Goal: Task Accomplishment & Management: Complete application form

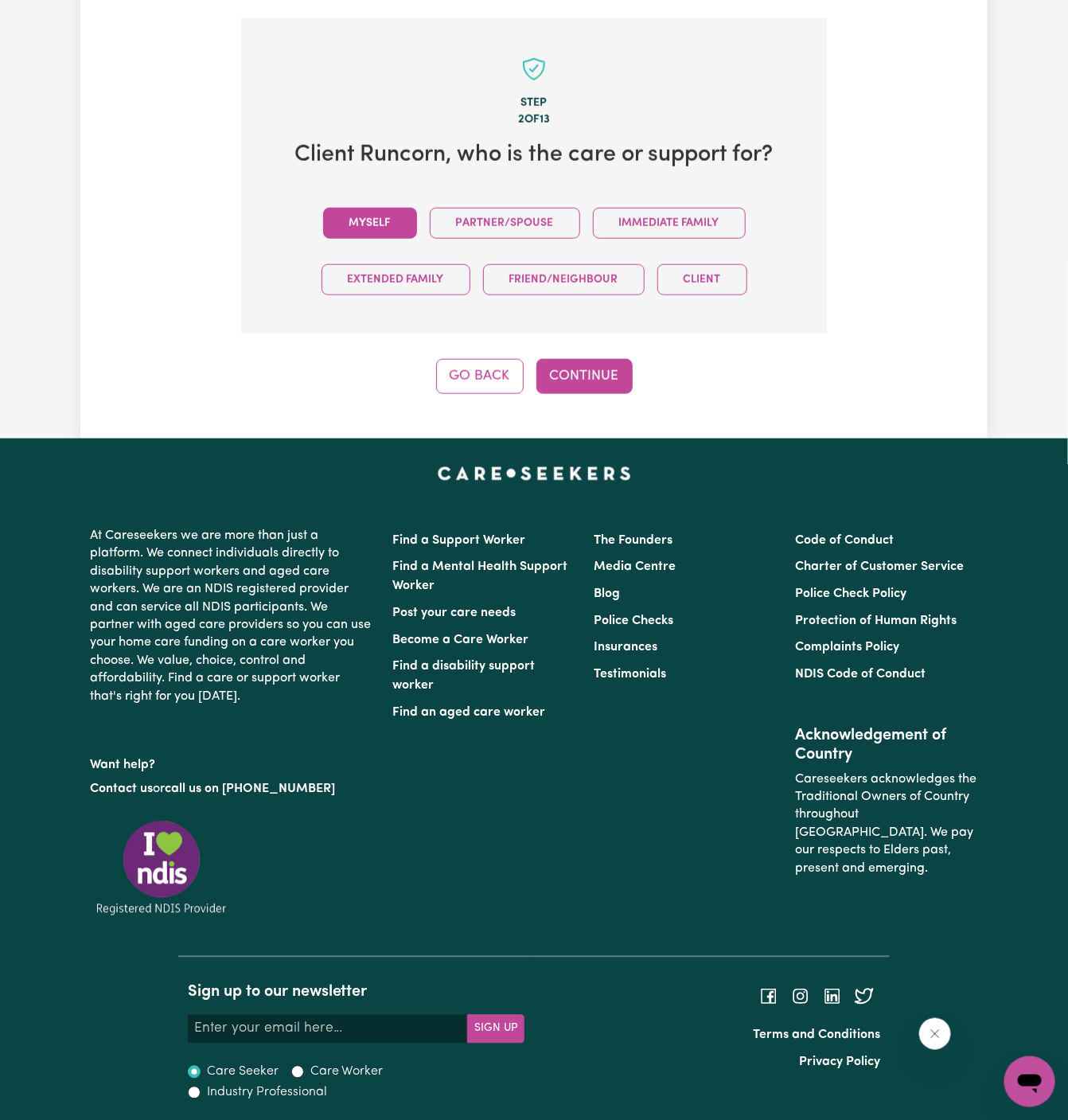
click at [390, 211] on button "Myself" at bounding box center [370, 223] width 94 height 31
click at [593, 370] on button "Continue" at bounding box center [584, 377] width 97 height 35
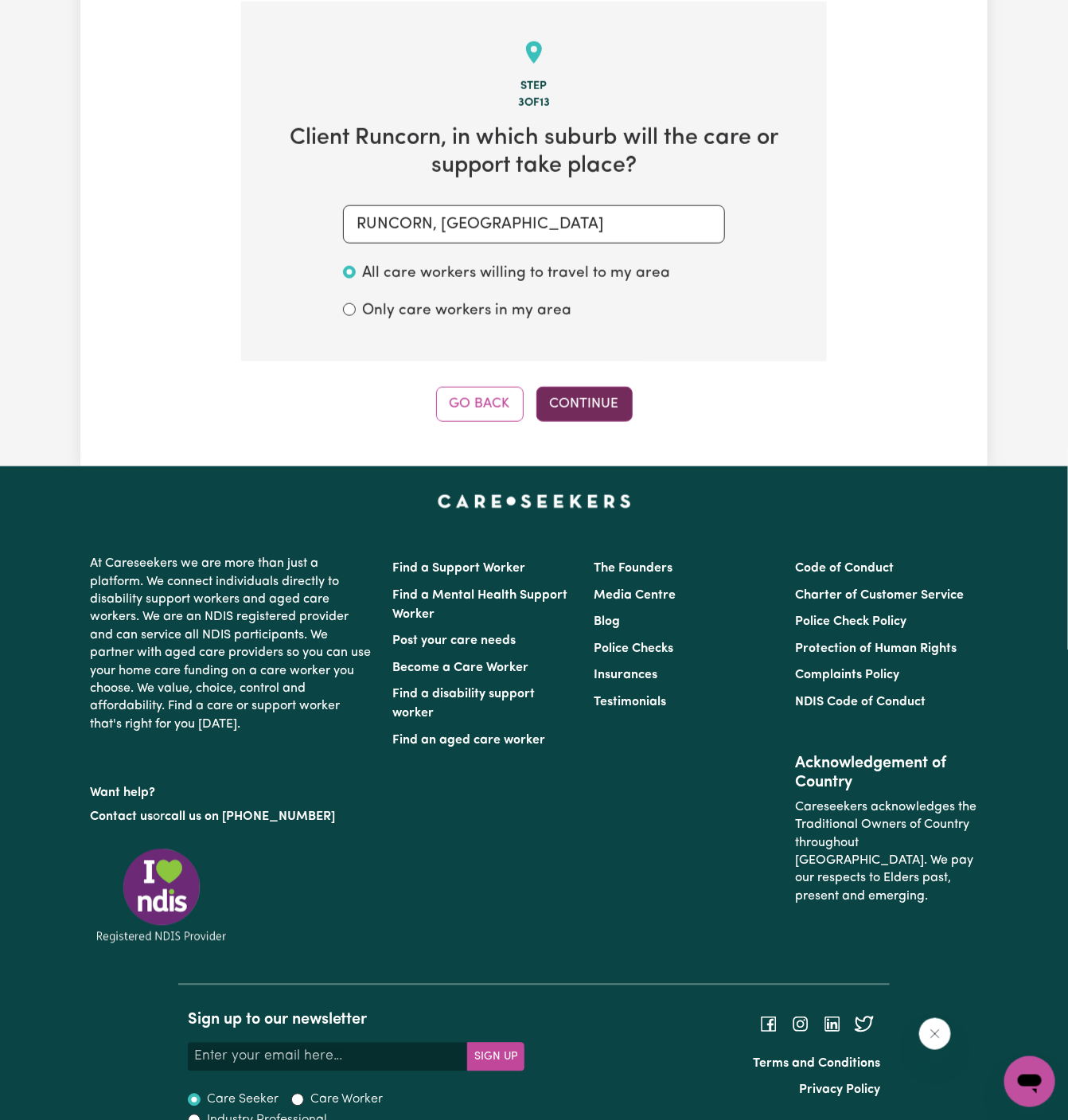
click at [577, 400] on button "Continue" at bounding box center [584, 405] width 97 height 35
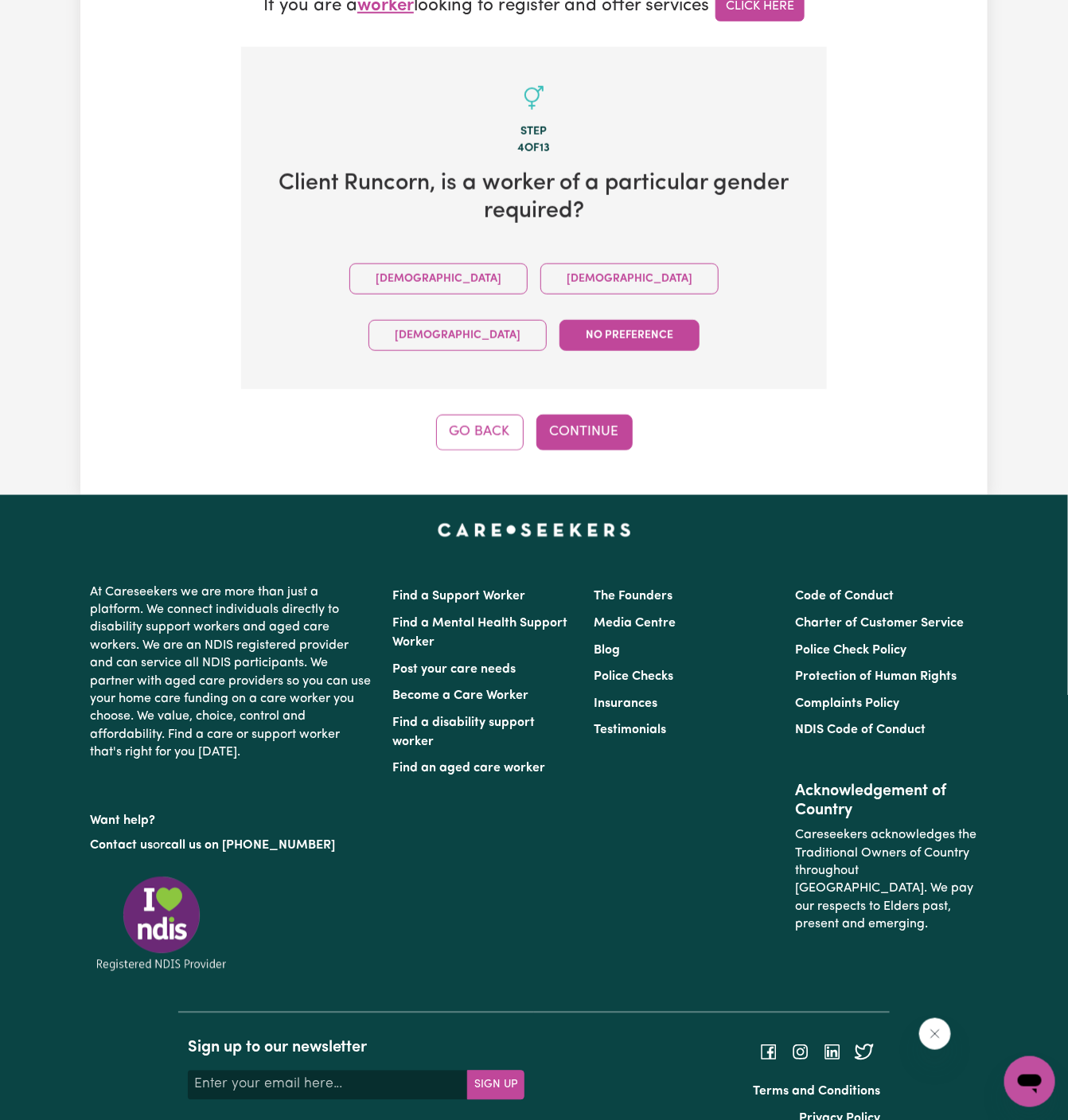
click at [662, 320] on button "No preference" at bounding box center [629, 336] width 140 height 31
click at [595, 415] on button "Continue" at bounding box center [584, 432] width 97 height 35
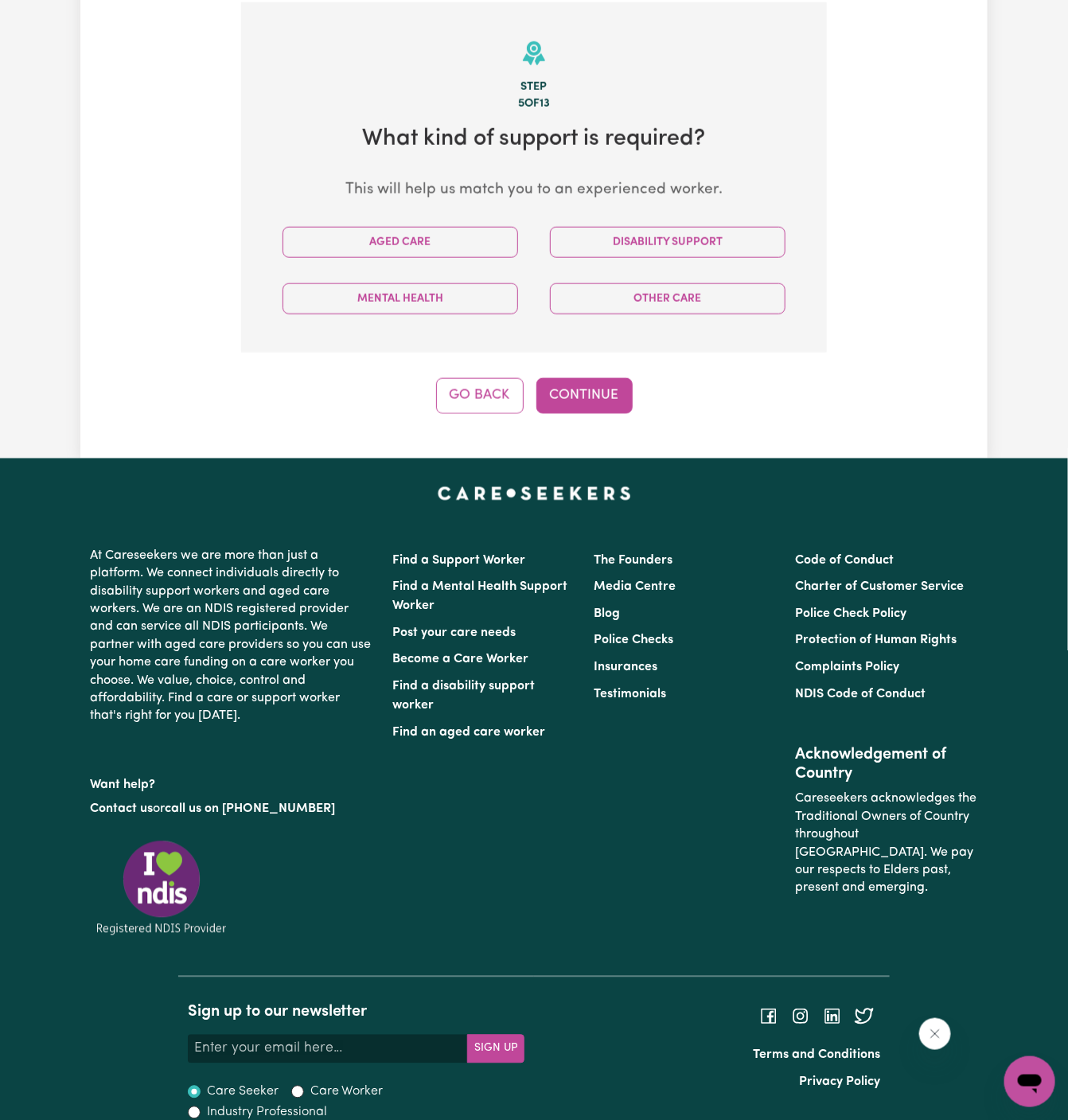
scroll to position [564, 0]
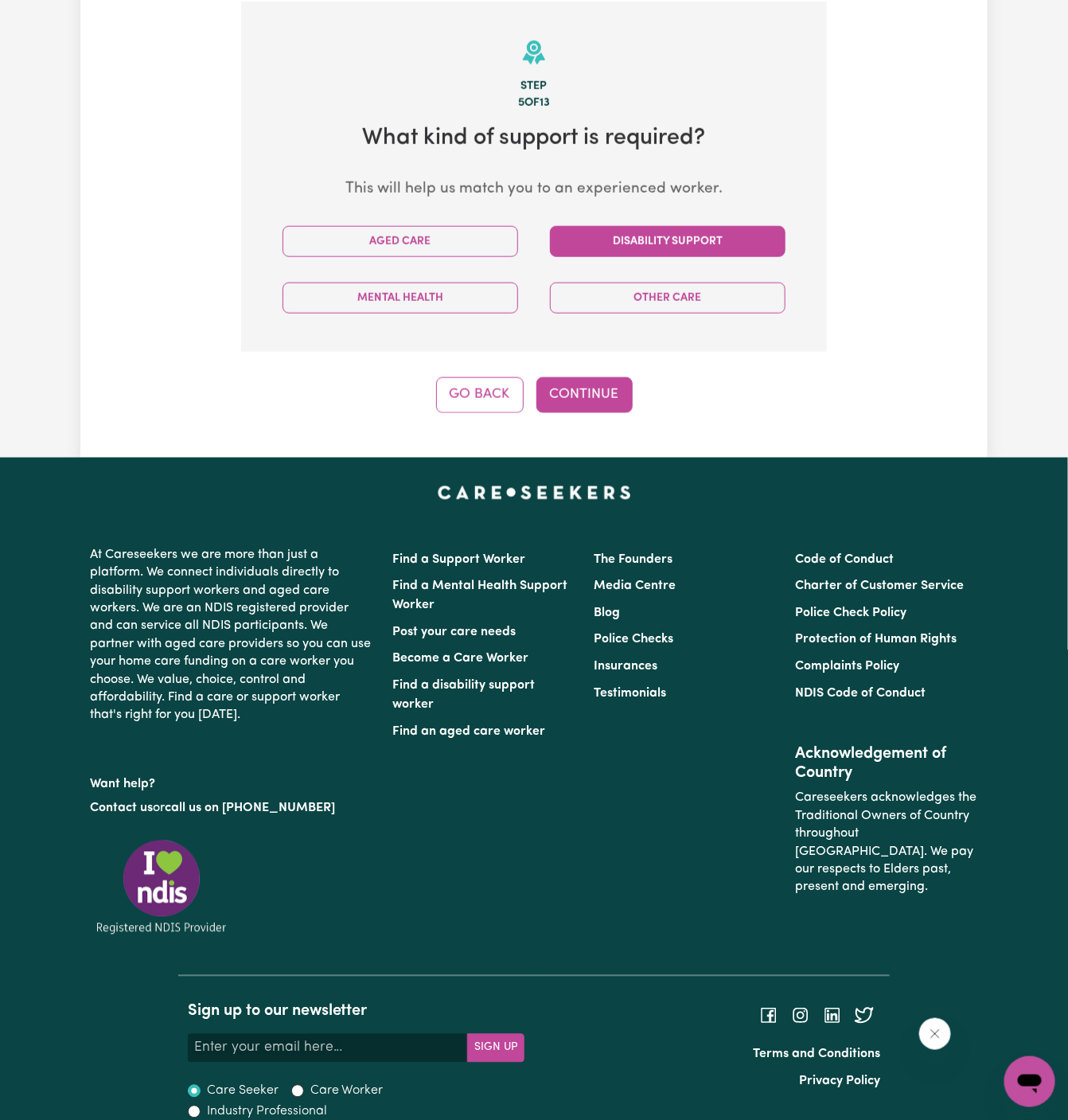
click at [637, 242] on button "Disability Support" at bounding box center [668, 242] width 236 height 31
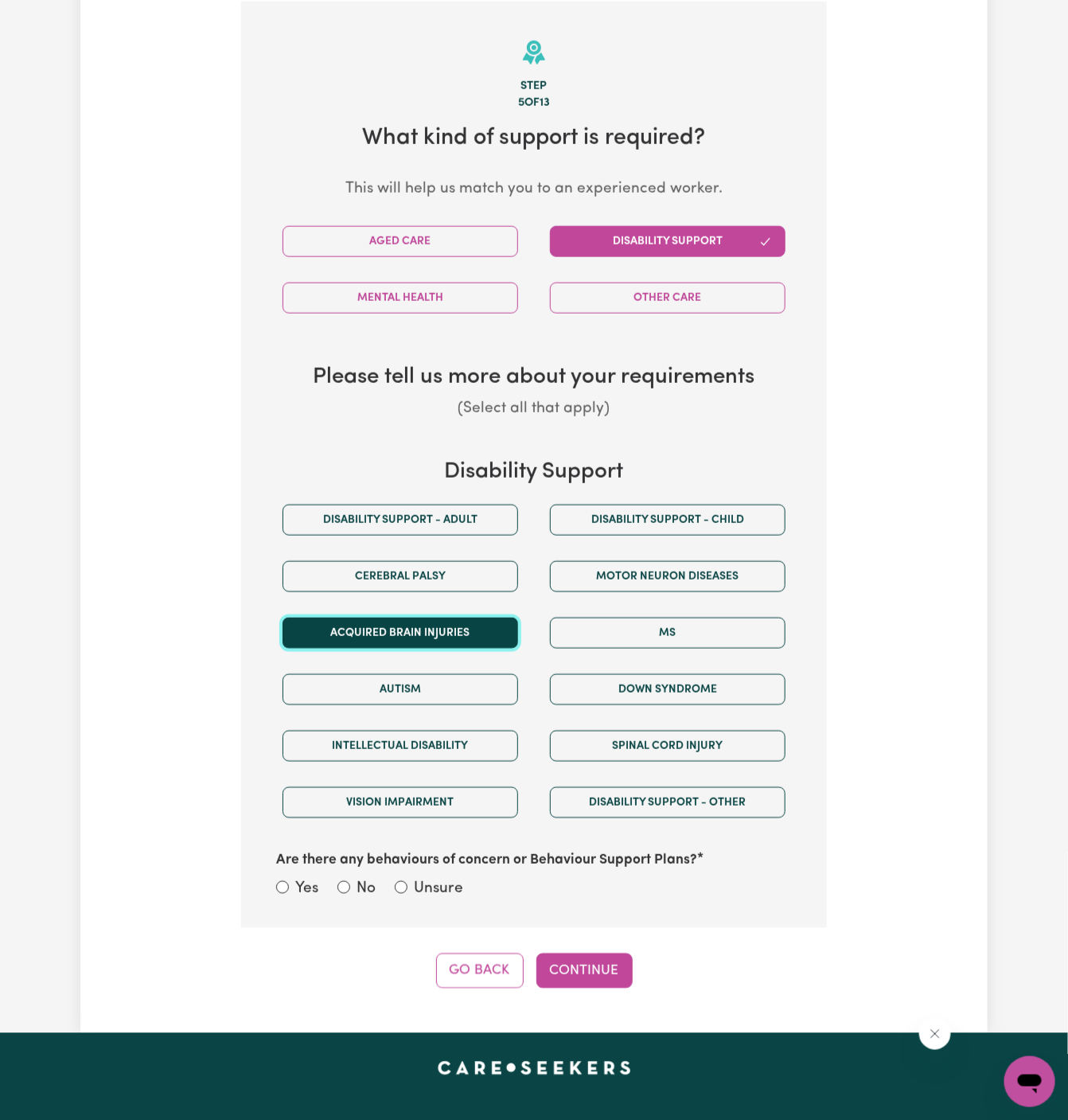
click at [458, 620] on button "Acquired Brain Injuries" at bounding box center [401, 633] width 236 height 31
click at [450, 882] on label "Unsure" at bounding box center [439, 890] width 50 height 23
click at [407, 882] on input "Unsure" at bounding box center [401, 888] width 13 height 13
radio input "true"
click at [588, 966] on button "Continue" at bounding box center [584, 972] width 97 height 35
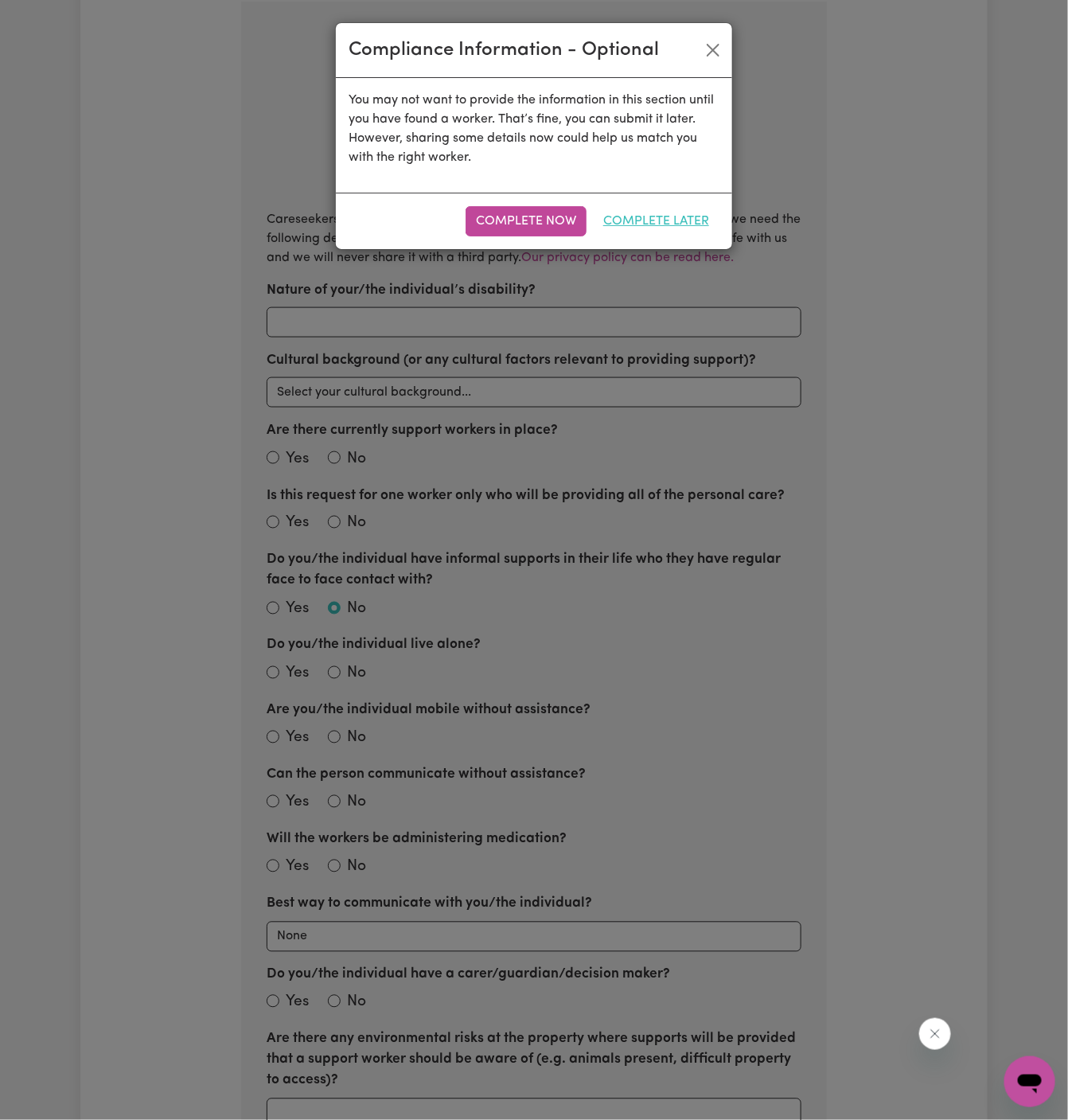
click at [690, 218] on button "Complete Later" at bounding box center [655, 221] width 126 height 30
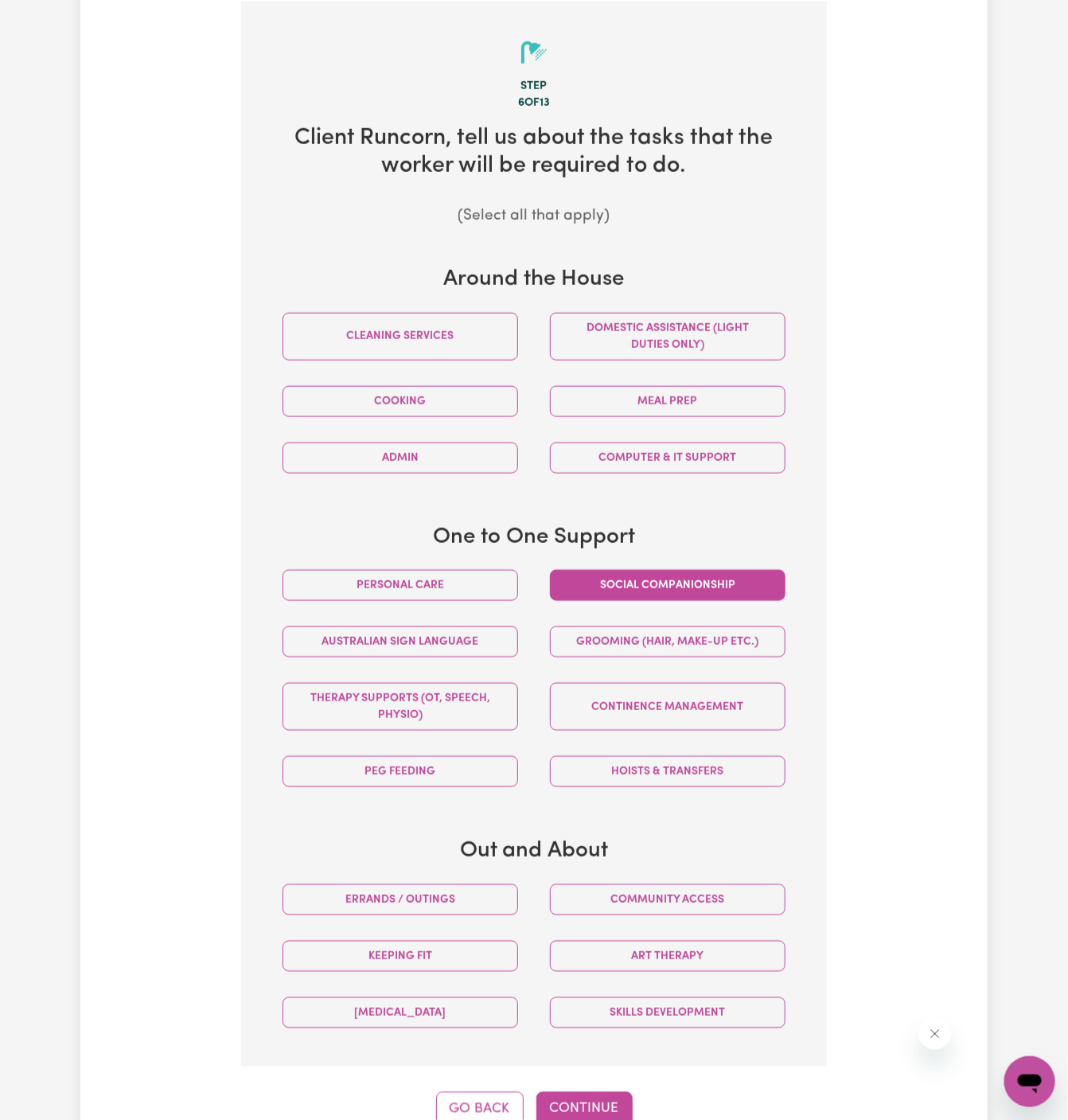
click at [663, 587] on button "Social companionship" at bounding box center [668, 585] width 236 height 31
click at [703, 908] on button "Community access" at bounding box center [668, 901] width 236 height 31
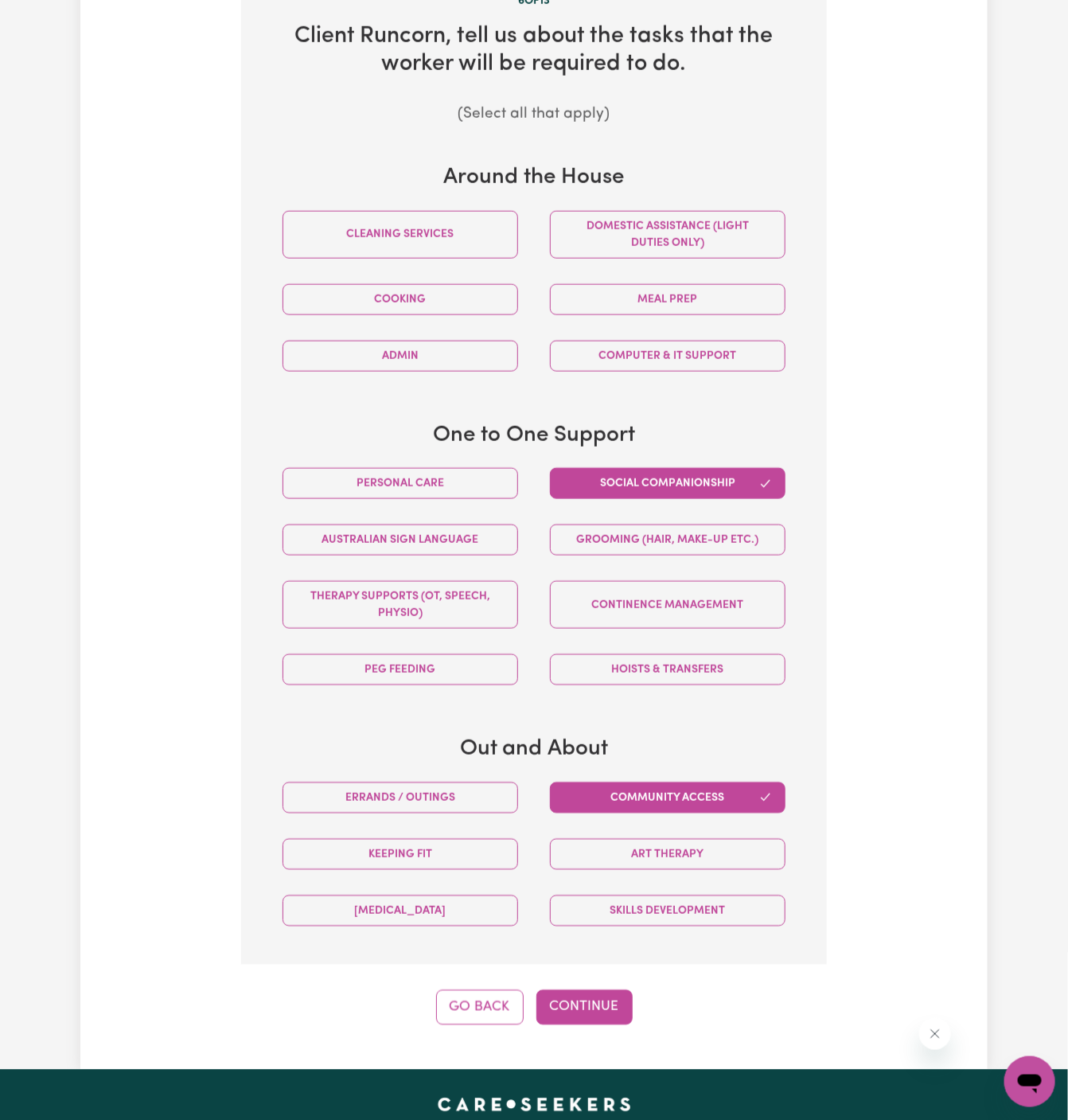
scroll to position [703, 0]
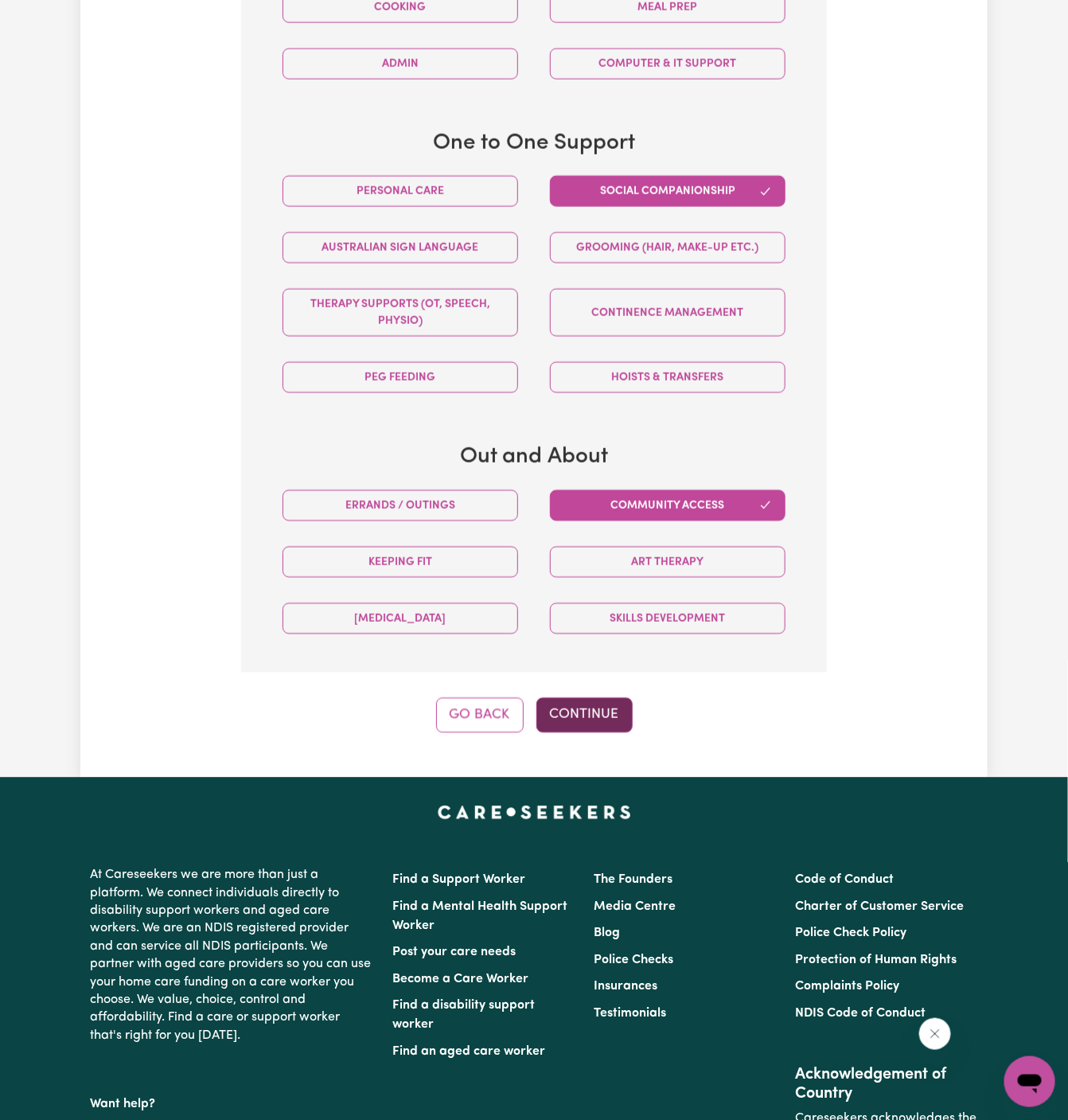
click at [586, 710] on button "Continue" at bounding box center [584, 715] width 97 height 35
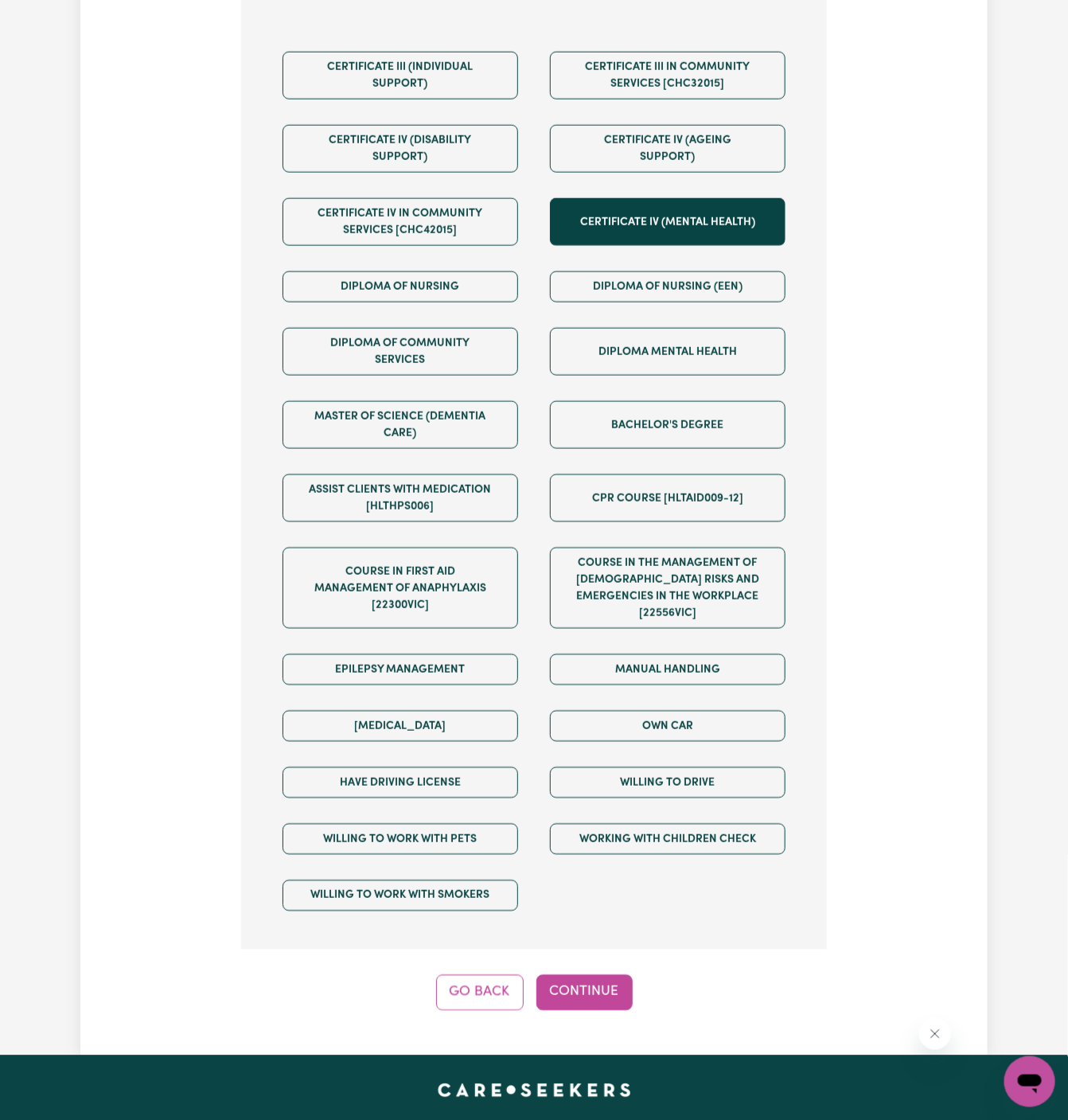
scroll to position [887, 0]
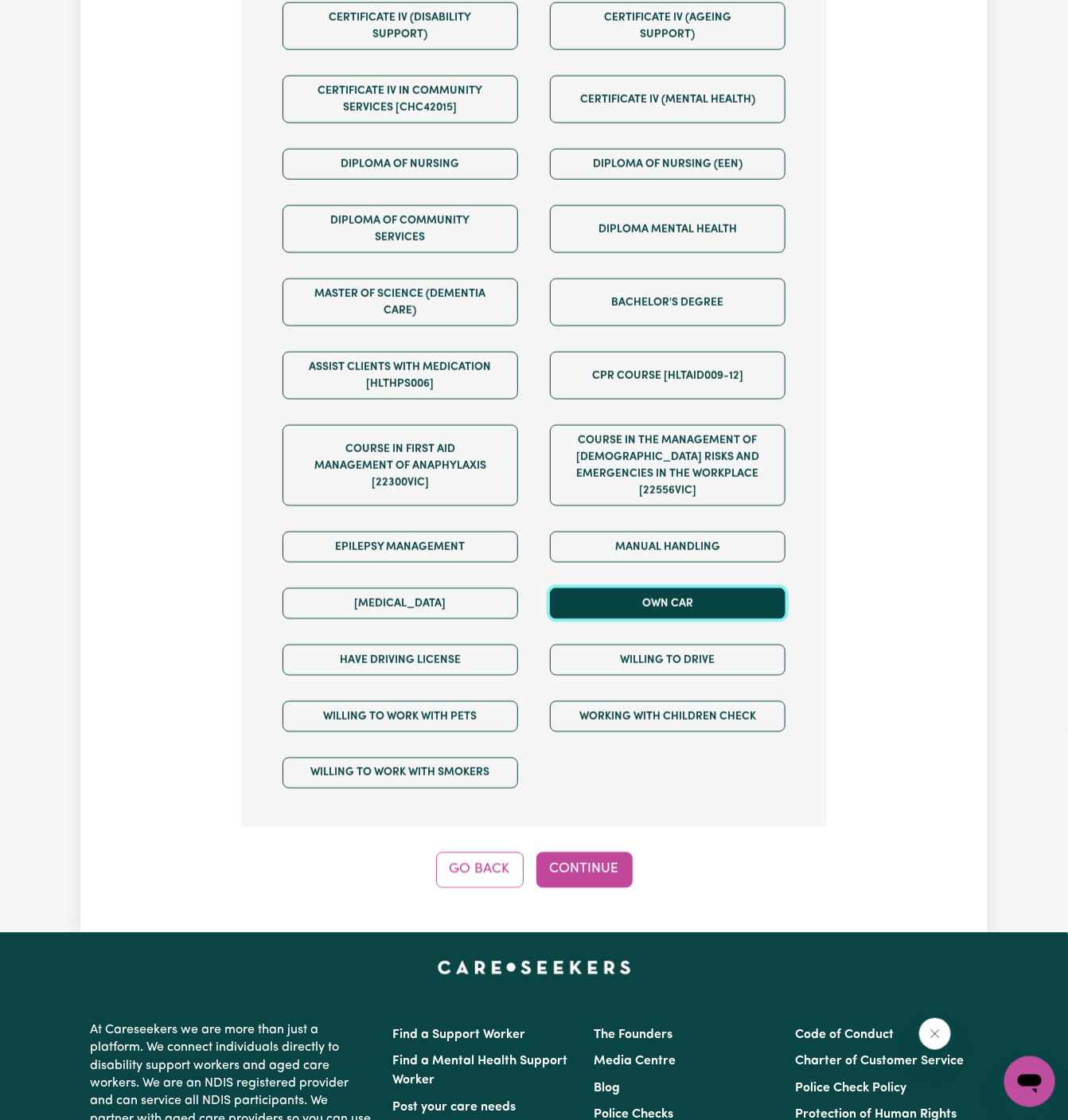
click at [629, 591] on button "Own Car" at bounding box center [668, 604] width 236 height 31
click at [630, 662] on div "Willing to drive" at bounding box center [668, 660] width 267 height 56
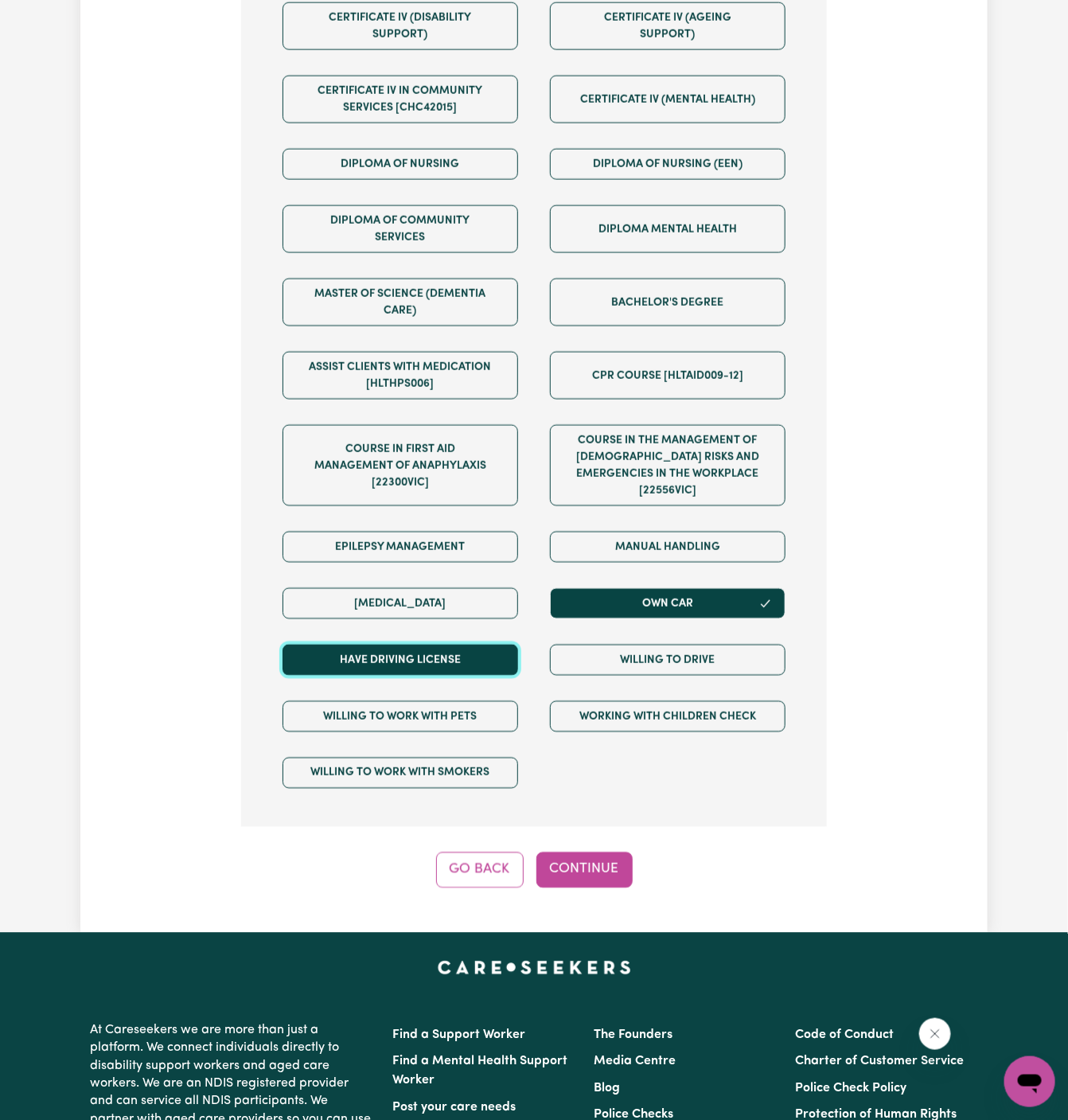
click at [499, 645] on button "Have driving license" at bounding box center [401, 661] width 236 height 31
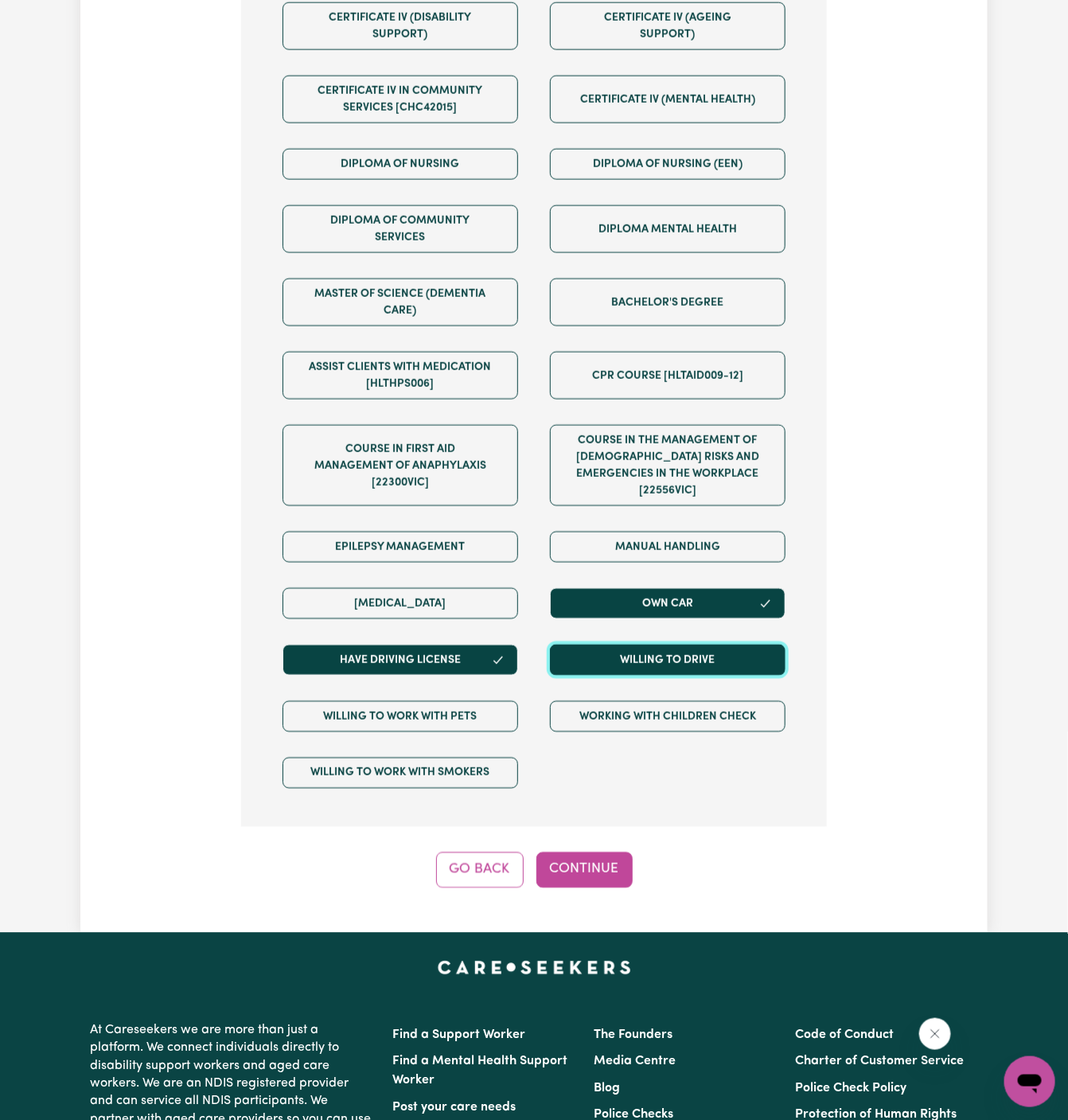
click at [577, 645] on button "Willing to drive" at bounding box center [668, 661] width 236 height 31
click at [621, 858] on button "Continue" at bounding box center [584, 870] width 97 height 35
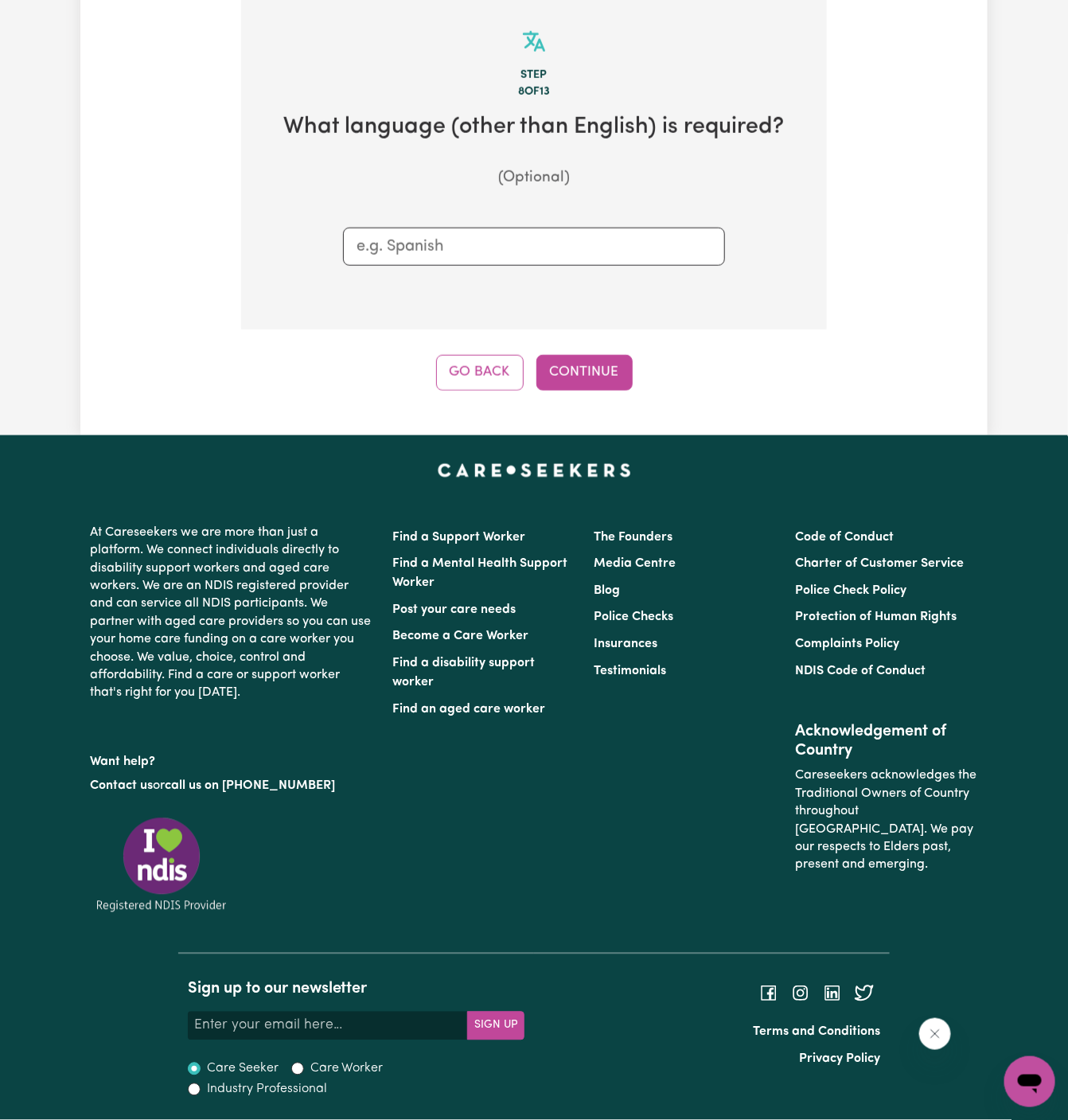
scroll to position [564, 0]
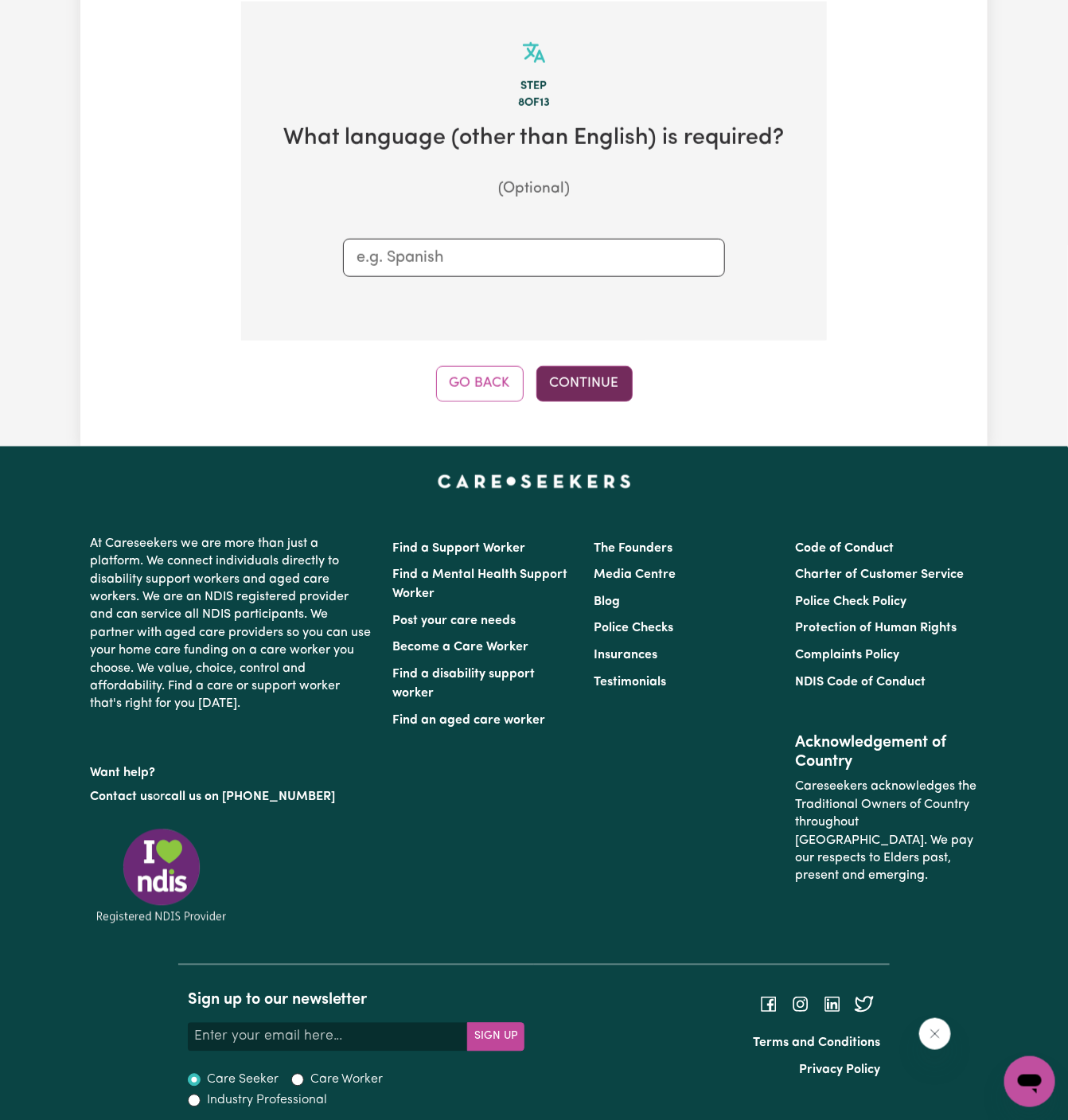
click at [587, 385] on button "Continue" at bounding box center [584, 383] width 97 height 35
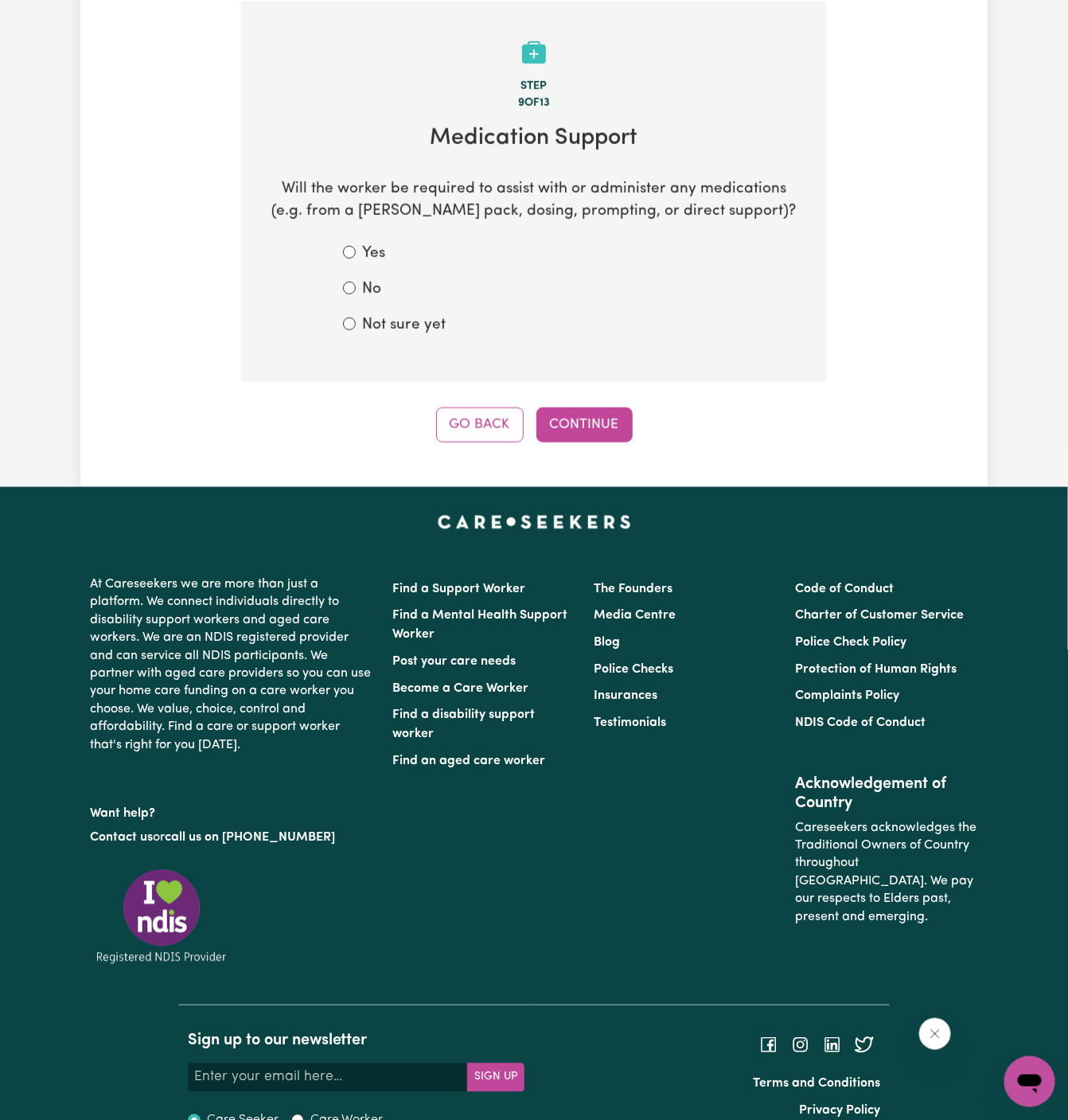
click at [375, 286] on label "No" at bounding box center [371, 289] width 19 height 23
click at [356, 286] on input "No" at bounding box center [349, 289] width 13 height 13
radio input "true"
click at [600, 437] on button "Continue" at bounding box center [584, 425] width 97 height 35
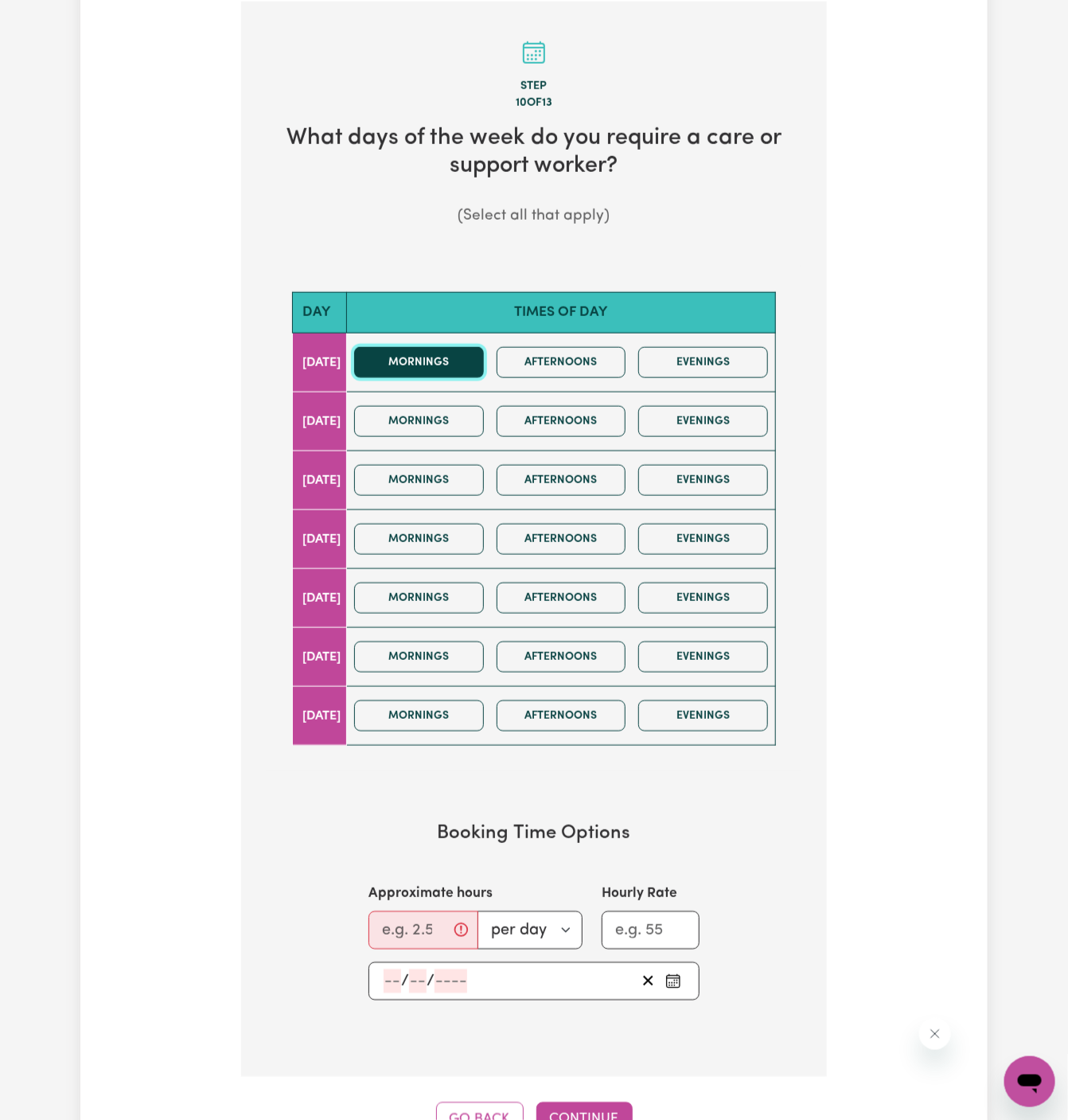
click at [441, 371] on button "Mornings" at bounding box center [418, 363] width 130 height 31
click at [447, 894] on label "Approximate hours" at bounding box center [430, 894] width 124 height 20
click at [447, 912] on input "Approximate hours" at bounding box center [423, 930] width 110 height 38
click at [416, 912] on input "Approximate hours" at bounding box center [423, 930] width 110 height 38
type input "3"
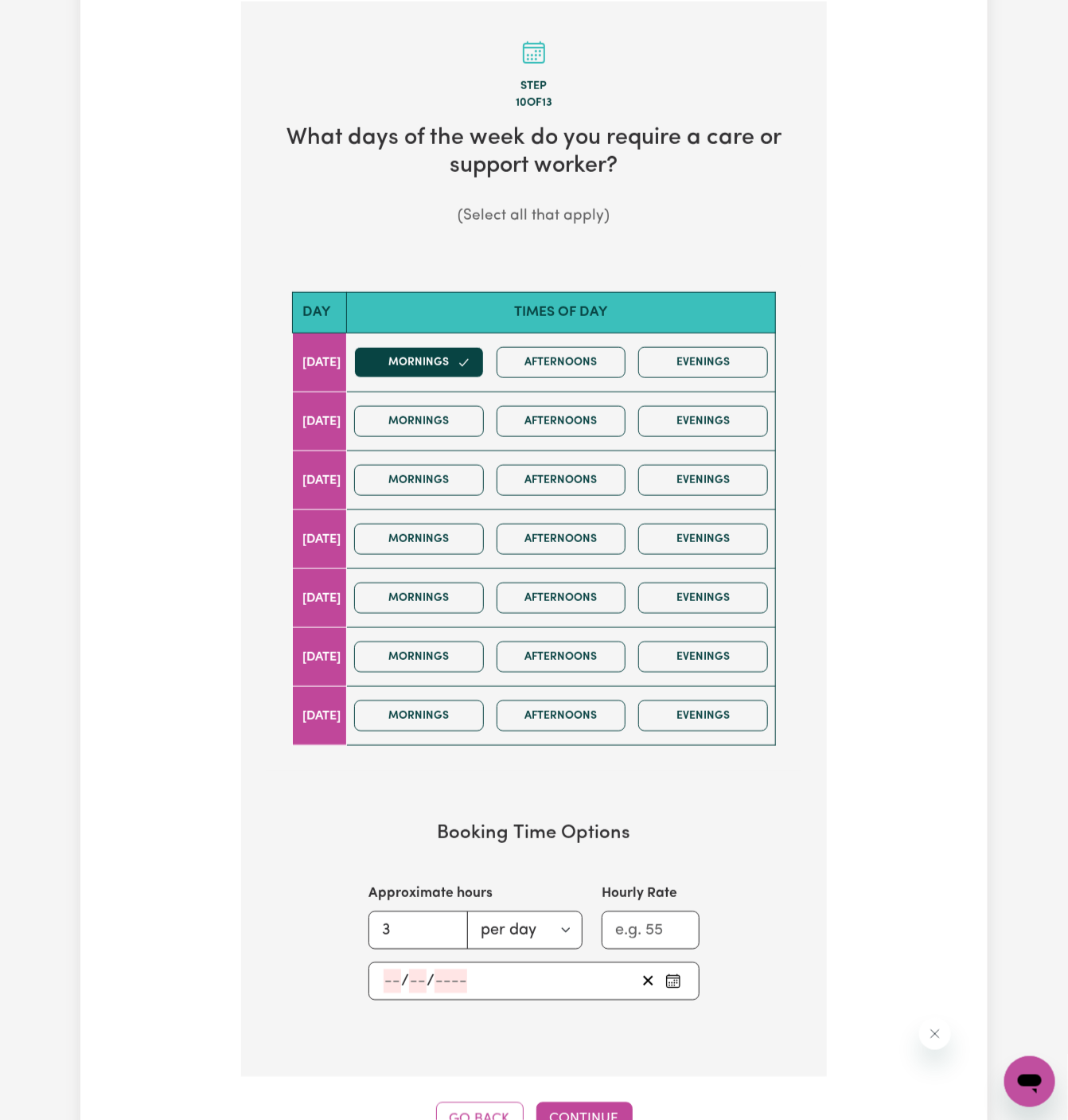
click at [404, 979] on span "/" at bounding box center [405, 981] width 8 height 18
click at [389, 975] on input "number" at bounding box center [392, 982] width 18 height 24
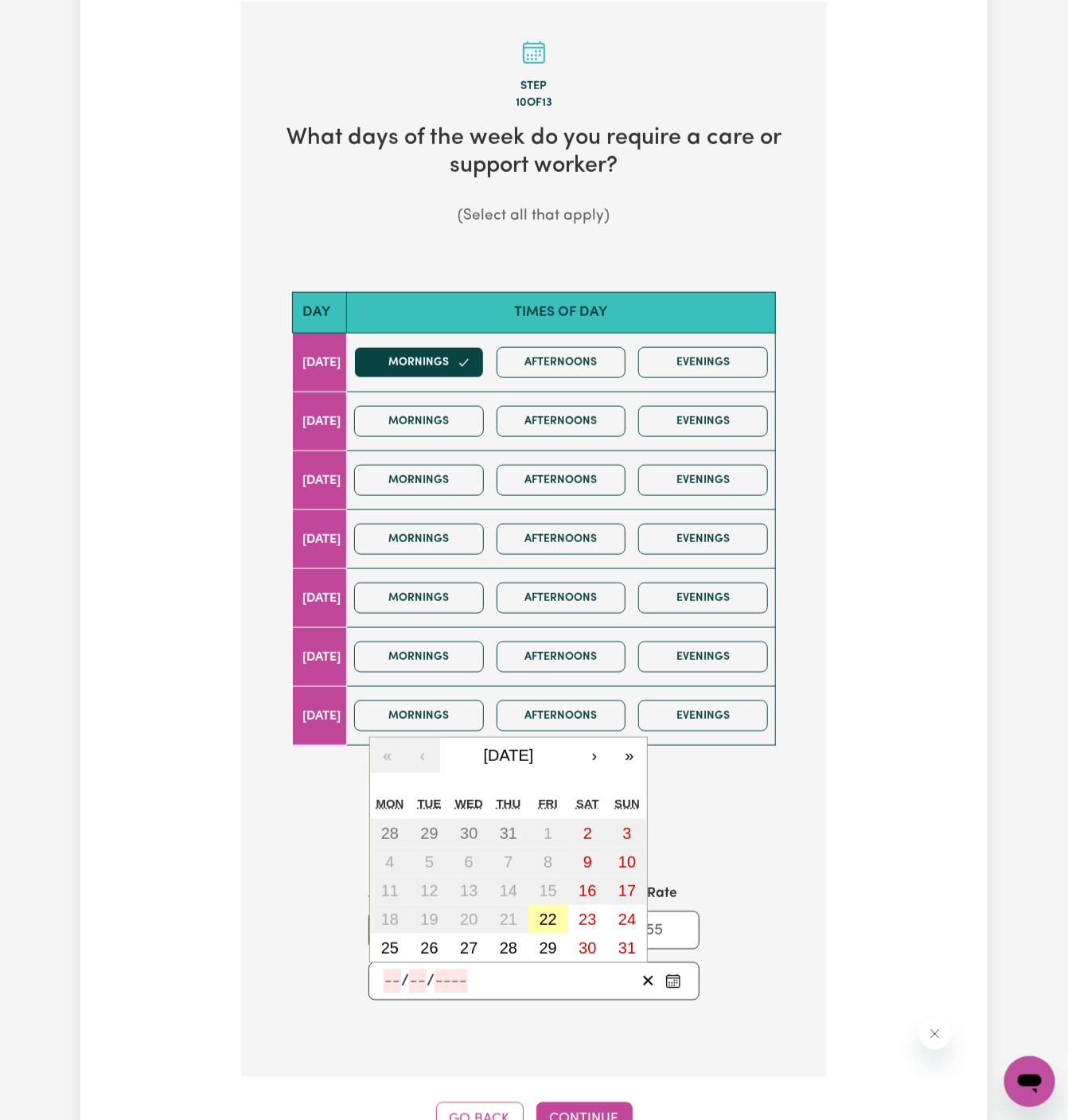
click at [549, 914] on abbr "22" at bounding box center [548, 919] width 18 height 18
type input "2025-08-22"
type input "22"
type input "8"
type input "2025"
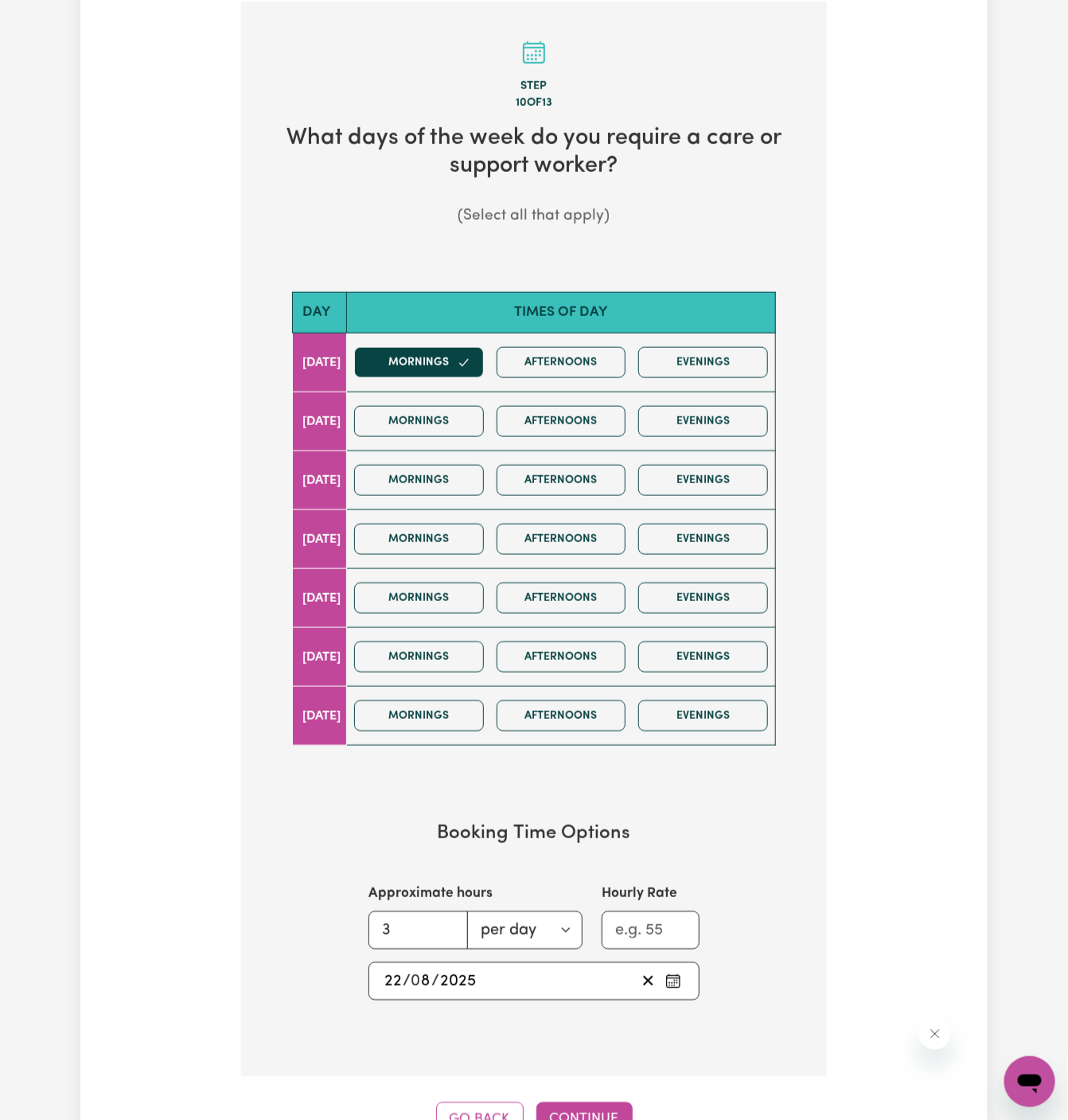
scroll to position [566, 0]
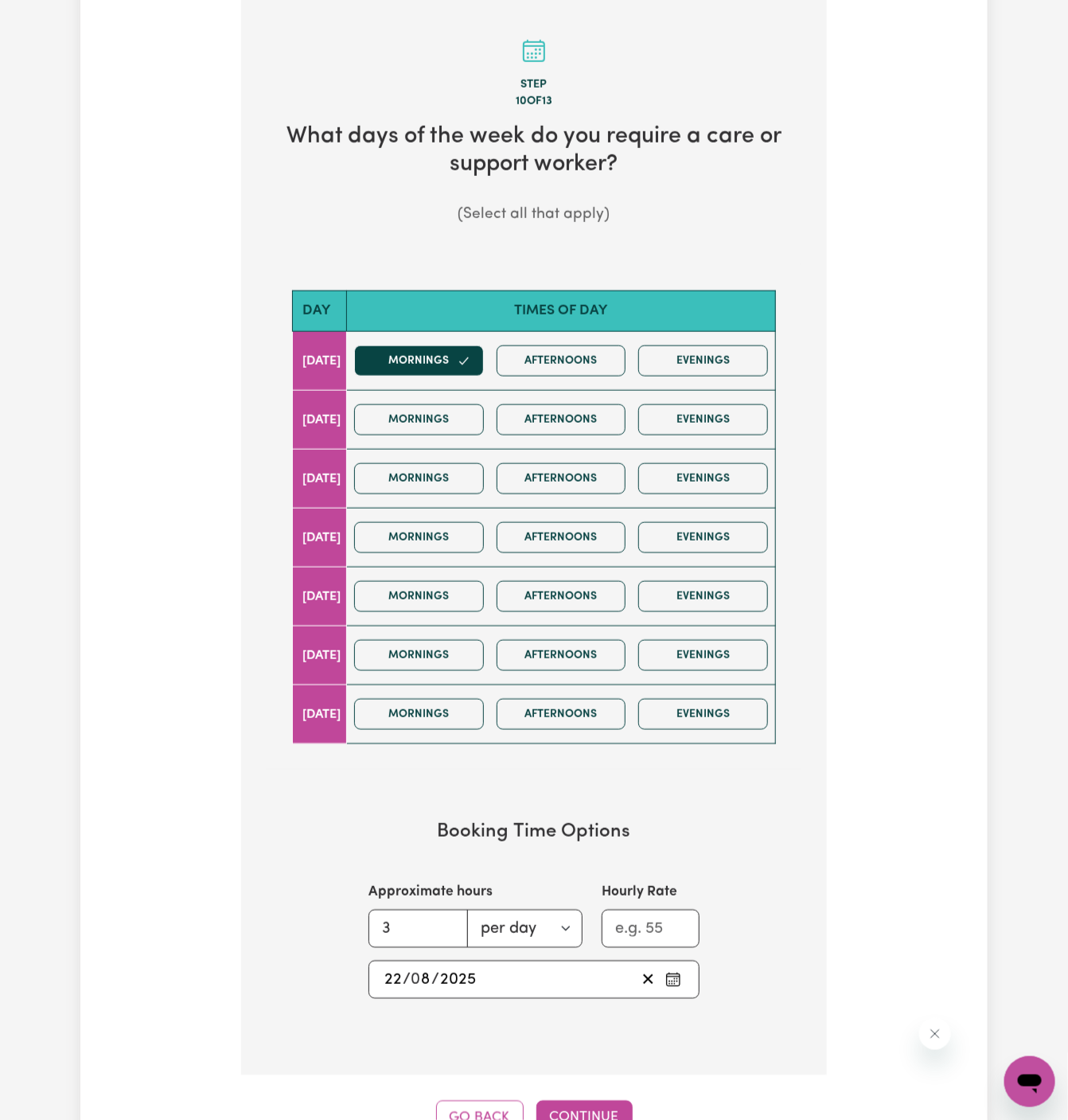
click at [572, 1093] on div "Step 10 of 13 What days of the week do you require a care or support worker? (S…" at bounding box center [534, 568] width 586 height 1136
click at [572, 1103] on button "Continue" at bounding box center [584, 1118] width 97 height 35
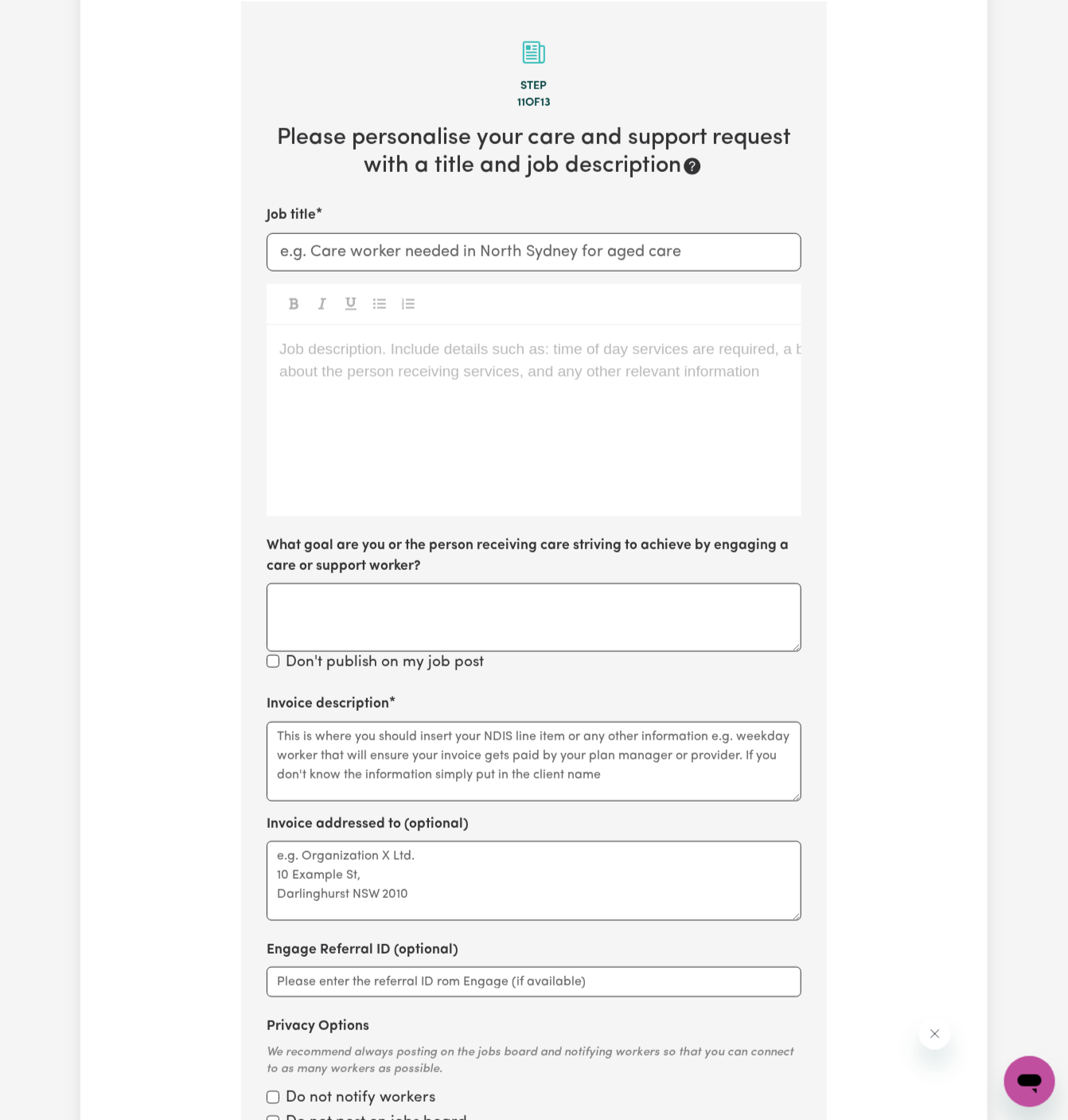
click at [458, 482] on div "Job description. Include details such as: time of day services are required, a …" at bounding box center [534, 420] width 534 height 191
click at [367, 348] on p "Job description. Include details such as: time of day services are required, a …" at bounding box center [534, 349] width 510 height 23
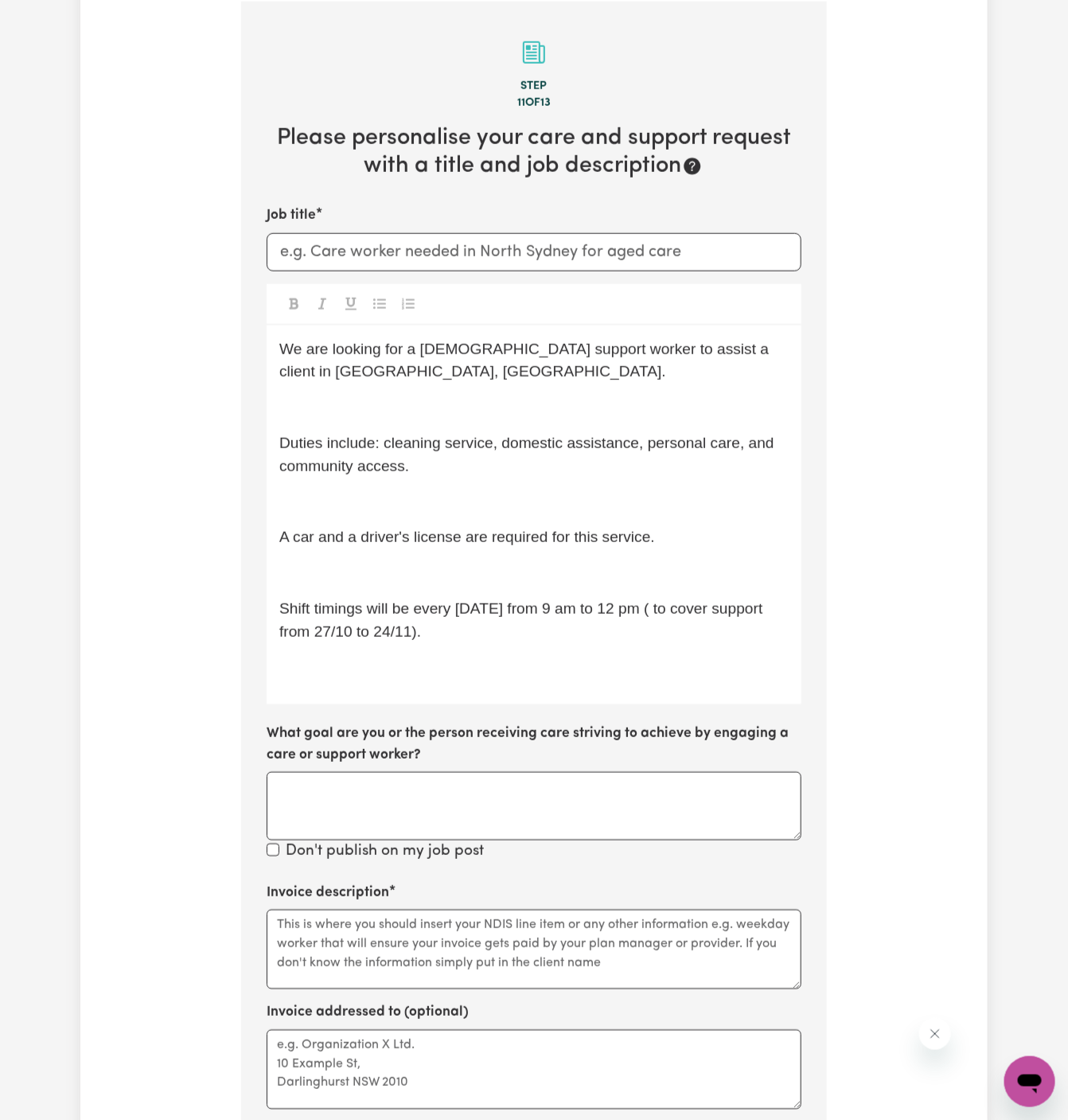
click at [411, 384] on div "We are looking for a female support worker to assist a client in St Mary's, NSW…" at bounding box center [534, 515] width 534 height 380
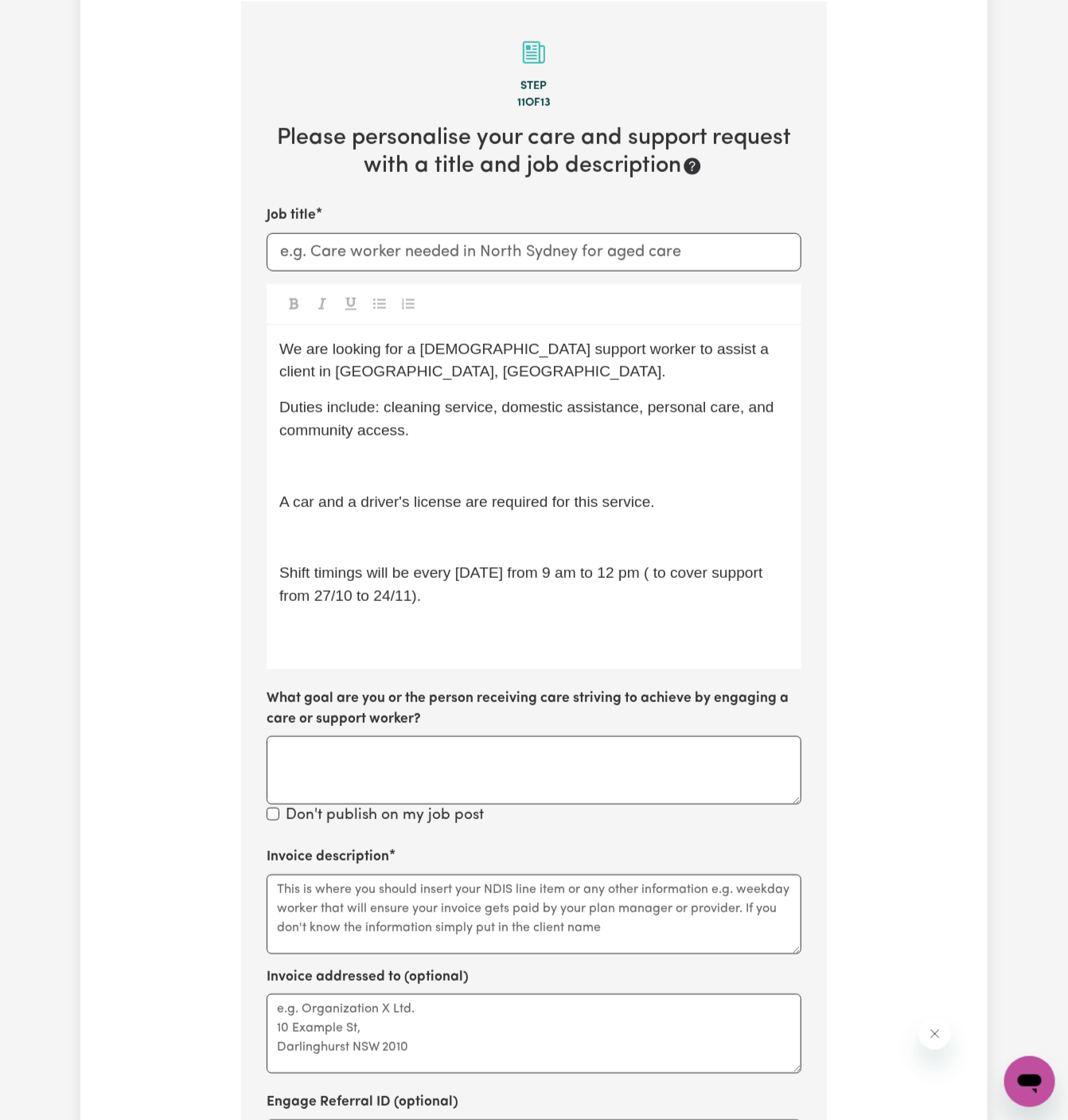
click at [407, 467] on p "﻿" at bounding box center [534, 466] width 510 height 23
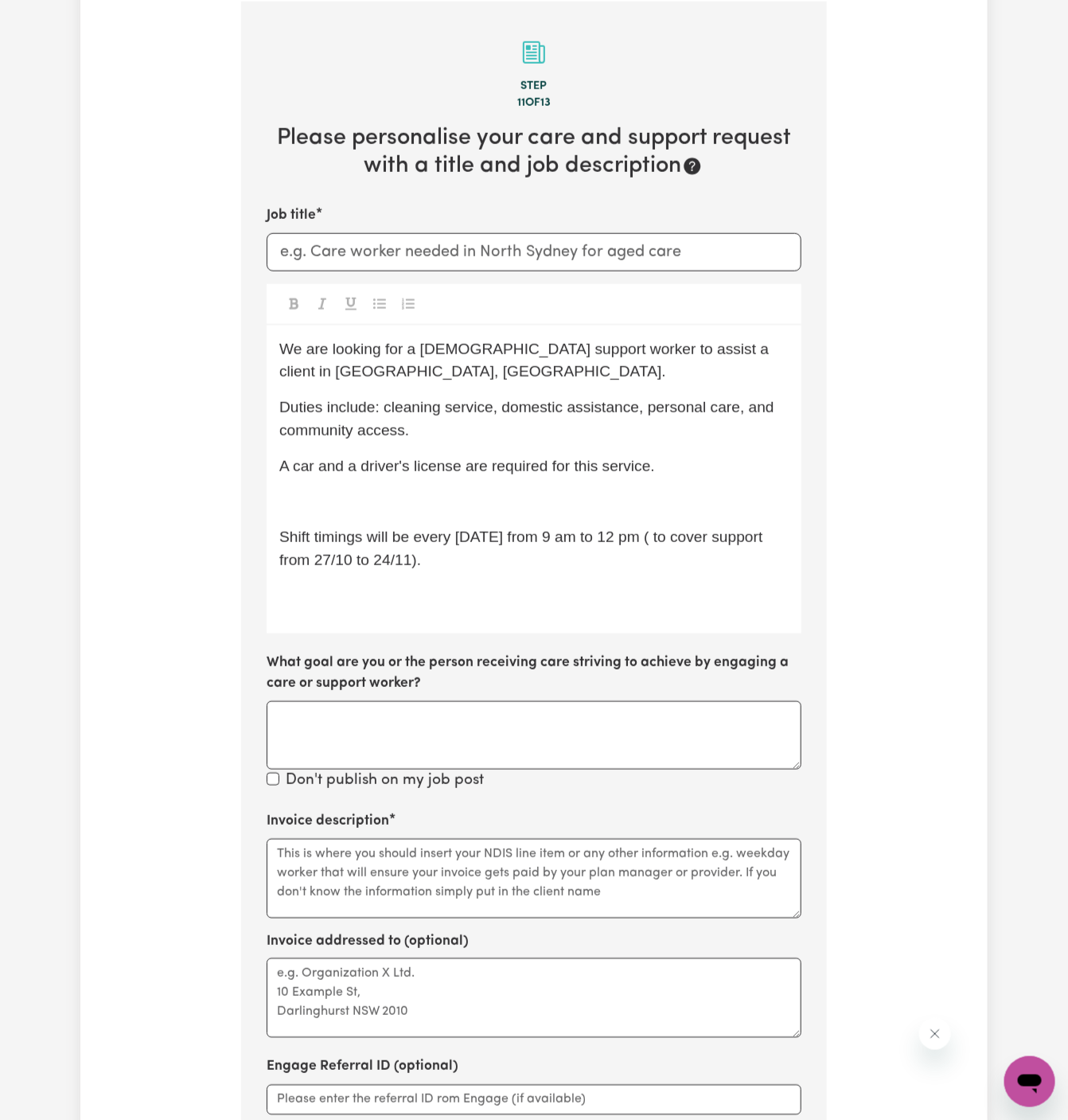
click at [407, 504] on p "﻿" at bounding box center [534, 502] width 510 height 23
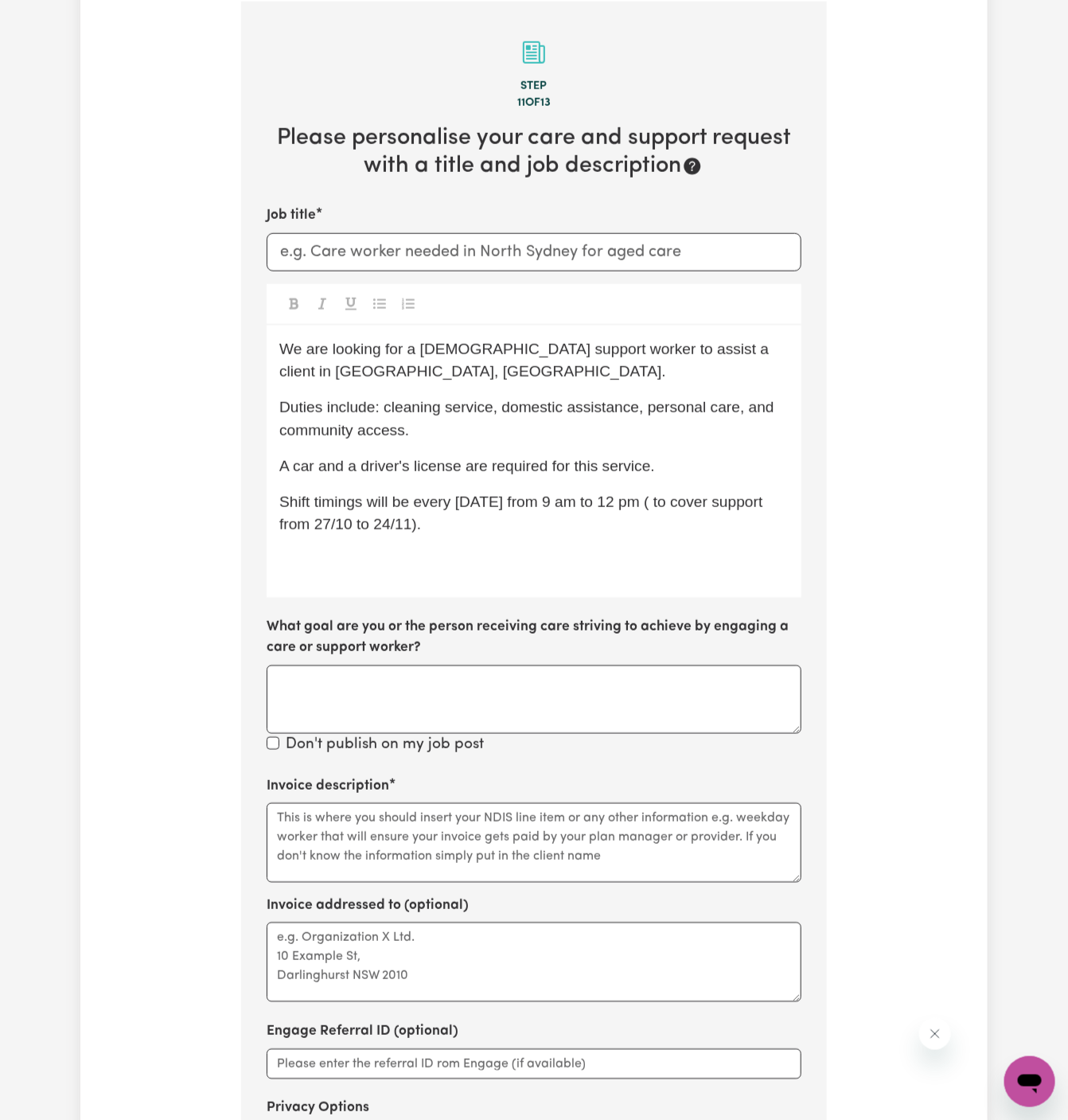
click at [407, 560] on p "﻿" at bounding box center [534, 560] width 510 height 23
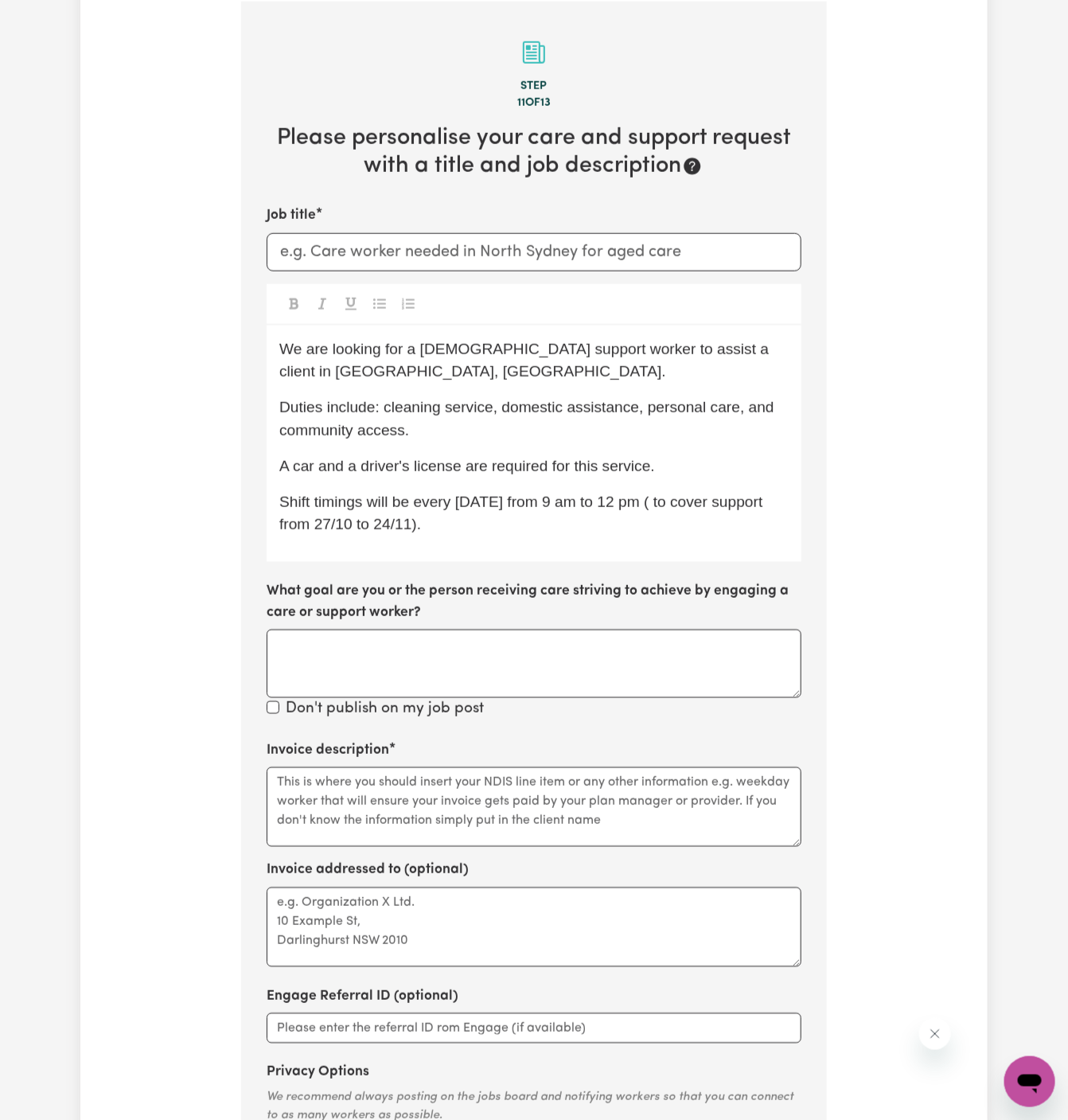
click at [490, 538] on div "We are looking for a female support worker to assist a client in St Mary's, NSW…" at bounding box center [534, 443] width 534 height 237
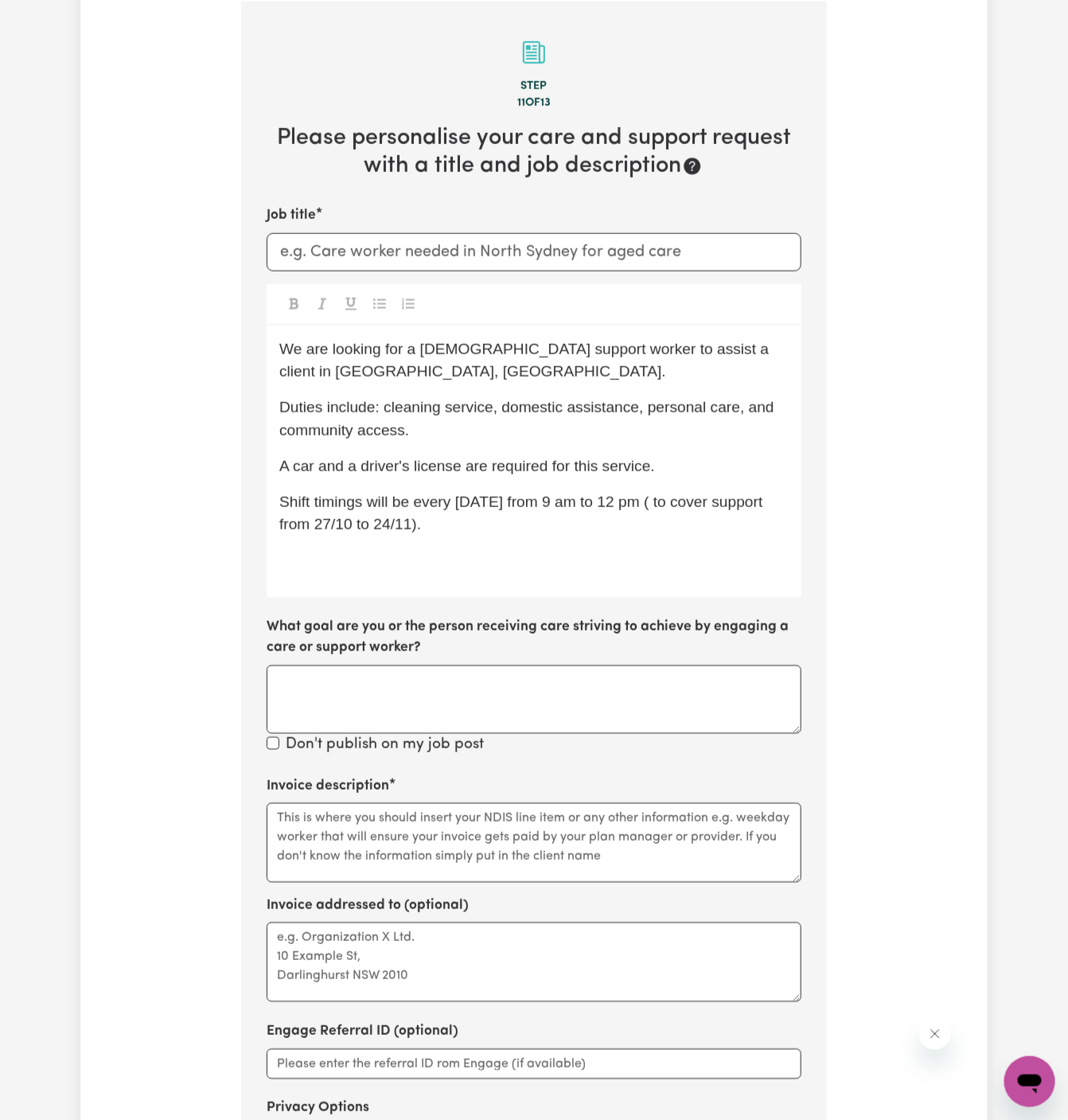
click at [384, 559] on p "﻿" at bounding box center [534, 560] width 510 height 23
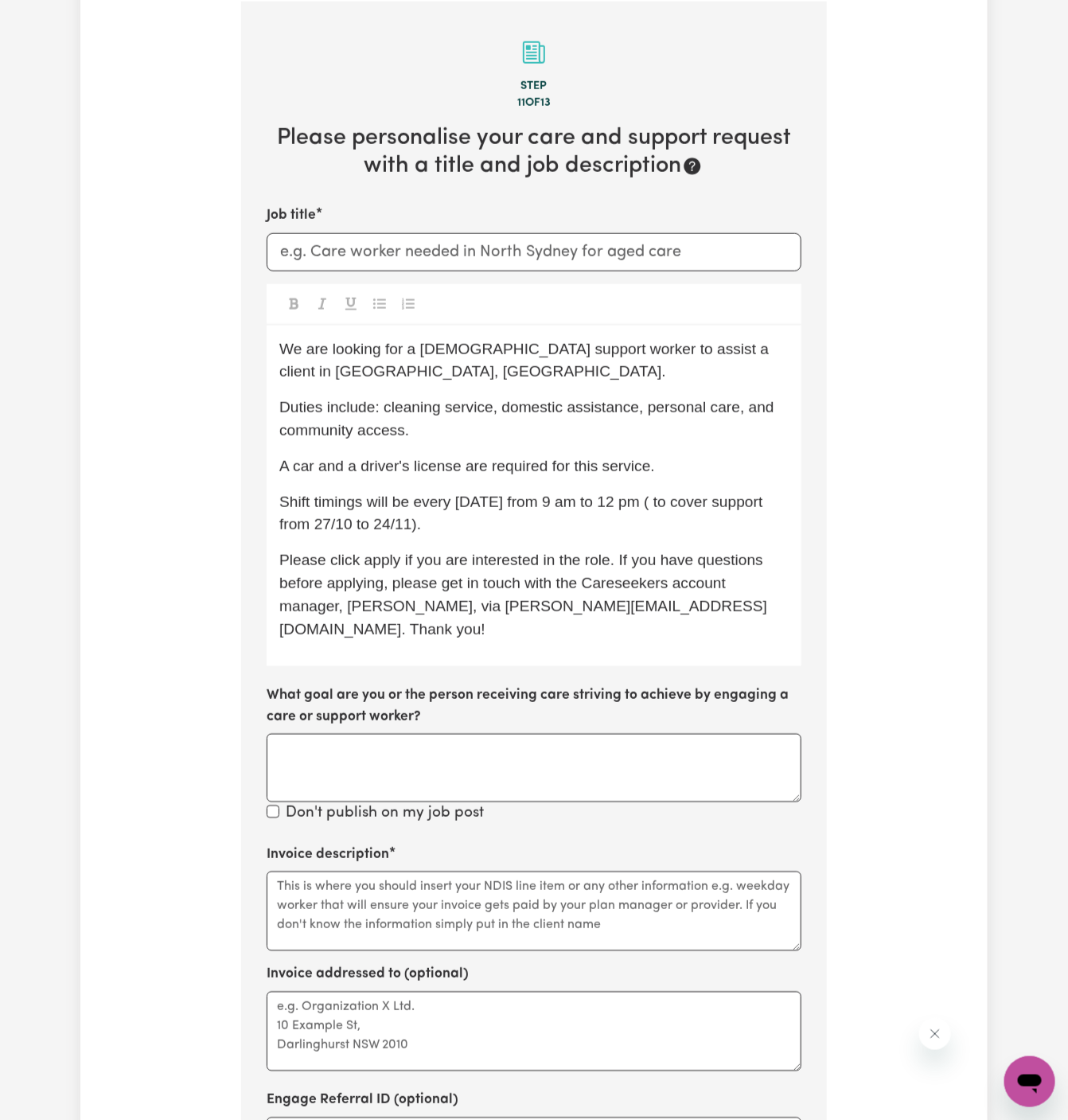
click at [340, 568] on p "Please click apply if you are interested in the role. If you have questions bef…" at bounding box center [534, 595] width 510 height 91
click at [373, 561] on span "Please click apply if you are interested in the role. If you have questions bef…" at bounding box center [522, 595] width 487 height 85
click at [448, 578] on span "Please click Apply if you are interested in the role. If you have questions bef…" at bounding box center [523, 595] width 488 height 85
click at [481, 469] on span "A car and a driver's license are required for this service." at bounding box center [467, 466] width 376 height 17
click at [512, 503] on span "Shift timings will be every Thursday from 9 am to 12 pm ( to cover support from…" at bounding box center [522, 513] width 487 height 40
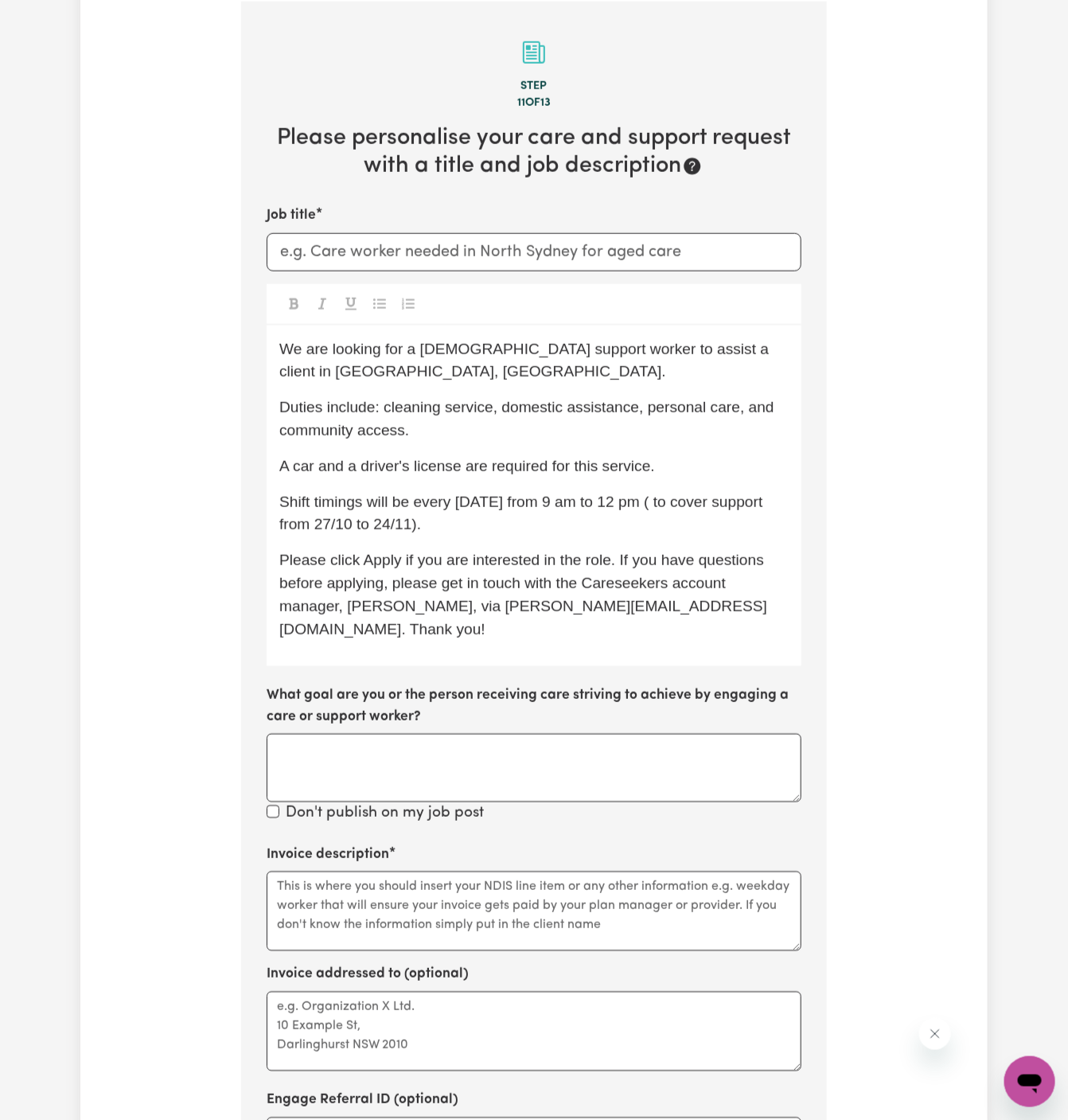
click at [452, 501] on span "Shift timings will be every Thursday from 9 am to 12 pm ( to cover support from…" at bounding box center [522, 513] width 487 height 40
drag, startPoint x: 415, startPoint y: 501, endPoint x: 487, endPoint y: 524, distance: 75.6
click at [487, 524] on p "Shift timings will be every Thursday from 9 am to 12 pm ( to cover support from…" at bounding box center [534, 514] width 510 height 46
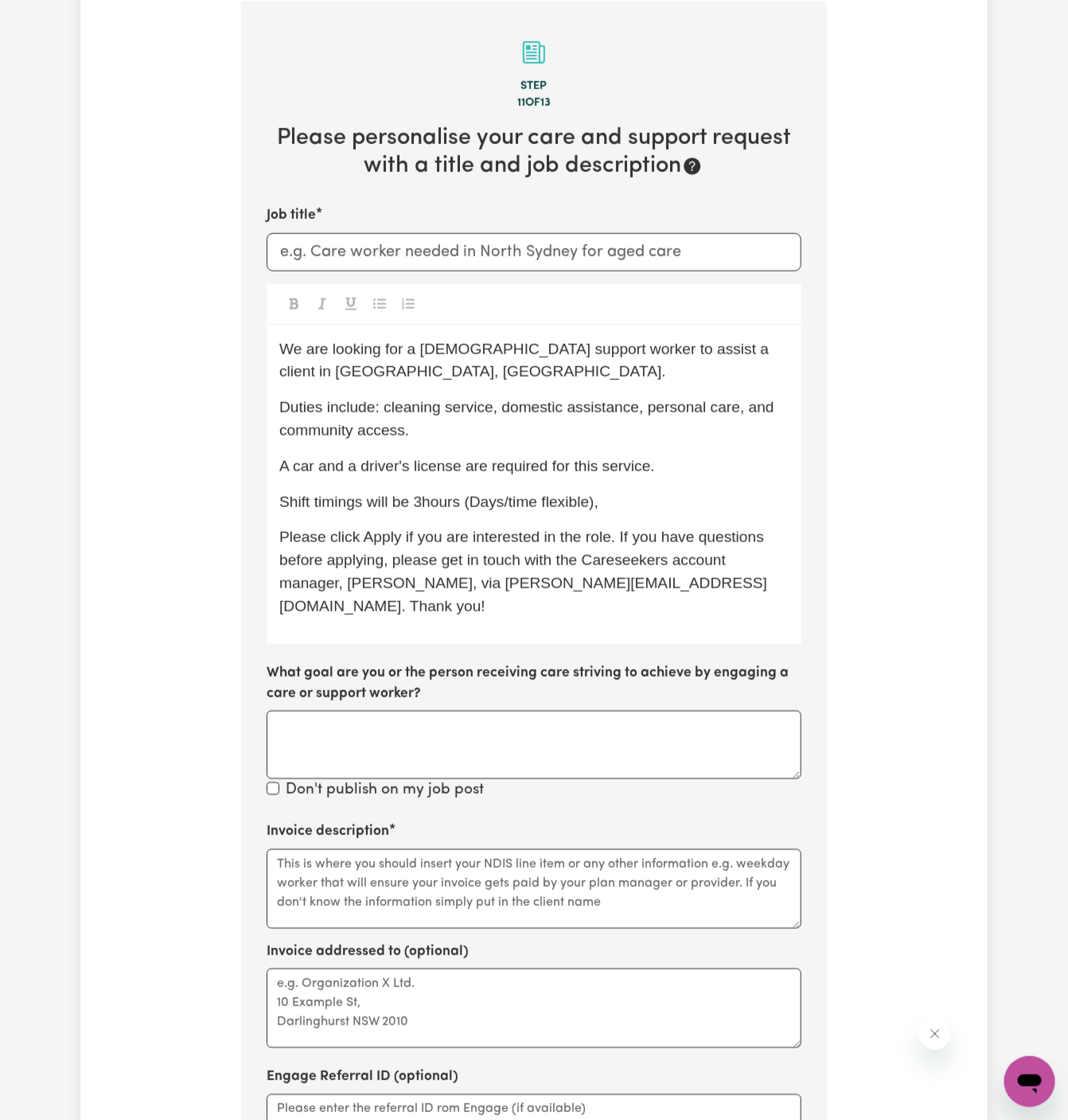
click at [428, 496] on span "Shift timings will be 3hours (Days/time flexible)," at bounding box center [439, 501] width 319 height 17
click at [424, 500] on span "Shift timings will be 3hours (Days/time flexible)," at bounding box center [439, 501] width 319 height 17
click at [485, 500] on span "Shift timings will be 3 hours (Days/time flexible)," at bounding box center [440, 501] width 323 height 17
click at [507, 500] on span "Shift timings will be 3 hours (Days/time flexible)," at bounding box center [440, 501] width 323 height 17
click at [485, 501] on span "Shift timings will be 3 hours (Days/time flexible)," at bounding box center [440, 501] width 323 height 17
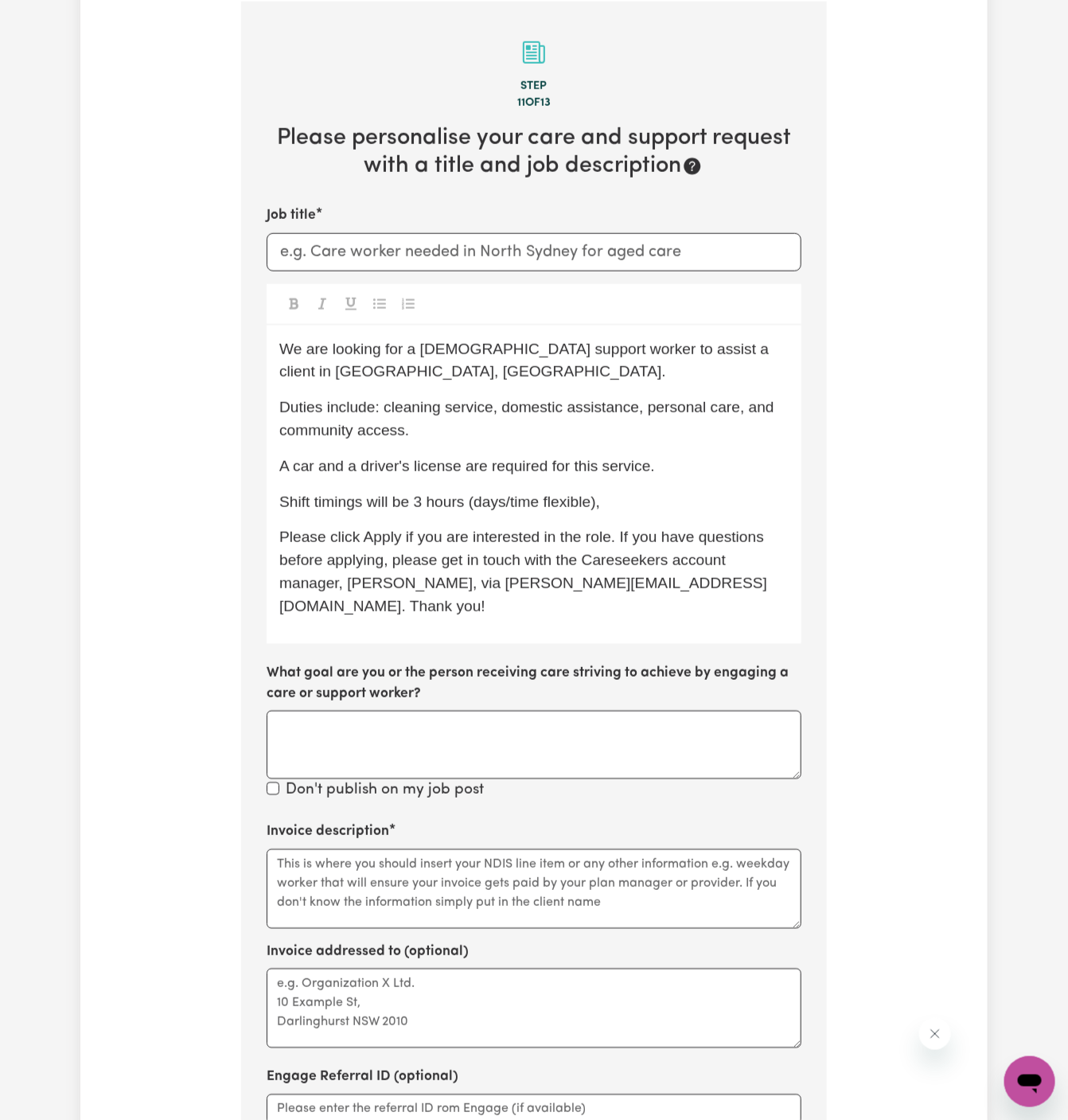
click at [590, 513] on div "We are looking for a female support worker to assist a client in St Mary's, NSW…" at bounding box center [534, 484] width 534 height 318
click at [629, 500] on p "Shift timings will be 3 hours (days/time flexible)," at bounding box center [534, 502] width 510 height 23
click at [475, 509] on span "Shift timings will be 3 hours (days/time flexible" at bounding box center [435, 501] width 311 height 17
click at [650, 508] on p "Shift timings will be 3 hours with days/time flexible" at bounding box center [534, 502] width 510 height 23
click at [482, 447] on div "We are looking for a female support worker to assist a client in St Mary's, NSW…" at bounding box center [534, 484] width 534 height 318
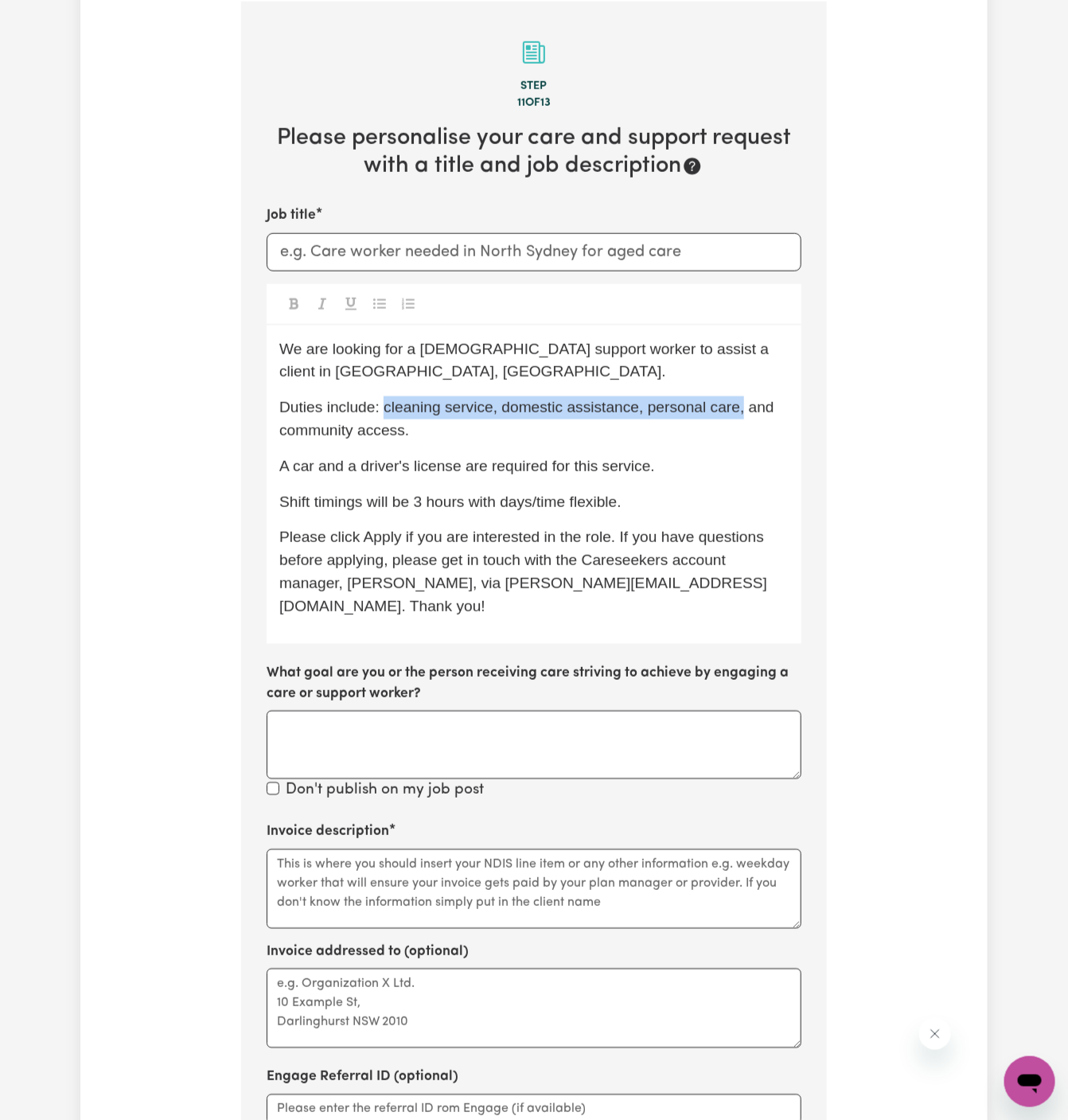
drag, startPoint x: 742, startPoint y: 413, endPoint x: 386, endPoint y: 406, distance: 356.1
click at [386, 406] on span "Duties include: cleaning service, domestic assistance, personal care, and commu…" at bounding box center [529, 419] width 499 height 40
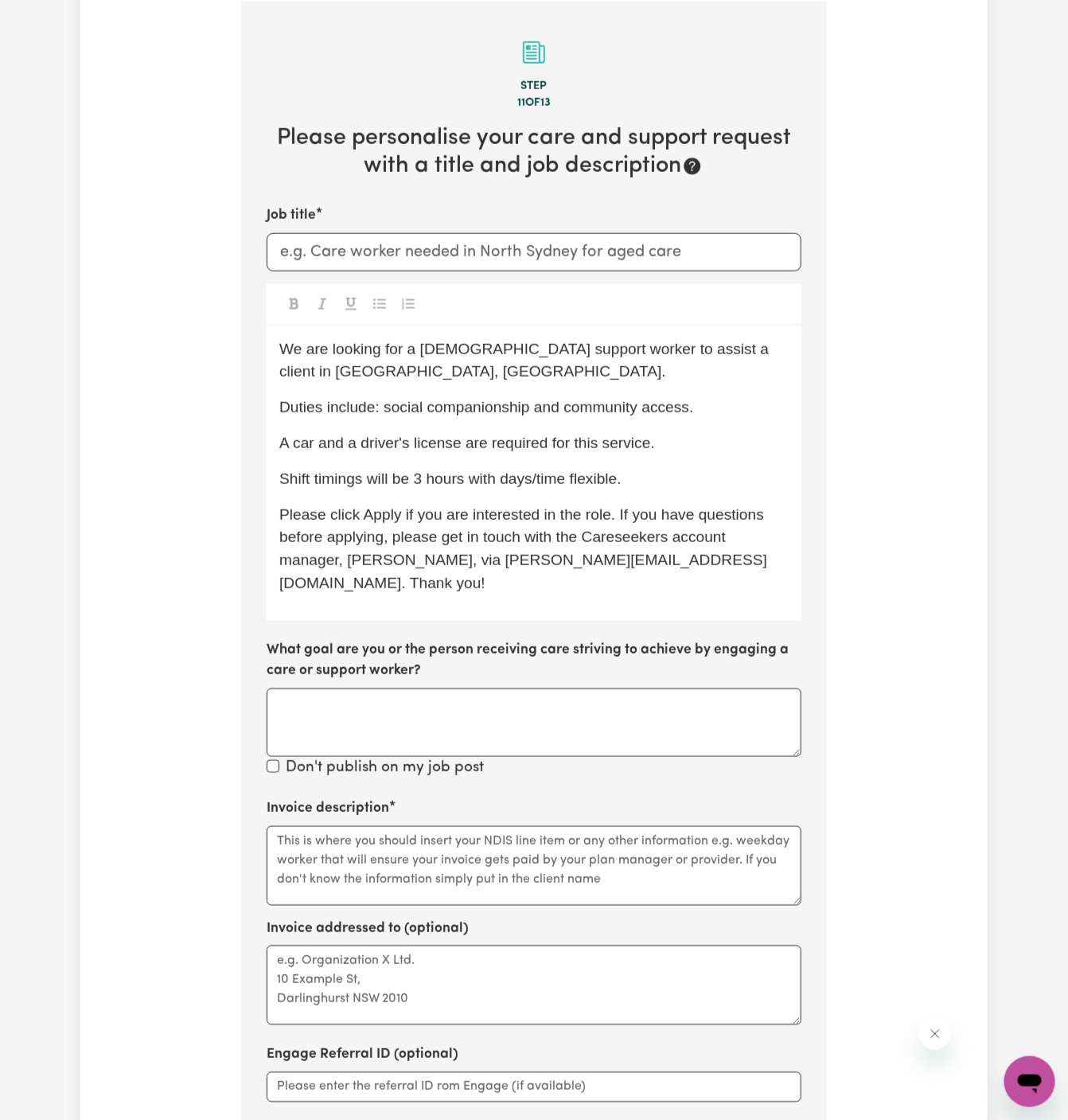
click at [487, 478] on span "Shift timings will be 3 hours with days/time flexible." at bounding box center [450, 478] width 342 height 17
click at [545, 488] on p "Shift timings will be 3 hours, with days/time flexible." at bounding box center [534, 479] width 510 height 23
click at [661, 511] on span "Please click Apply if you are interested in the role. If you have questions bef…" at bounding box center [523, 548] width 488 height 85
click at [679, 488] on p "Shift timings will be 3 hours, with days/times flexible." at bounding box center [534, 479] width 510 height 23
click at [430, 408] on span "Duties include: social companionship and community access." at bounding box center [486, 407] width 414 height 17
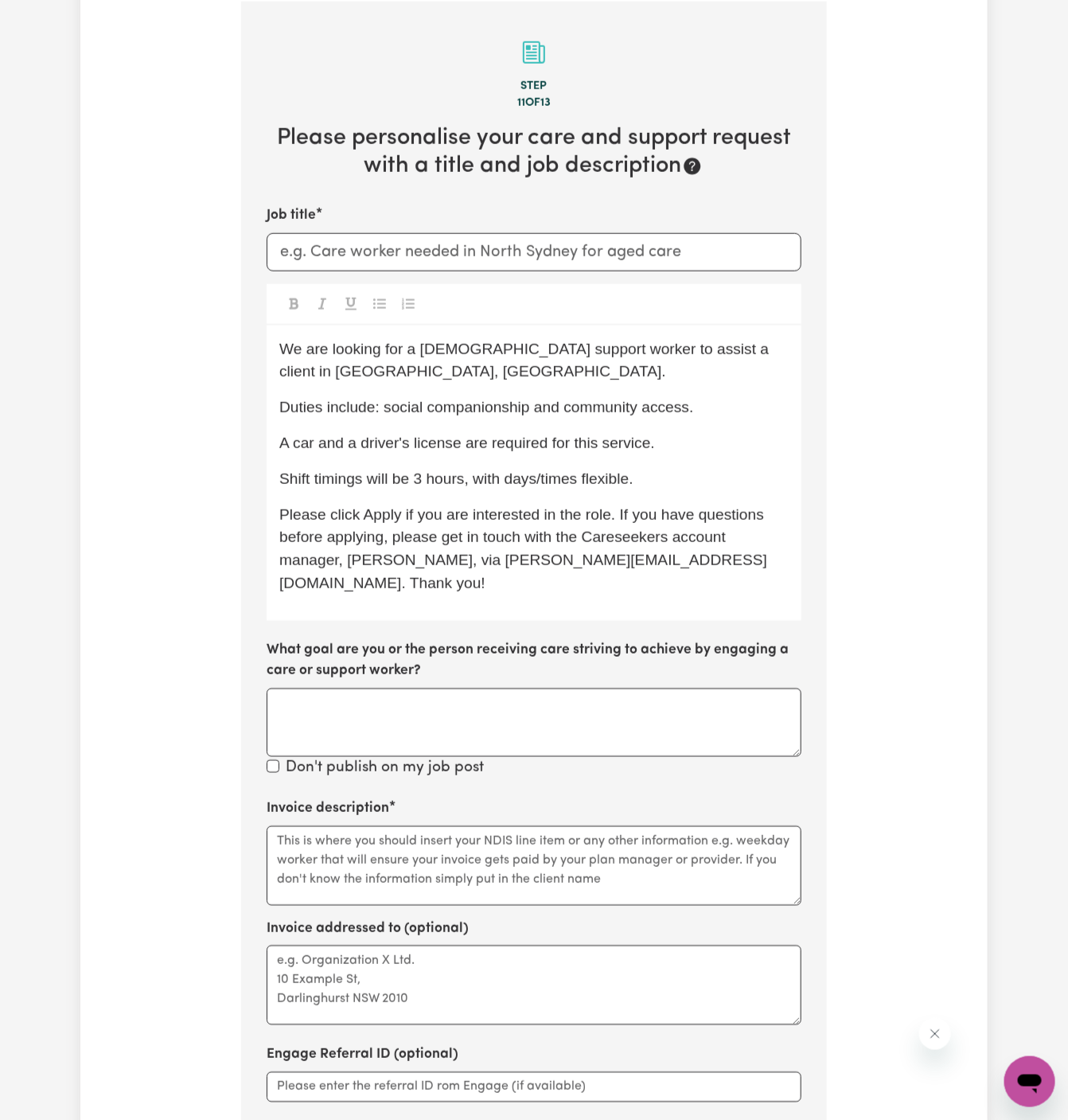
click at [446, 352] on span "We are looking for a female support worker to assist a client in St Mary's, NSW." at bounding box center [526, 360] width 494 height 40
click at [643, 326] on div "We are looking for a support worker to assist a client in St Mary's, NSW. Dutie…" at bounding box center [534, 473] width 534 height 295
click at [670, 360] on div "We are looking for a support worker to assist a client in St Mary's, NSW. Dutie…" at bounding box center [534, 473] width 534 height 295
drag, startPoint x: 655, startPoint y: 353, endPoint x: 758, endPoint y: 349, distance: 103.1
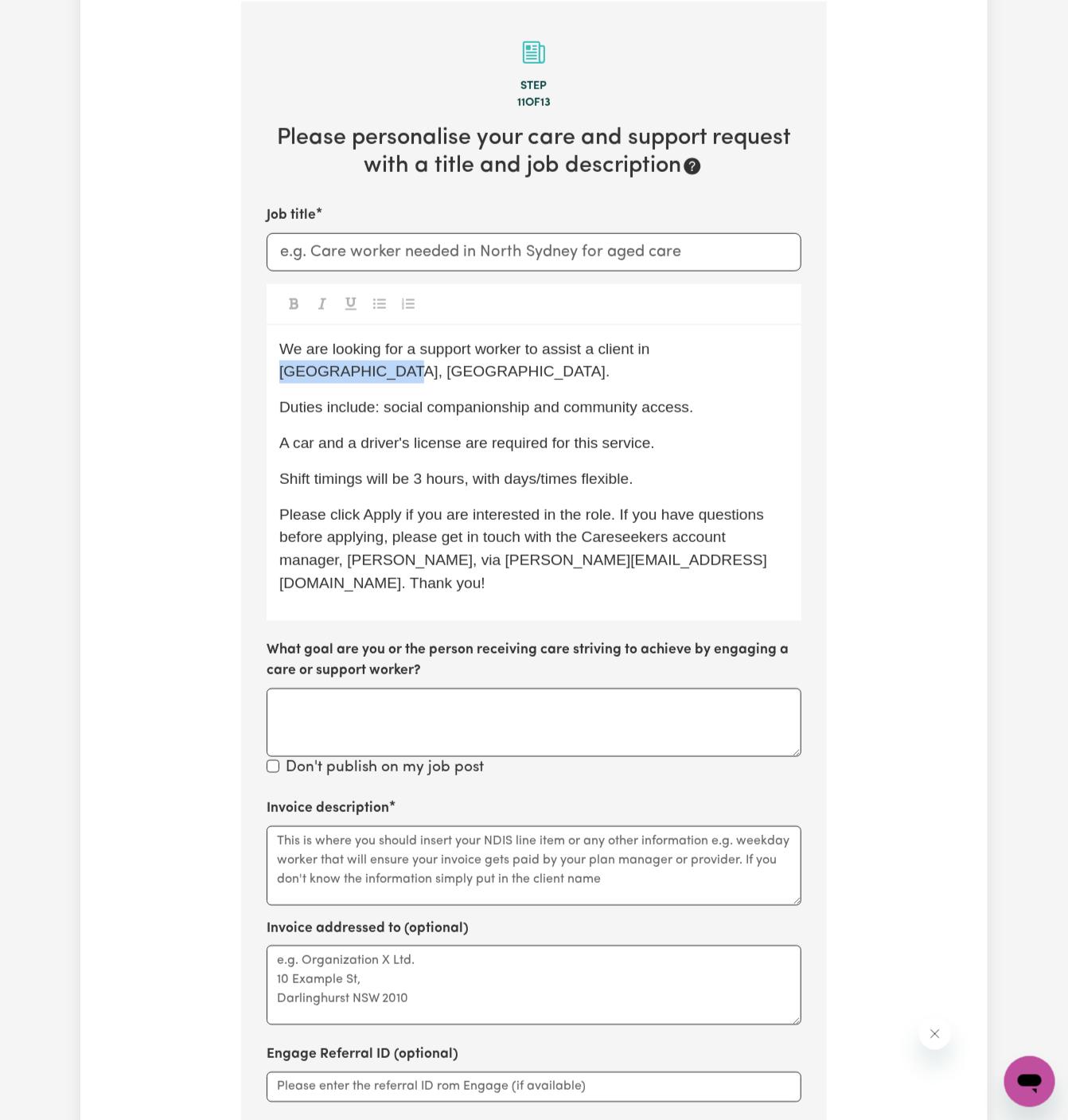
click at [654, 349] on span "We are looking for a support worker to assist a client in St Mary's, NSW." at bounding box center [466, 360] width 375 height 40
click at [579, 252] on input "Job title" at bounding box center [534, 252] width 534 height 38
paste input "Runcorn, QLD"
type input "Support Worker Needed In Runcorn, QLD"
click at [546, 439] on div "We are looking for a support worker to assist a client in Runcorn, QLD Duties i…" at bounding box center [534, 473] width 534 height 295
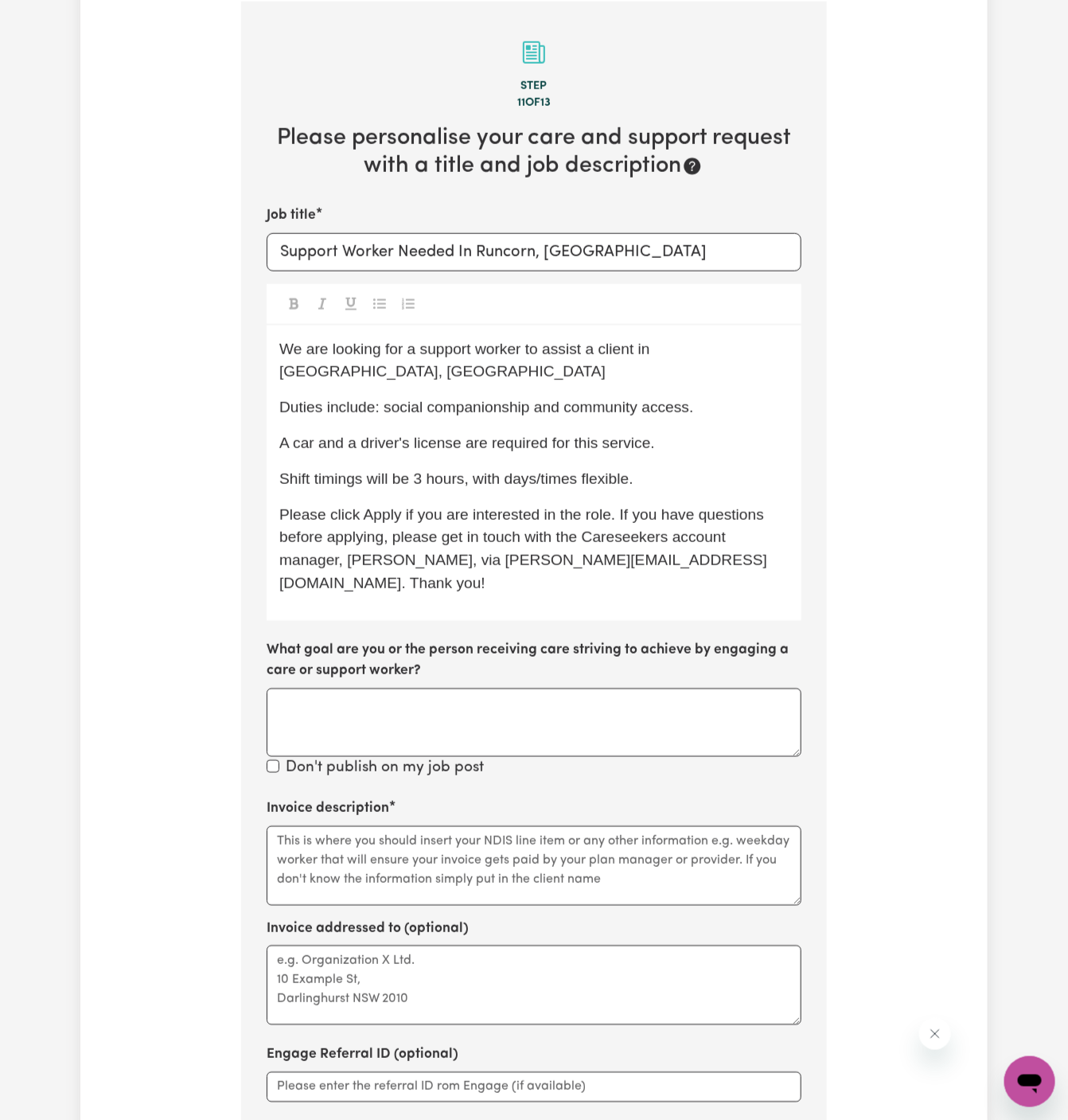
click at [693, 431] on div "We are looking for a support worker to assist a client in Runcorn, QLD Duties i…" at bounding box center [534, 473] width 534 height 295
click at [721, 396] on p "Duties include: social companionship and community access." at bounding box center [534, 407] width 510 height 23
click at [747, 369] on div "We are looking for a support worker to assist a client in Runcorn, QLD Duties i…" at bounding box center [534, 473] width 534 height 295
click at [759, 360] on div "We are looking for a support worker to assist a client in Runcorn, QLD Duties i…" at bounding box center [534, 473] width 534 height 295
click at [760, 341] on p "We are looking for a support worker to assist a client in Runcorn, QLD" at bounding box center [534, 361] width 510 height 46
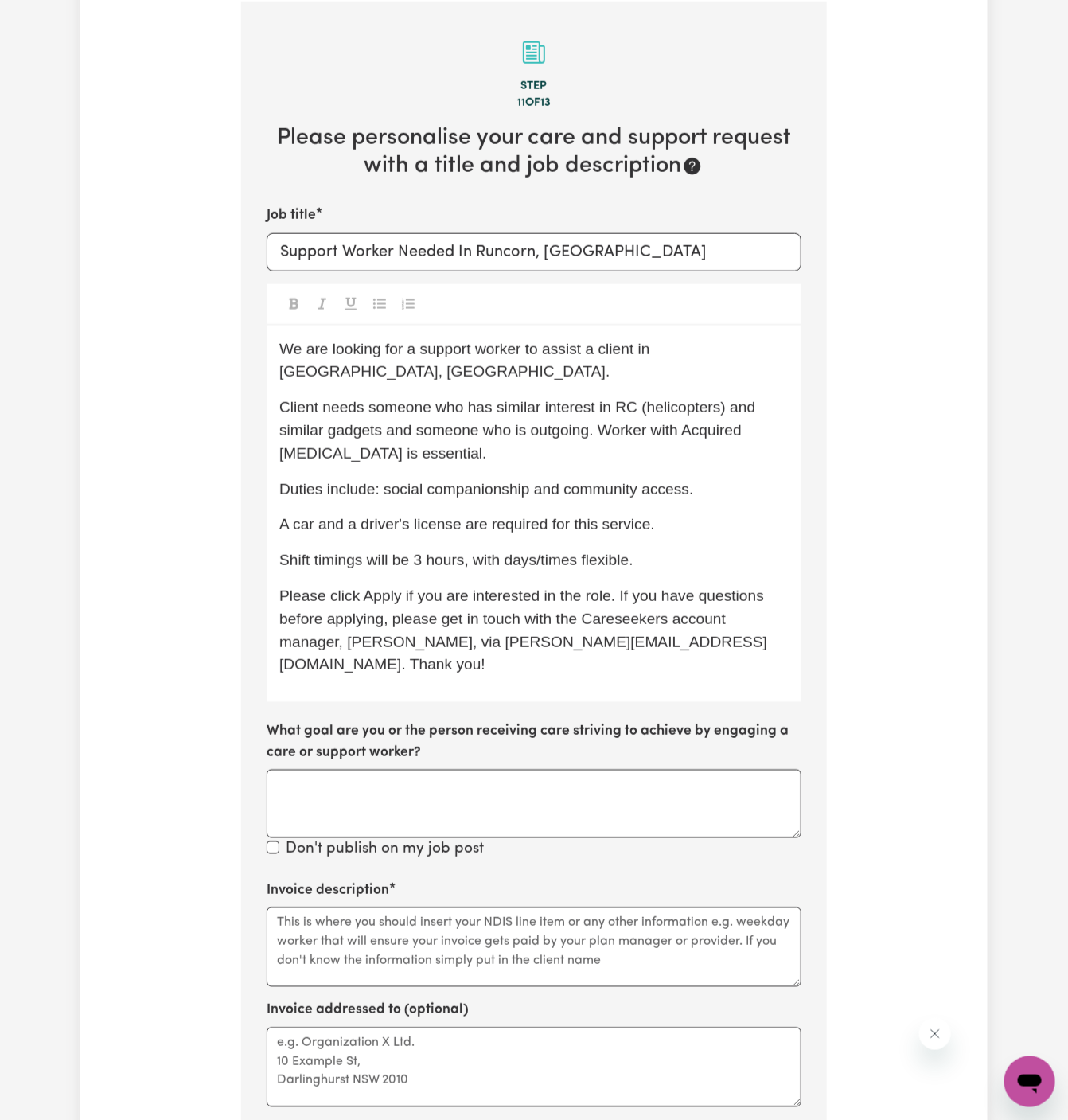
click at [551, 399] on span "Client needs someone who has similar interest in RC (helicopters) and similar g…" at bounding box center [520, 430] width 481 height 63
drag, startPoint x: 680, startPoint y: 425, endPoint x: 675, endPoint y: 413, distance: 13.0
click at [675, 413] on p "Client needs someone who has similar interests in RC (helicopters) and similar …" at bounding box center [534, 430] width 510 height 68
click at [394, 409] on span "Client needs someone who has similar interests in RC (helicopters) and similar …" at bounding box center [522, 430] width 487 height 63
click at [512, 406] on span "Client needs someone who has similar interests in RC (helicopters) and similar …" at bounding box center [522, 430] width 487 height 63
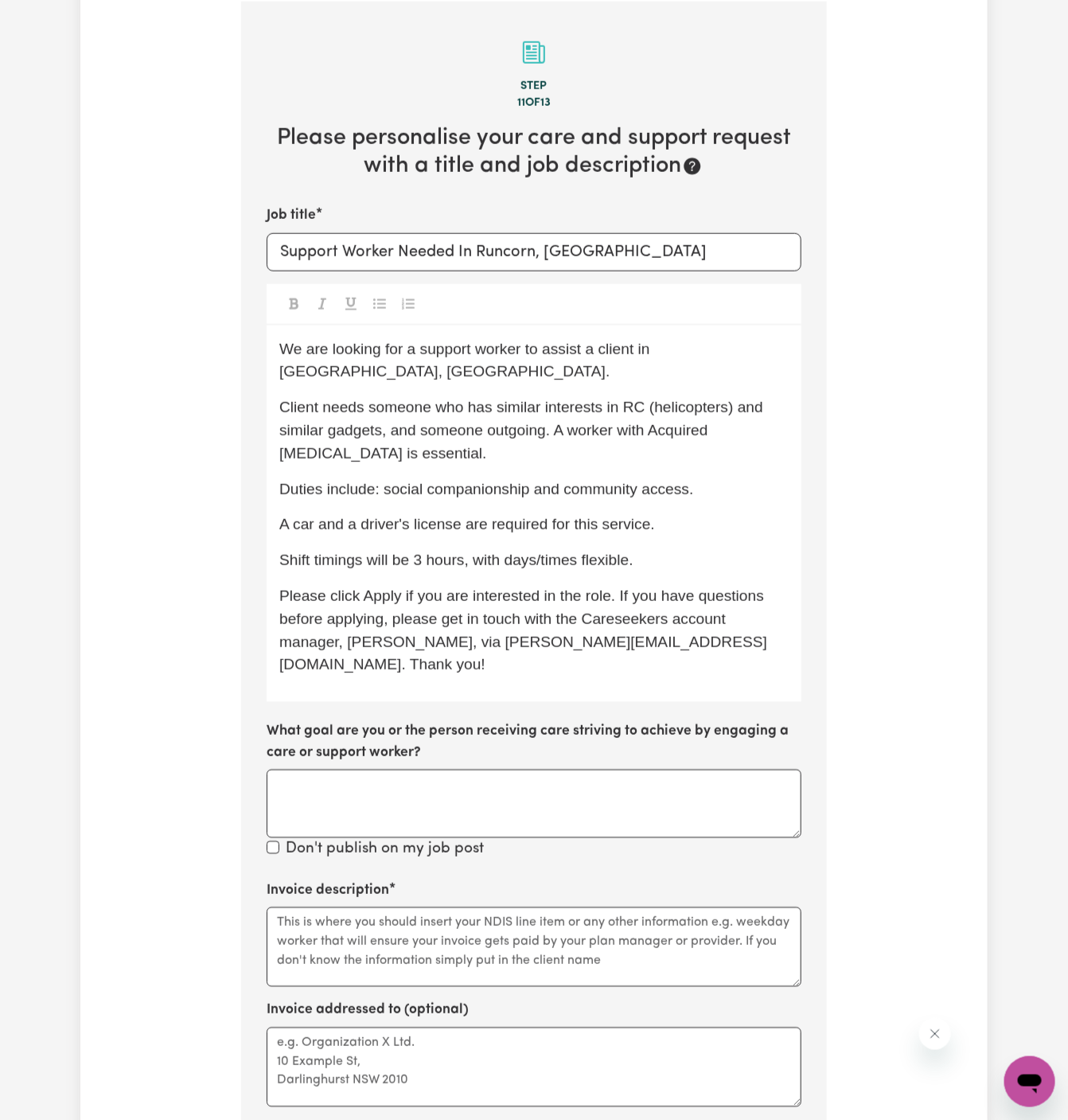
click at [371, 430] on span "Client needs someone who has similar interests in RC (helicopters) and similar …" at bounding box center [522, 430] width 487 height 63
drag, startPoint x: 316, startPoint y: 432, endPoint x: 452, endPoint y: 513, distance: 158.3
click at [318, 432] on span "Client needs someone who has similar interests in RC (helicopters) and similar …" at bounding box center [522, 430] width 487 height 63
drag, startPoint x: 645, startPoint y: 410, endPoint x: 686, endPoint y: 496, distance: 95.3
click at [645, 410] on span "Client needs someone who has similar interests in RC (helicopters) and similar …" at bounding box center [522, 430] width 487 height 63
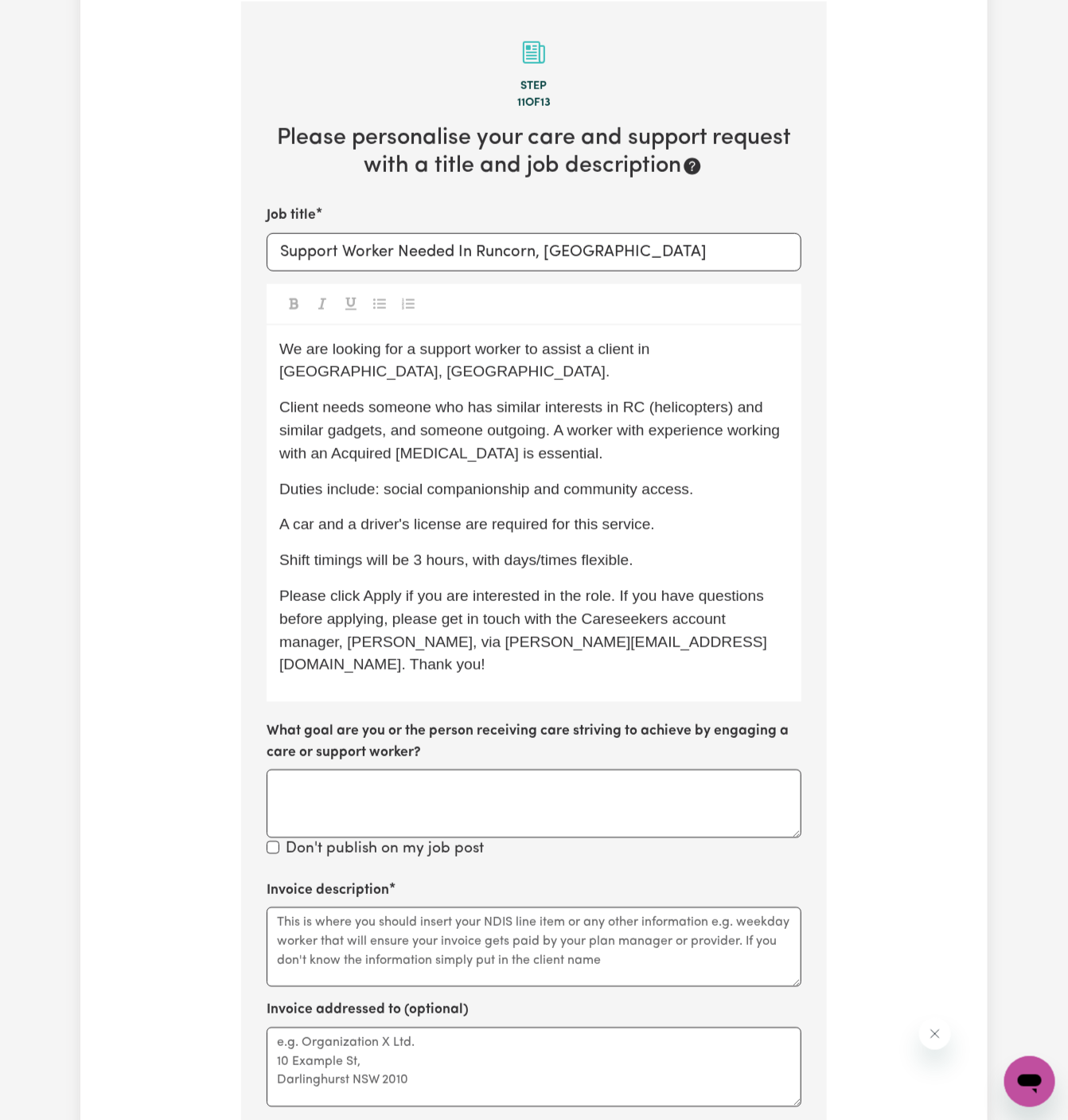
click at [473, 431] on span "Client needs someone who has similar interests in RC (helicopters) and similar …" at bounding box center [532, 430] width 505 height 63
click at [546, 481] on span "Duties include: social companionship and community access." at bounding box center [486, 489] width 414 height 17
click at [615, 435] on p "Client needs someone who has similar interests in RC (helicopters) and similar …" at bounding box center [534, 430] width 510 height 68
click at [505, 430] on span "Client needs someone who has similar interests in RC (helicopters) and similar …" at bounding box center [532, 430] width 505 height 63
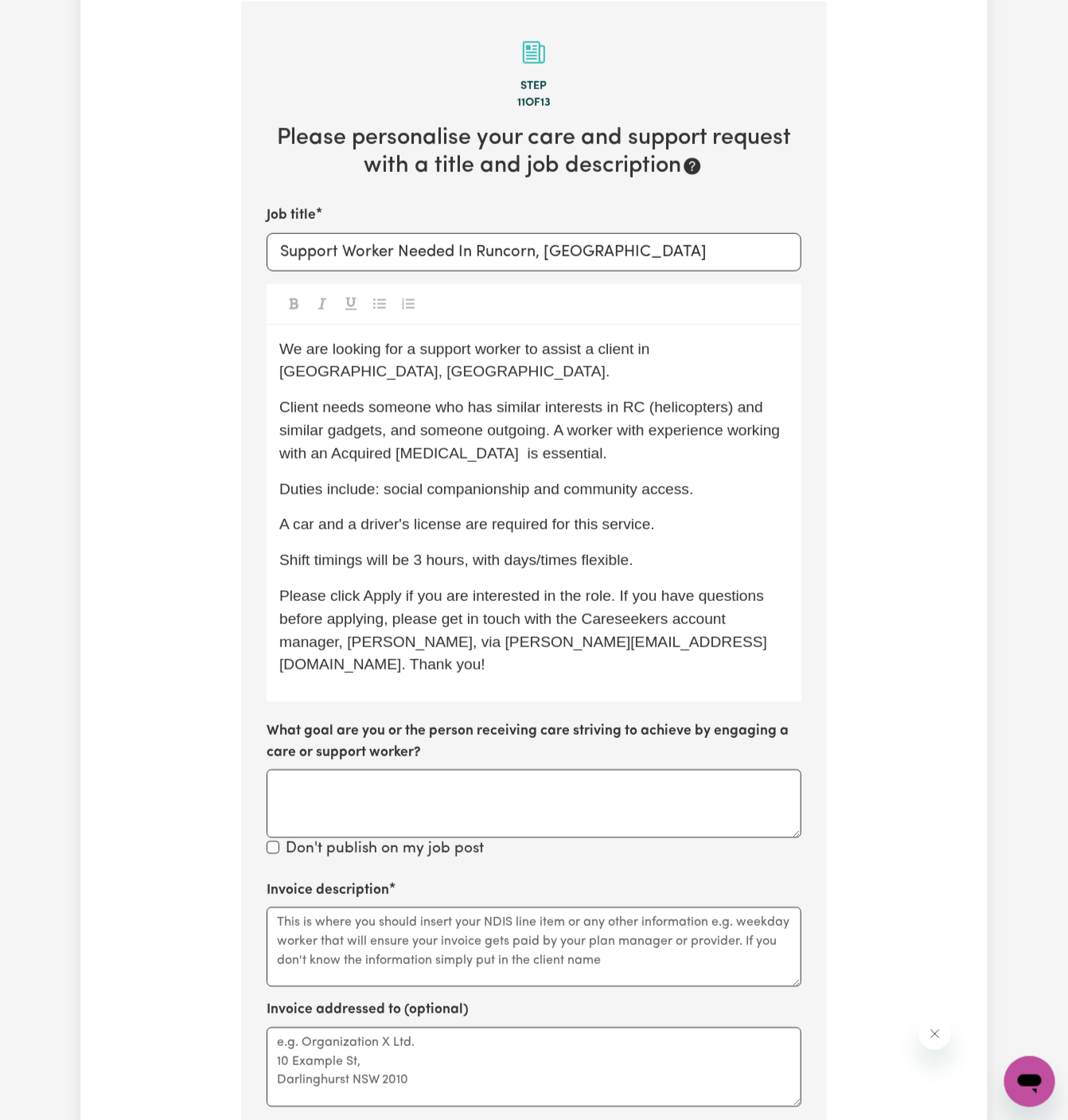
click at [307, 435] on span "Client needs someone who has similar interests in RC (helicopters) and similar …" at bounding box center [532, 430] width 505 height 63
click at [404, 428] on span "Client needs someone who has similar interests in RC (helicopters) and similar …" at bounding box center [532, 430] width 505 height 63
click at [527, 435] on span "Client needs someone who has similar interests in RC (helicopters) and similar …" at bounding box center [532, 430] width 505 height 63
click at [657, 442] on div "We are looking for a support worker to assist a client in Runcorn, QLD. Client …" at bounding box center [534, 513] width 534 height 377
drag, startPoint x: 616, startPoint y: 411, endPoint x: 557, endPoint y: 410, distance: 59.0
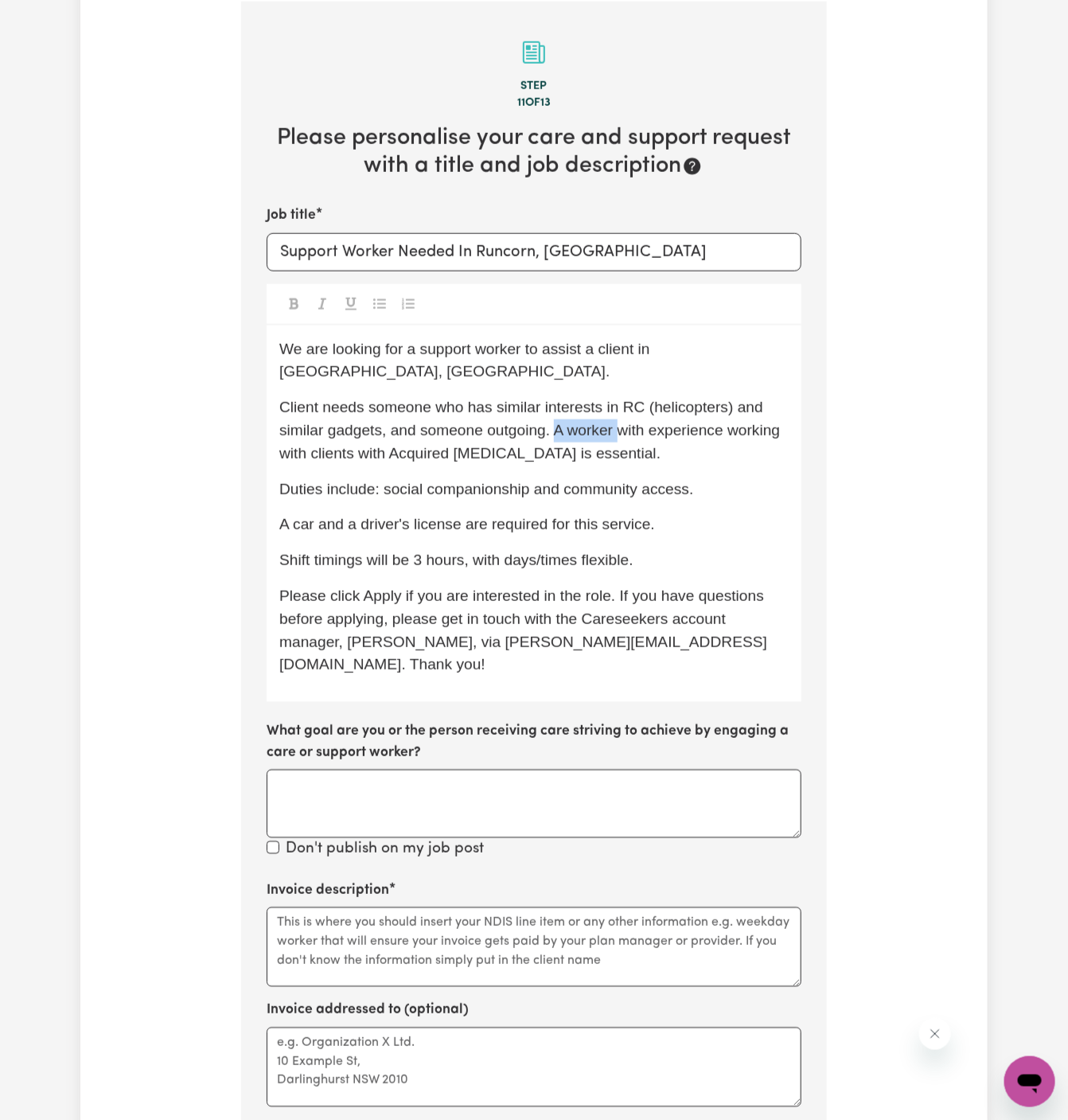
click at [557, 410] on span "Client needs someone who has similar interests in RC (helicopters) and similar …" at bounding box center [532, 430] width 505 height 63
click at [669, 419] on p "Client needs someone who has similar interests in RC (helicopters) and similar …" at bounding box center [534, 430] width 510 height 68
click at [685, 410] on span "Client needs someone who has similar interests in RC (helicopters) and similar …" at bounding box center [533, 430] width 507 height 63
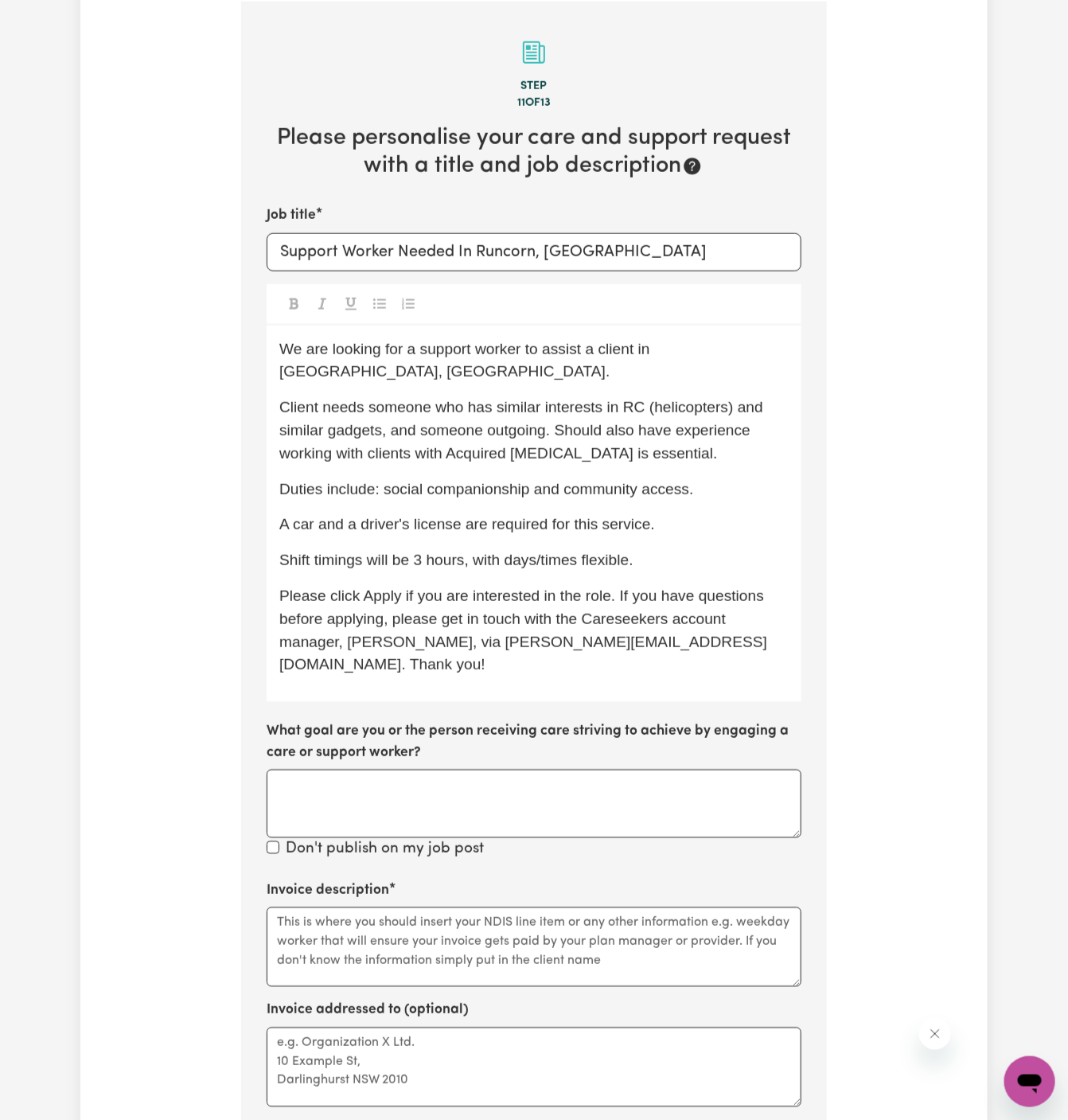
click at [553, 409] on span "Client needs someone who has similar interests in RC (helicopters) and similar …" at bounding box center [522, 430] width 487 height 63
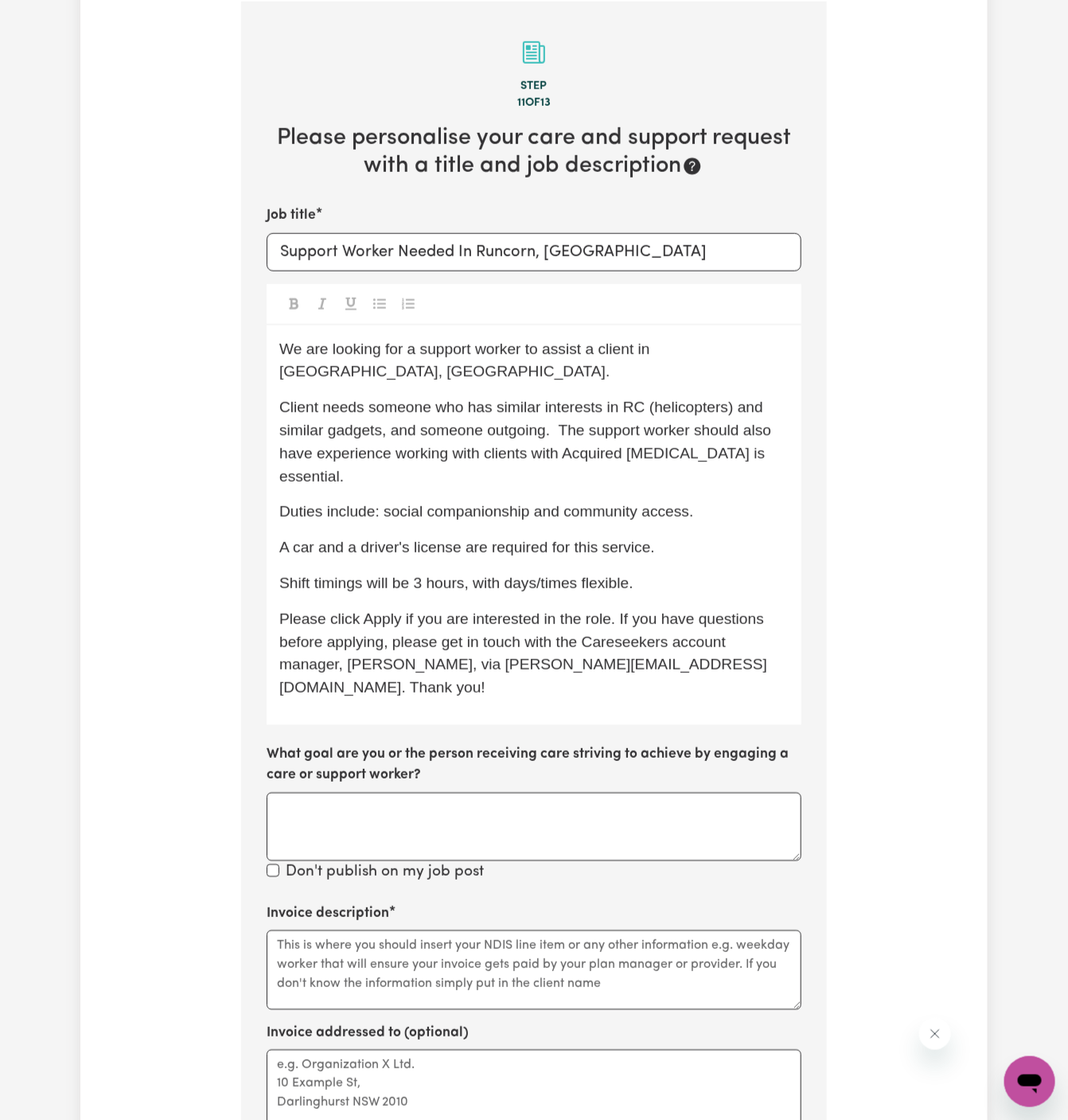
click at [708, 430] on span "Client needs someone who has similar interests in RC (helicopters) and similar …" at bounding box center [527, 442] width 497 height 85
click at [630, 424] on span "Client needs someone who has similar interests in RC (helicopters) and similar …" at bounding box center [533, 442] width 507 height 85
click at [758, 500] on div "We are looking for a support worker to assist a client in Runcorn, QLD. Client …" at bounding box center [534, 525] width 534 height 400
click at [704, 467] on div "We are looking for a support worker to assist a client in Runcorn, QLD. Client …" at bounding box center [534, 525] width 534 height 400
click at [574, 453] on p "Client needs someone who has similar interests in RC (helicopters) and similar …" at bounding box center [534, 442] width 510 height 91
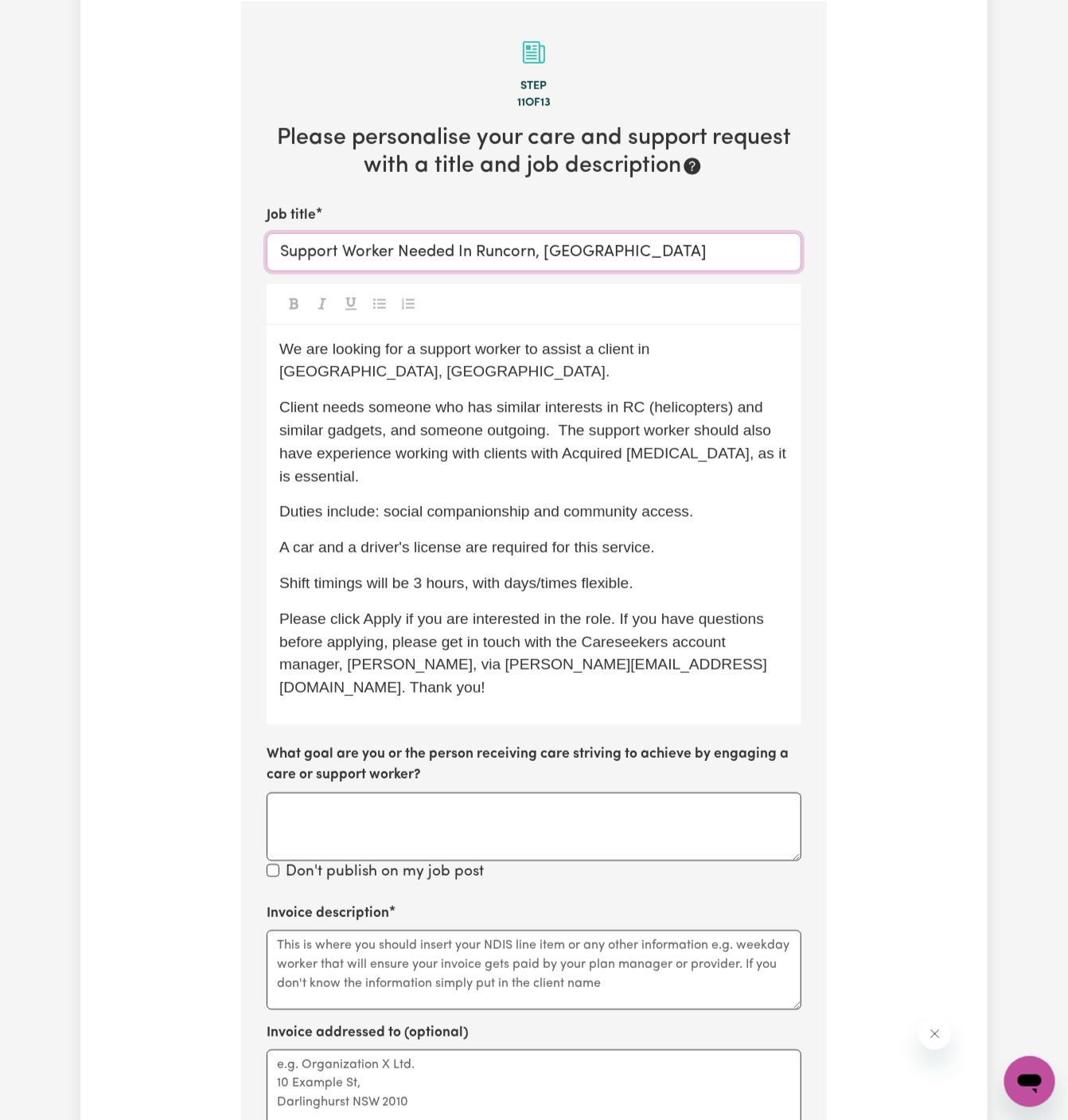
click at [671, 234] on input "Support Worker Needed In Runcorn, QLD" at bounding box center [534, 252] width 534 height 38
click at [487, 658] on div "We are looking for a support worker to assist a client in Runcorn, QLD. Client …" at bounding box center [534, 525] width 534 height 400
click at [385, 903] on label "Invoice description" at bounding box center [327, 914] width 123 height 20
click at [385, 931] on textarea "Invoice description" at bounding box center [534, 971] width 534 height 79
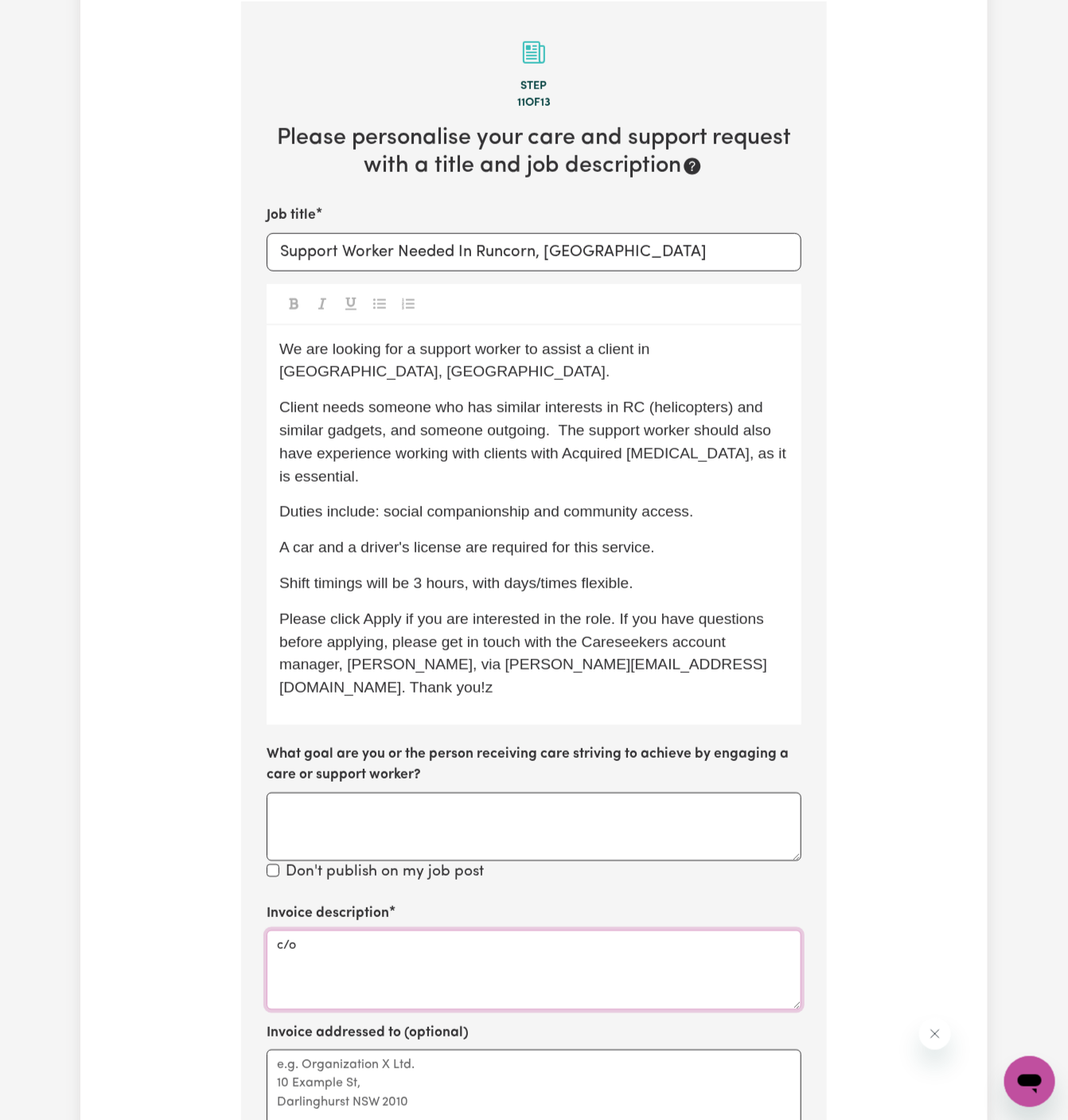
paste textarea "My Care Ability"
click at [327, 931] on textarea "c/o My Care Ability" at bounding box center [534, 971] width 534 height 79
type textarea "c/o My Care Ability"
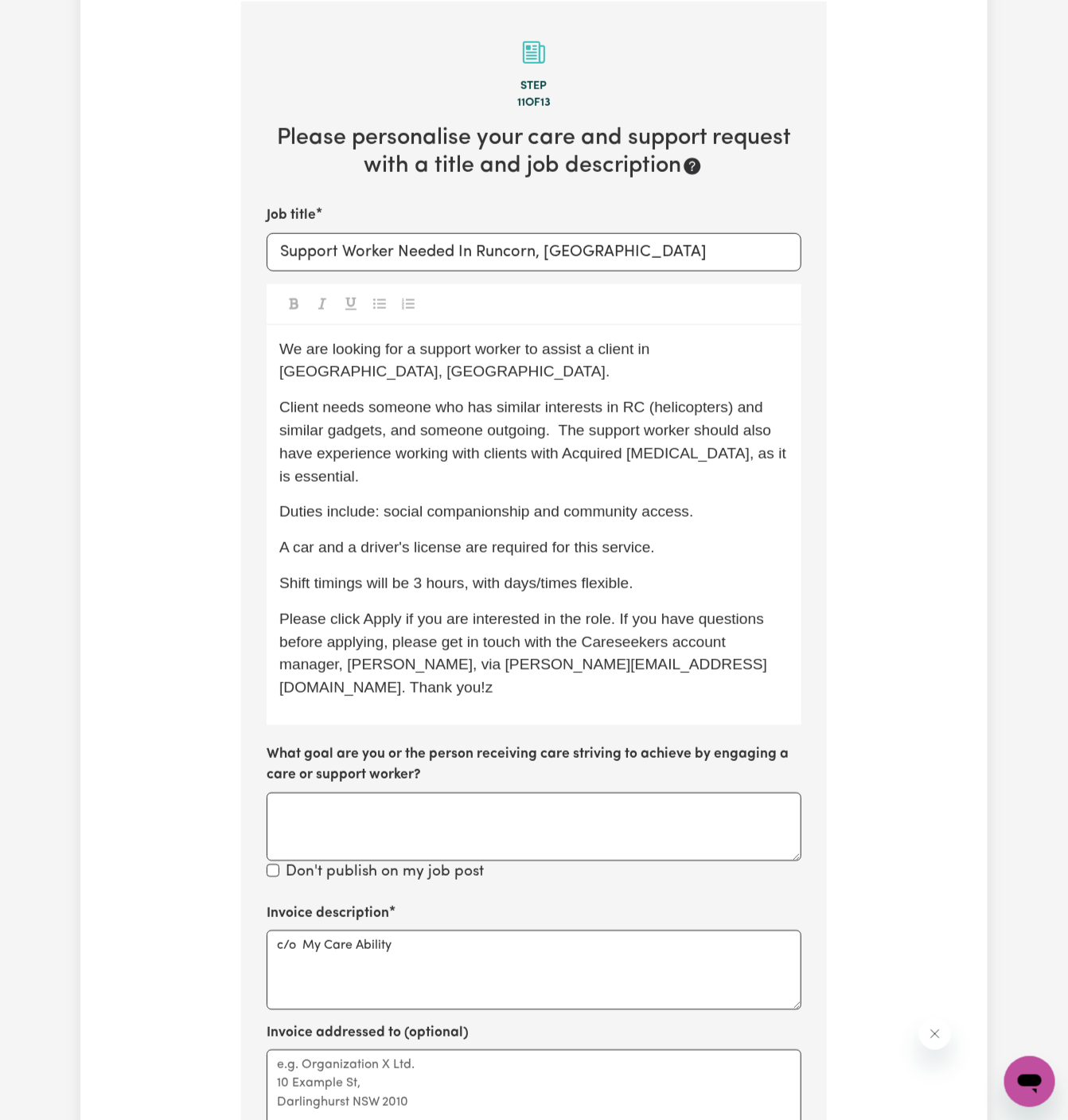
click at [368, 1099] on div "Invoice description c/o My Care Ability Invoice addressed to (optional) Engage …" at bounding box center [534, 1124] width 534 height 441
click at [368, 1064] on textarea "Invoice addressed to (optional)" at bounding box center [534, 1090] width 534 height 79
paste textarea "c/o My Care Ability"
type textarea "c/o My Care Ability"
click at [449, 503] on span "Duties include: social companionship and community access." at bounding box center [486, 512] width 414 height 17
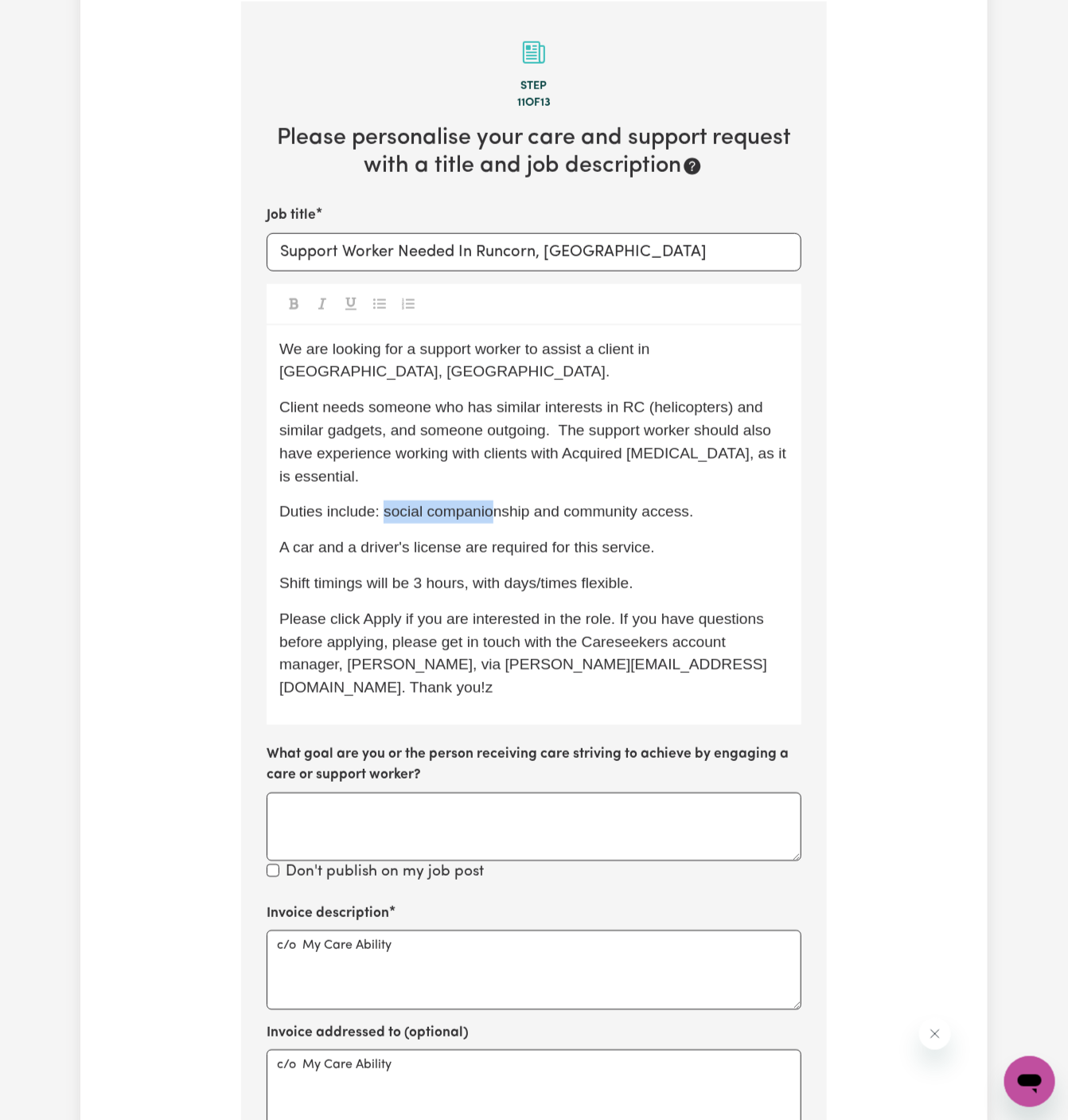
drag, startPoint x: 384, startPoint y: 491, endPoint x: 587, endPoint y: 493, distance: 203.0
click at [587, 503] on span "Duties include: social companionship and community access." at bounding box center [486, 512] width 414 height 17
click at [683, 506] on div "We are looking for a support worker to assist a client in Runcorn, QLD. Client …" at bounding box center [534, 525] width 534 height 400
click at [672, 572] on p "Shift timings will be 3 hours, with days/times flexible." at bounding box center [534, 584] width 510 height 23
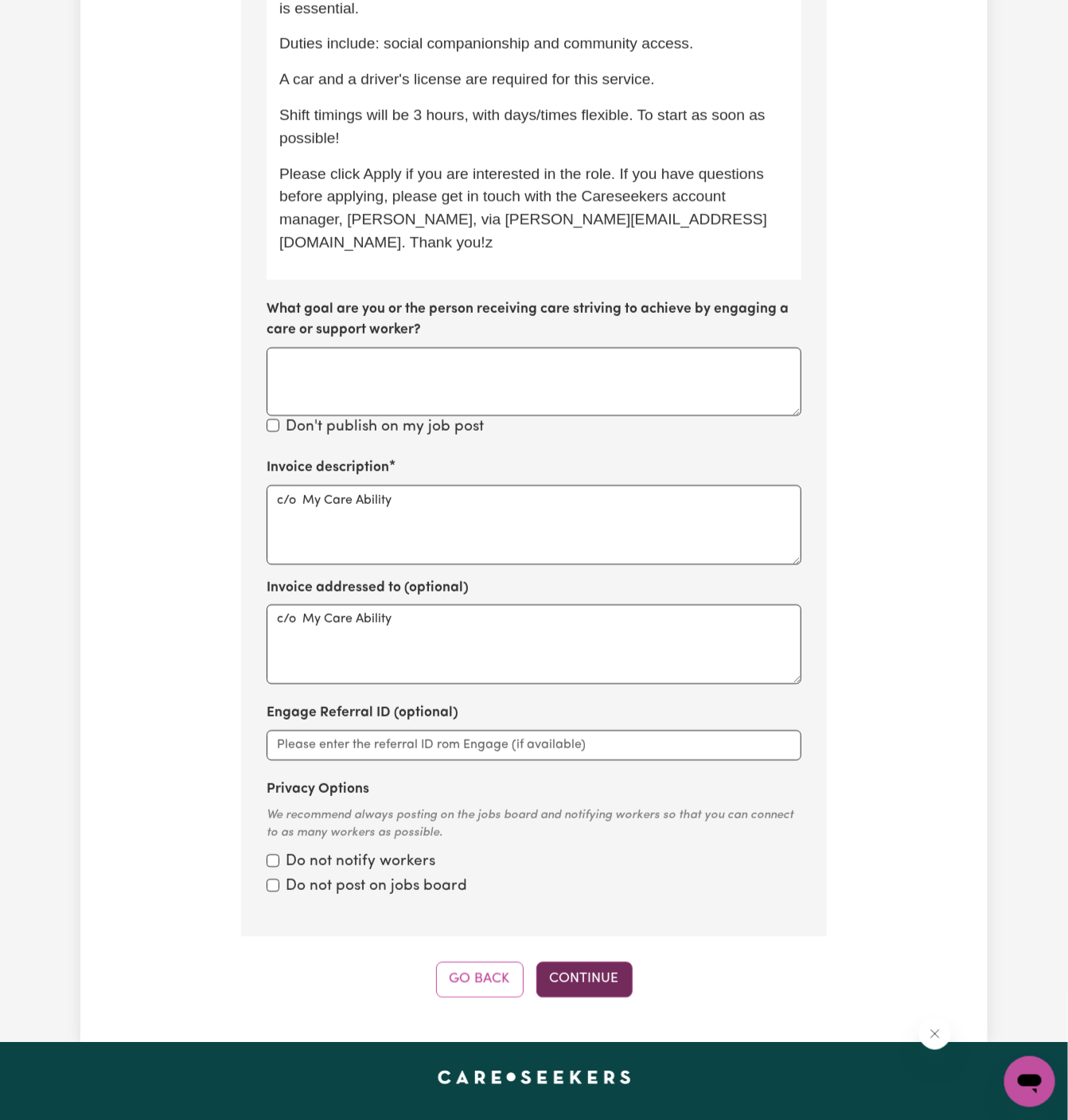
click at [606, 962] on button "Continue" at bounding box center [584, 980] width 97 height 35
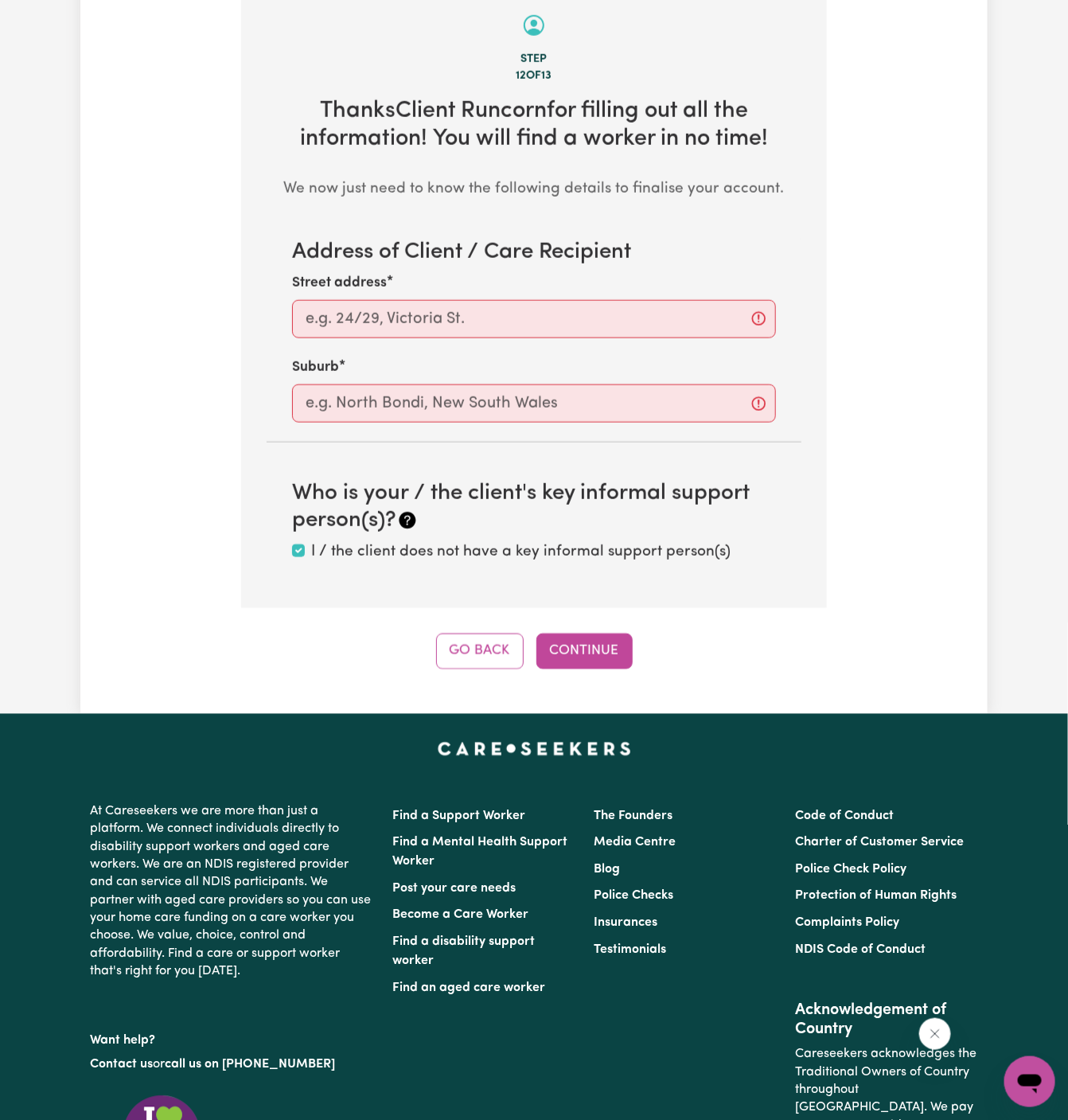
scroll to position [564, 0]
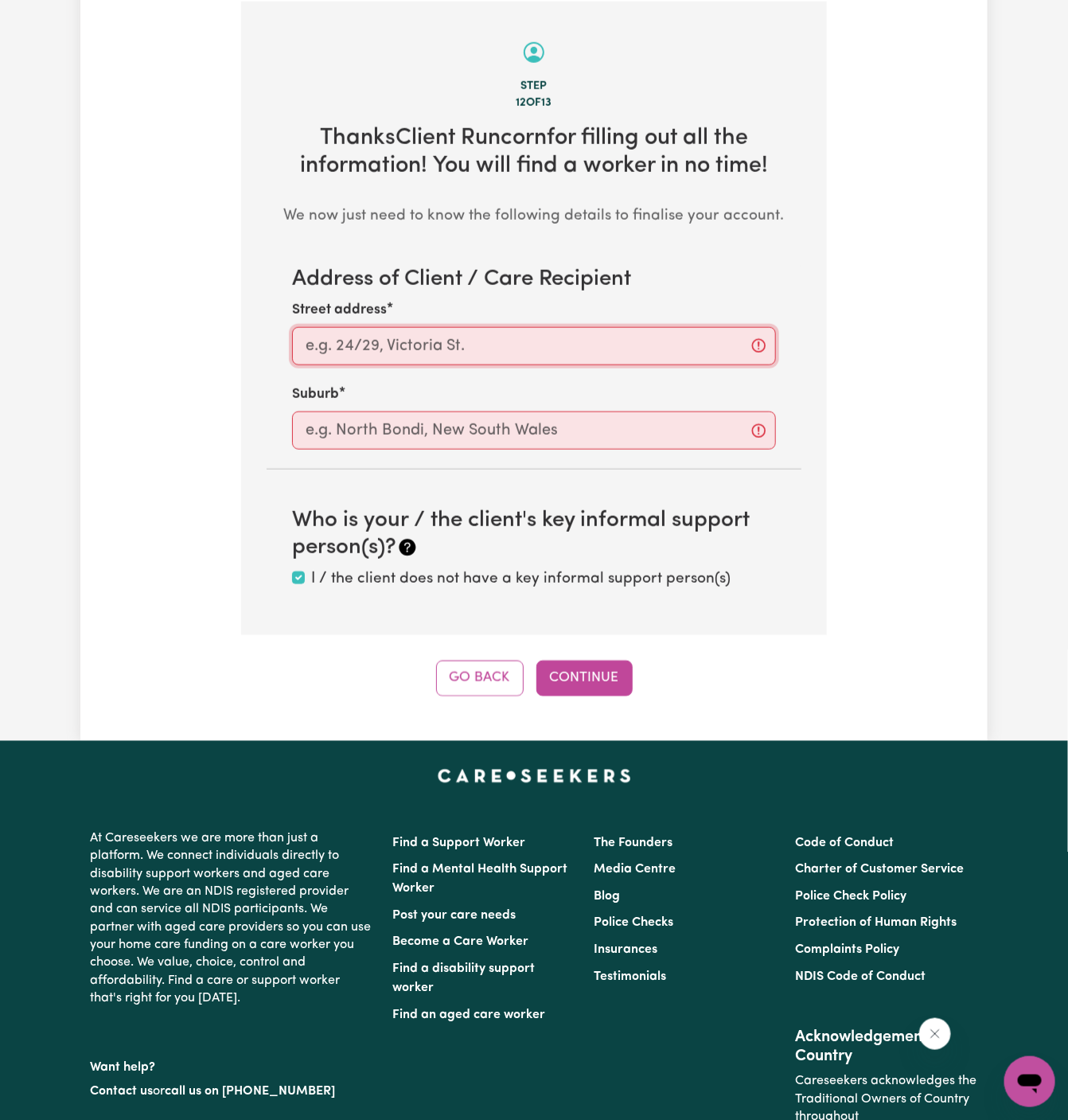
click at [497, 350] on input "Street address" at bounding box center [534, 346] width 484 height 38
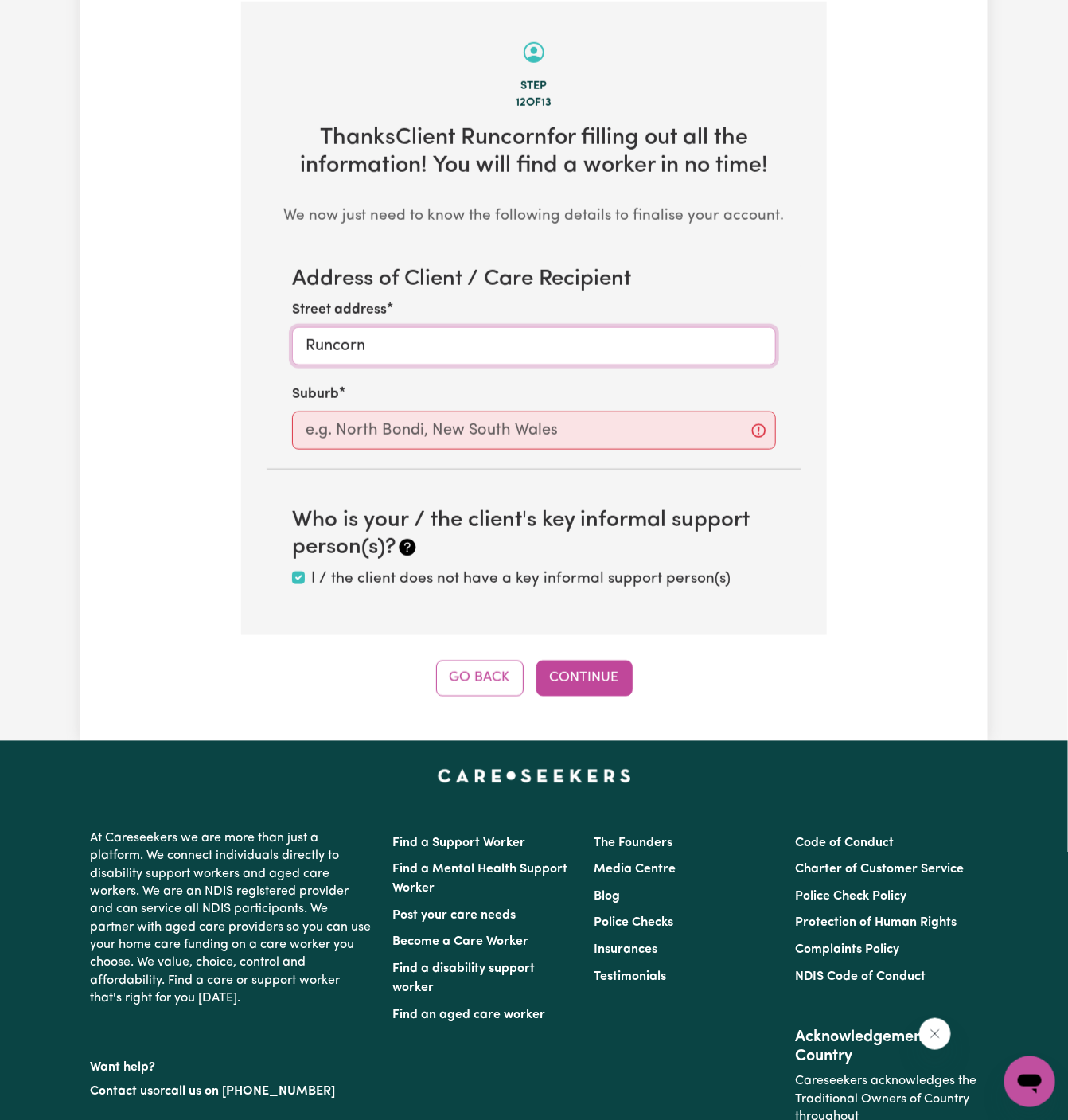
click at [348, 340] on input "Runcorn" at bounding box center [534, 346] width 484 height 38
type input "Runcorn"
click at [355, 413] on input "text" at bounding box center [534, 430] width 484 height 38
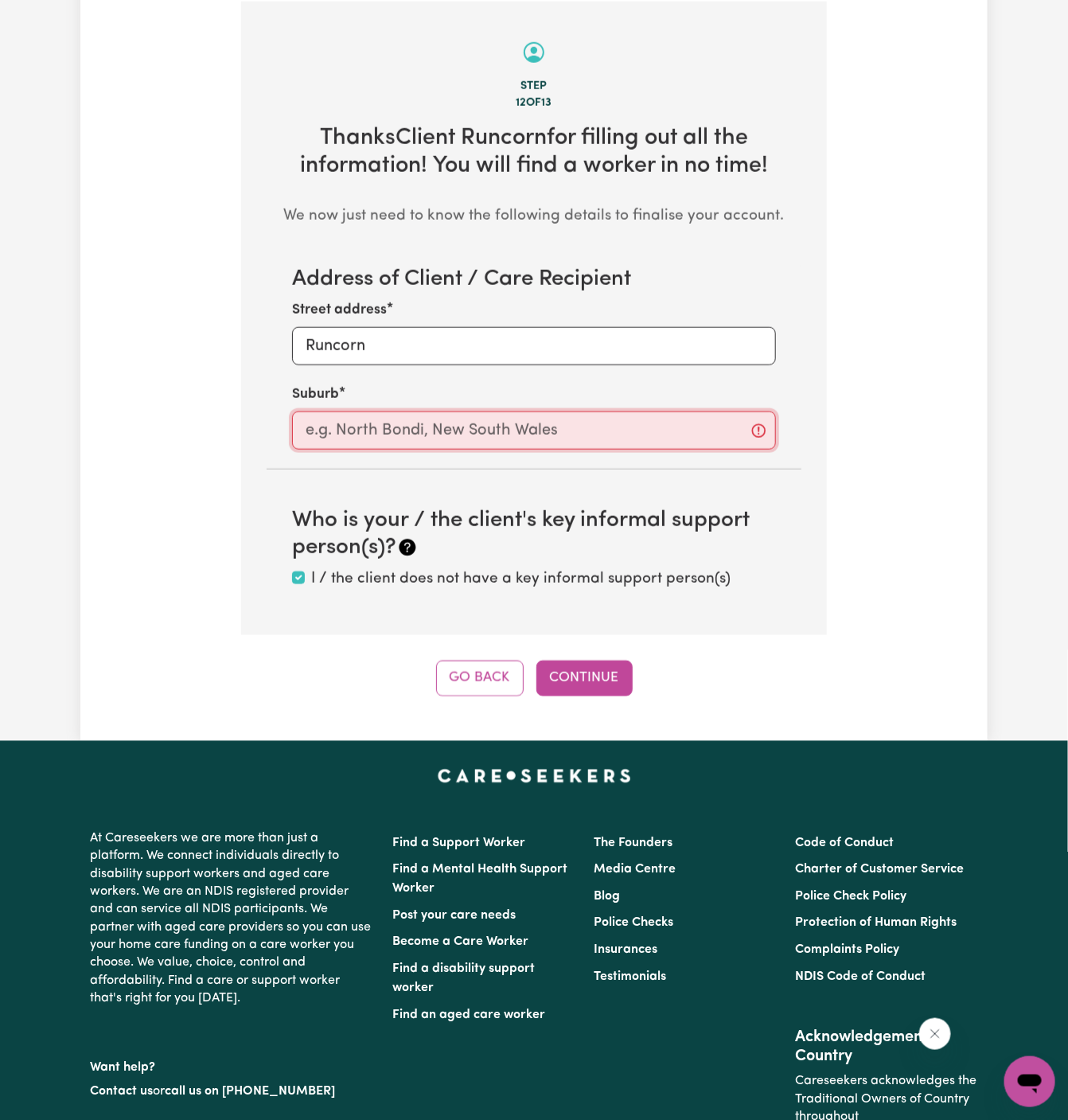
paste input "Runcorn"
type input "Runcorn"
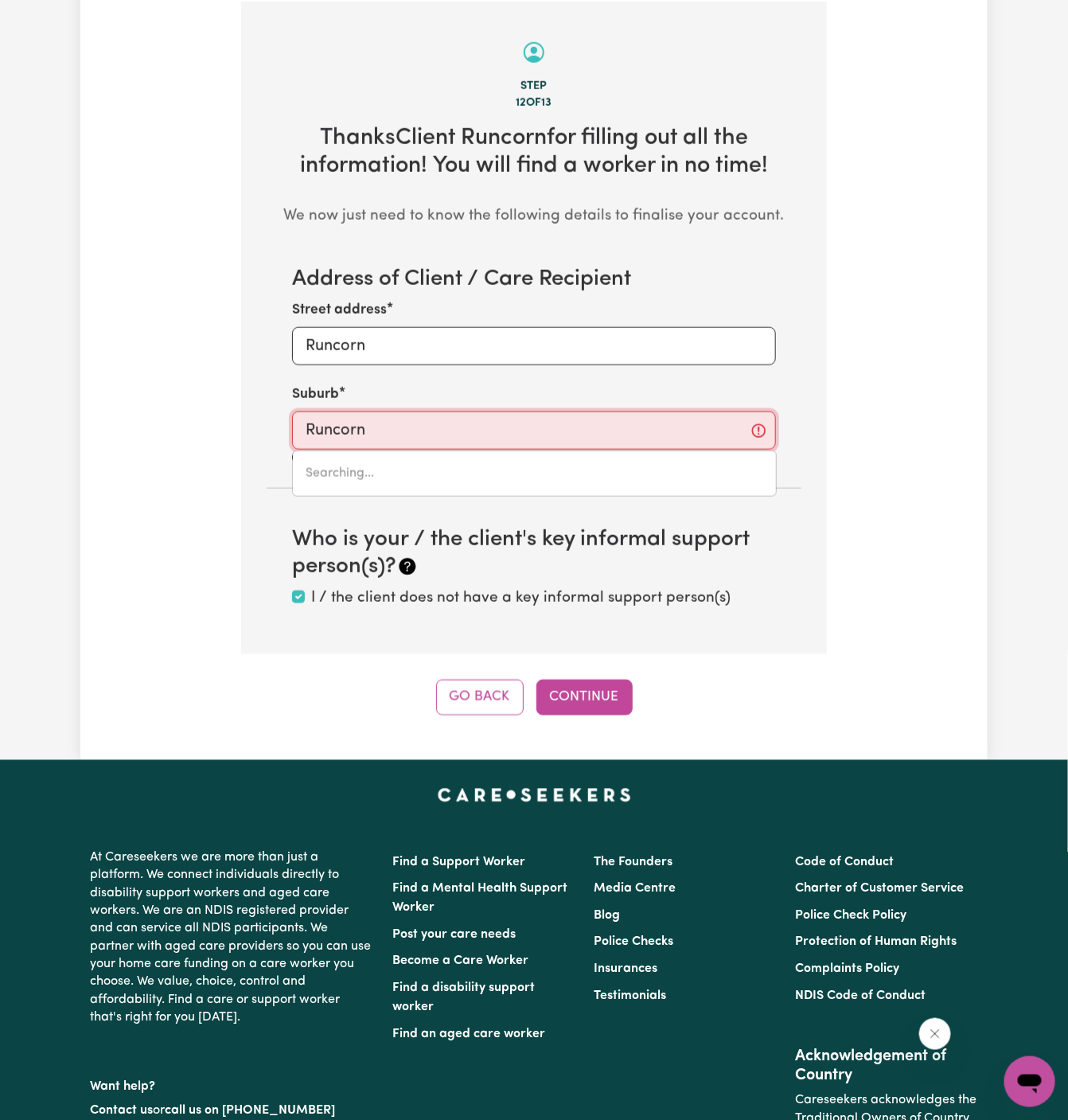
type input "Runcorn, Queensland, 4113"
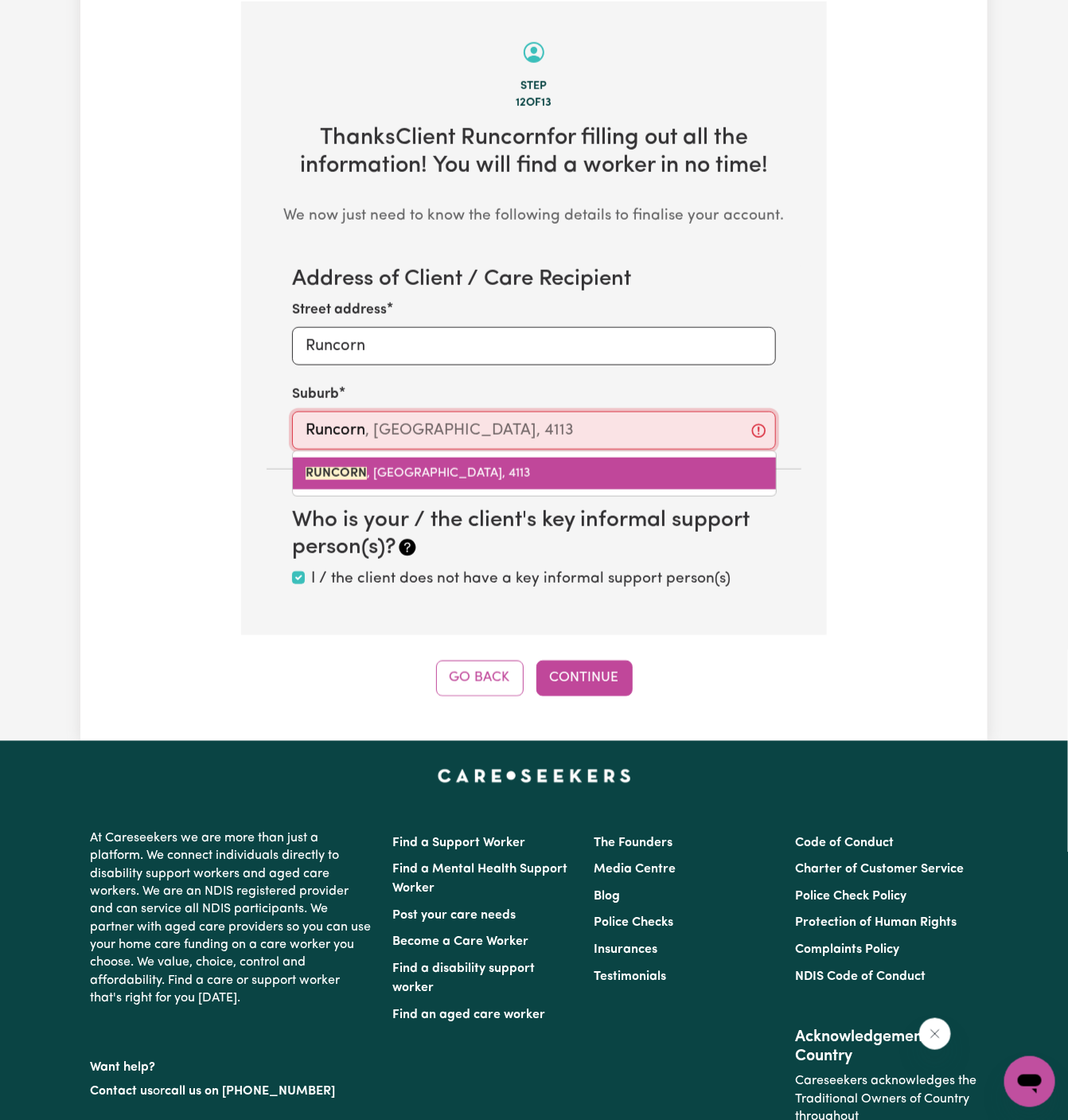
click at [415, 476] on span "RUNCORN , Queensland, 4113" at bounding box center [418, 474] width 225 height 13
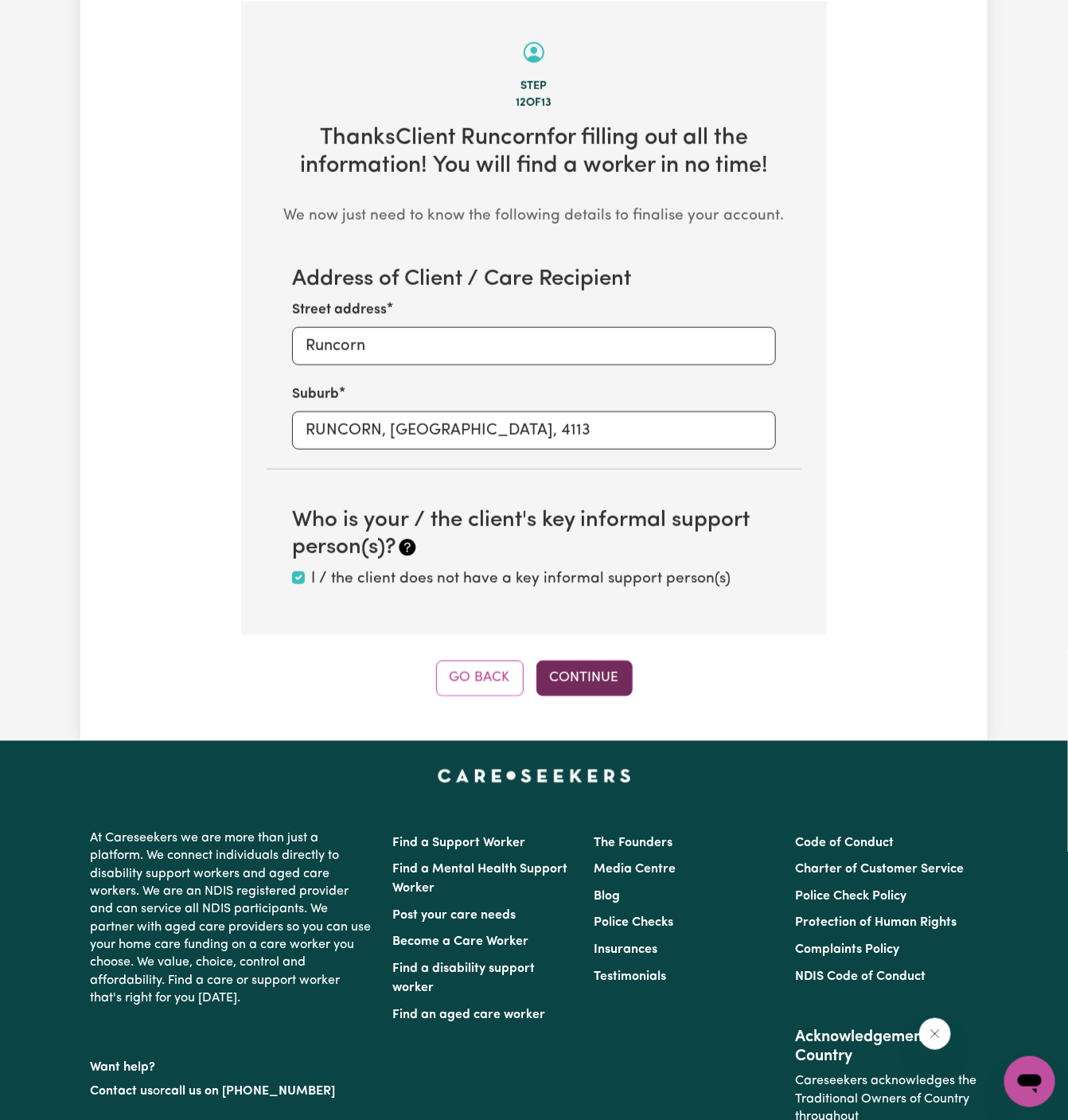
click at [587, 675] on button "Continue" at bounding box center [584, 678] width 97 height 35
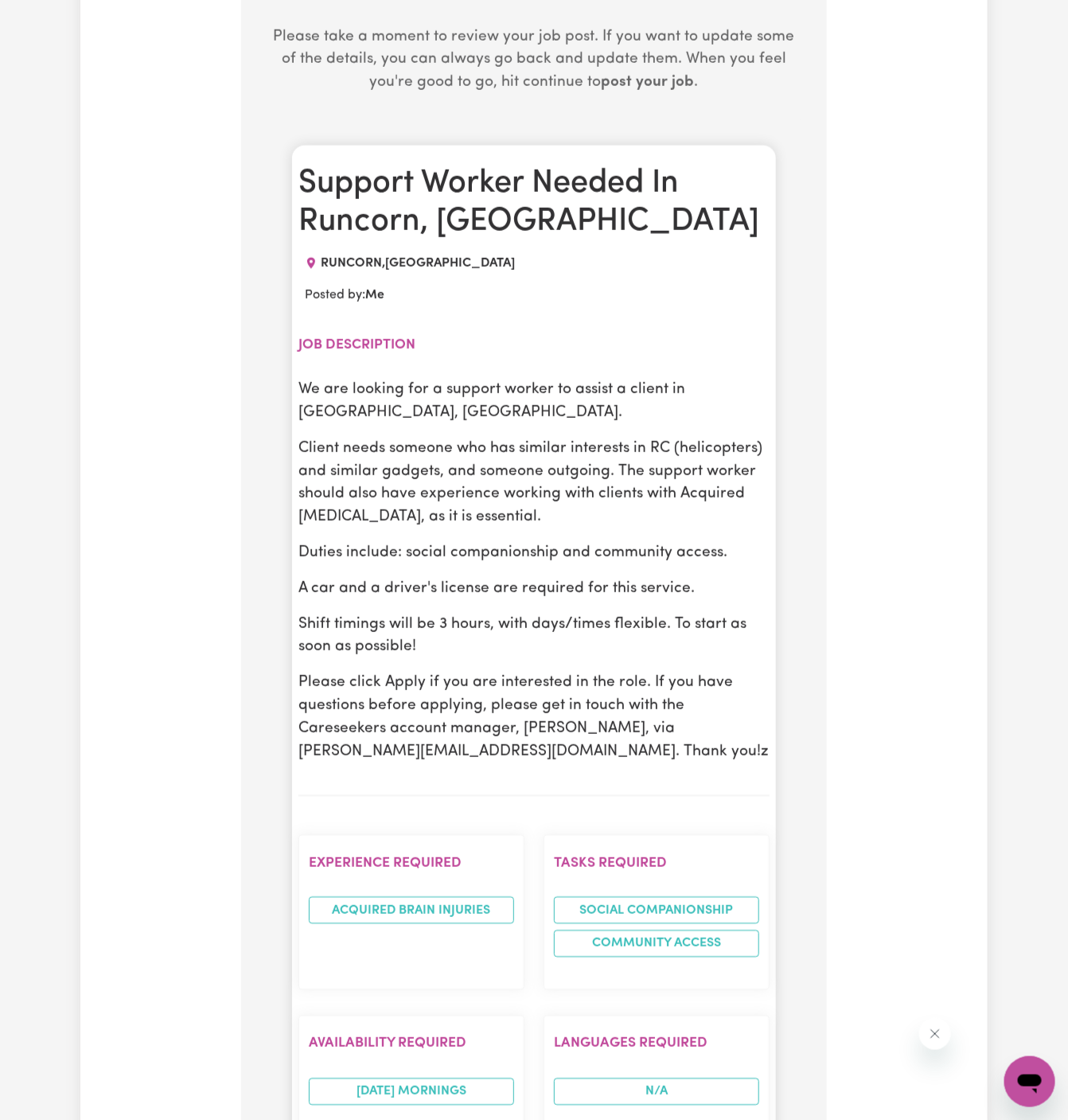
scroll to position [713, 0]
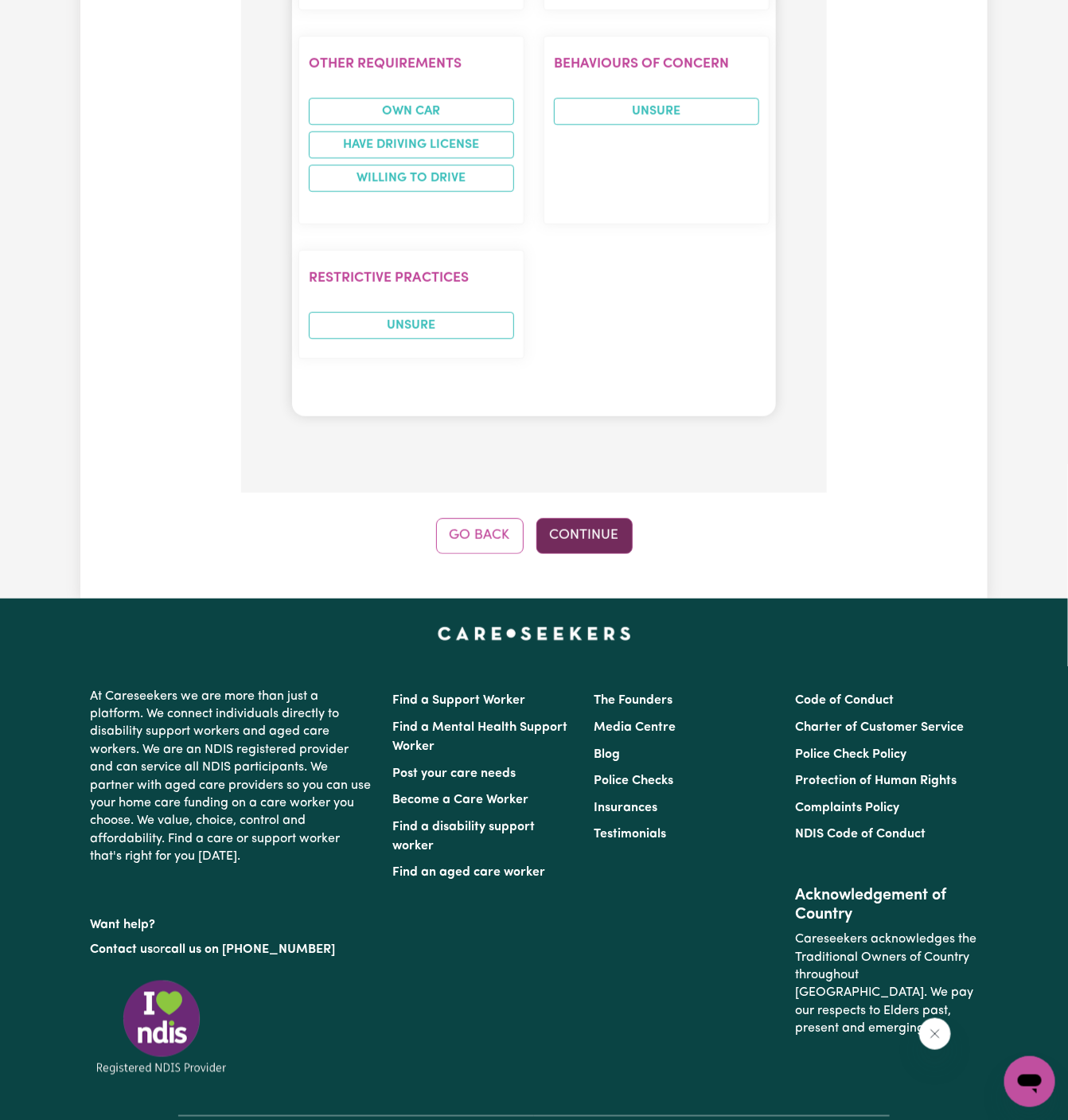
click at [593, 530] on button "Continue" at bounding box center [584, 536] width 97 height 35
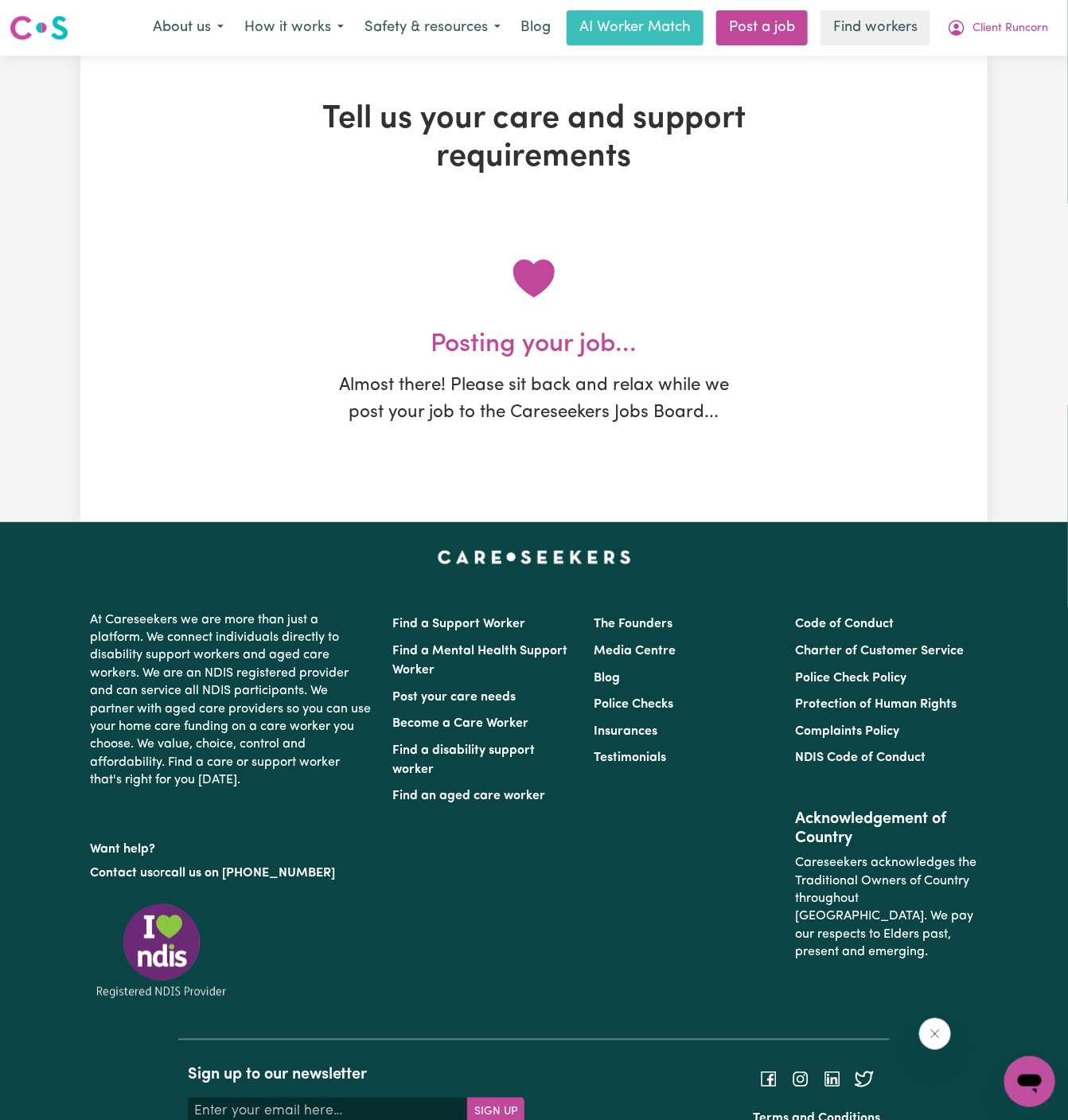
scroll to position [0, 0]
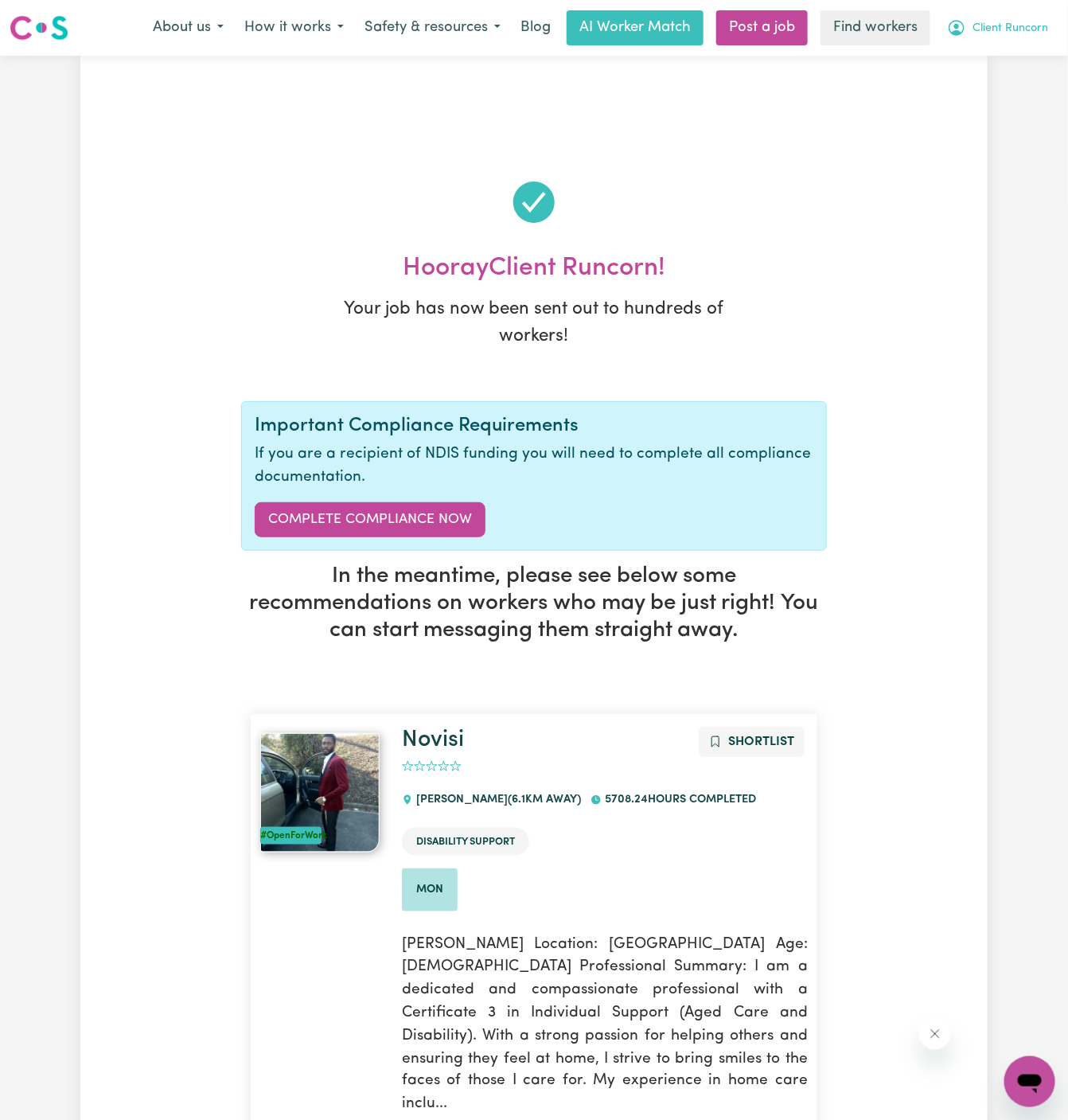
click at [1025, 31] on span "Client Runcorn" at bounding box center [1010, 29] width 76 height 18
click at [1022, 64] on link "My Dashboard" at bounding box center [994, 62] width 125 height 30
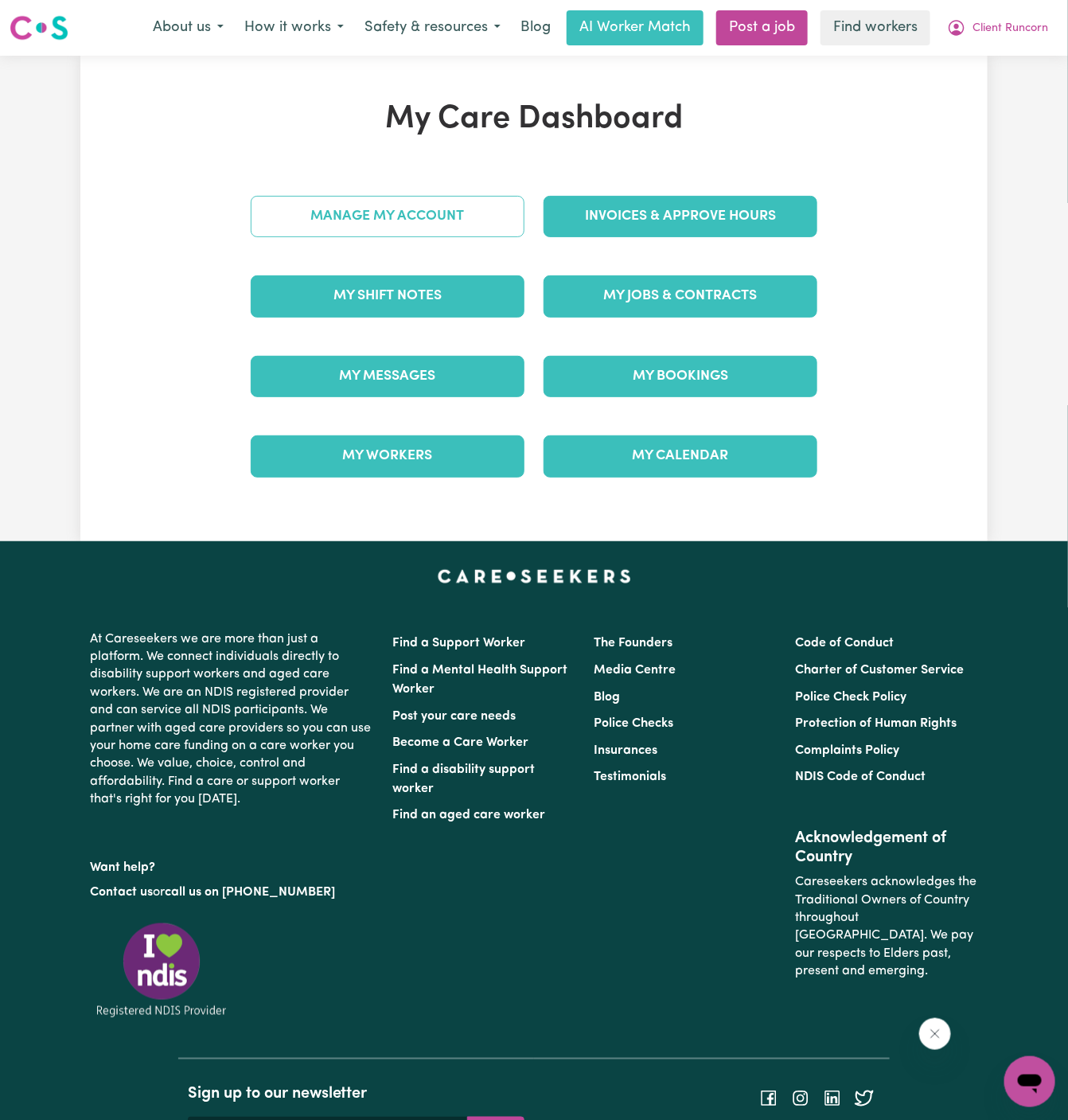
click at [419, 225] on div "Manage My Account" at bounding box center [388, 217] width 293 height 79
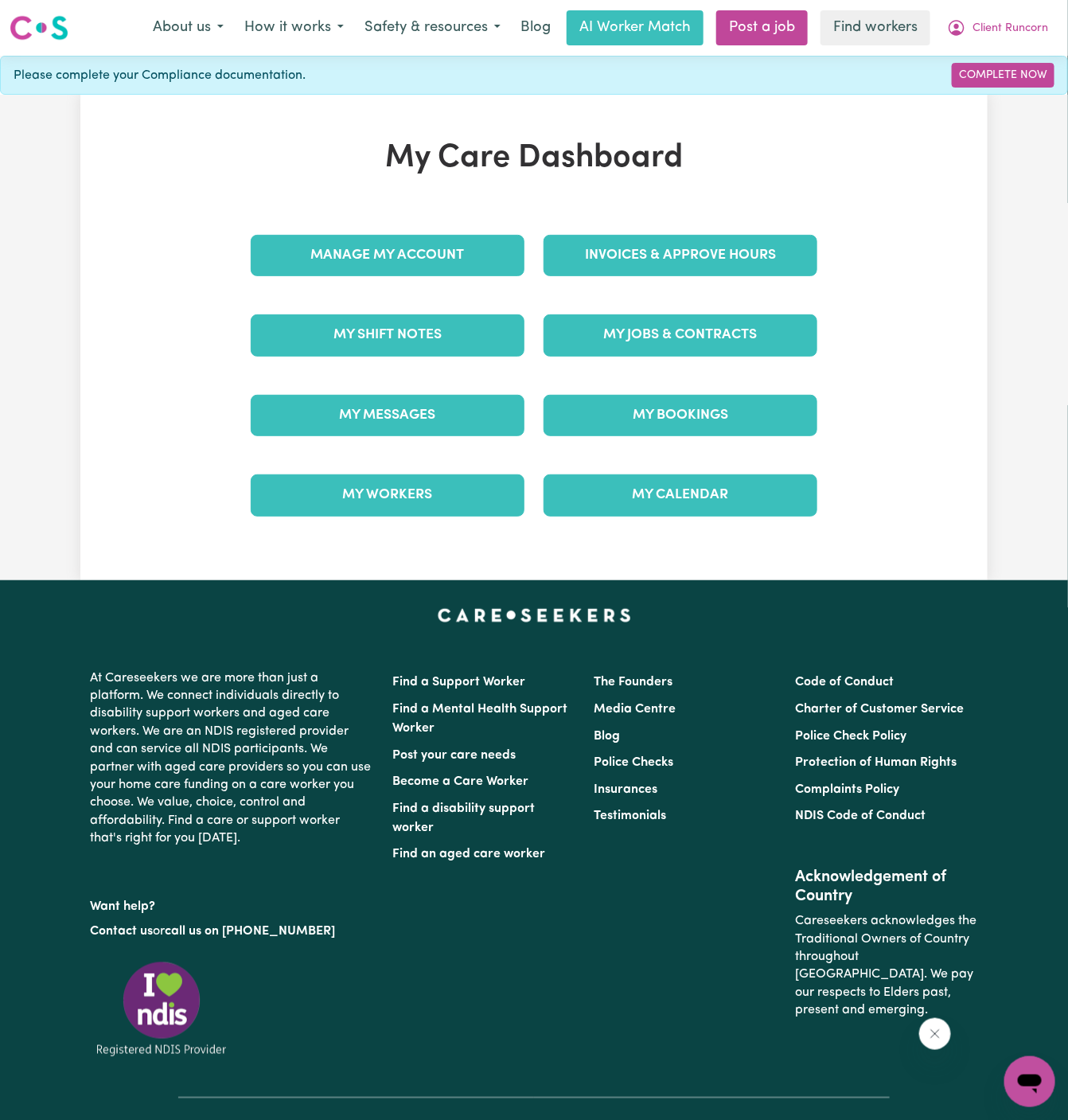
click at [419, 225] on div "Manage My Account" at bounding box center [388, 255] width 293 height 79
click at [419, 242] on link "Manage My Account" at bounding box center [387, 255] width 274 height 41
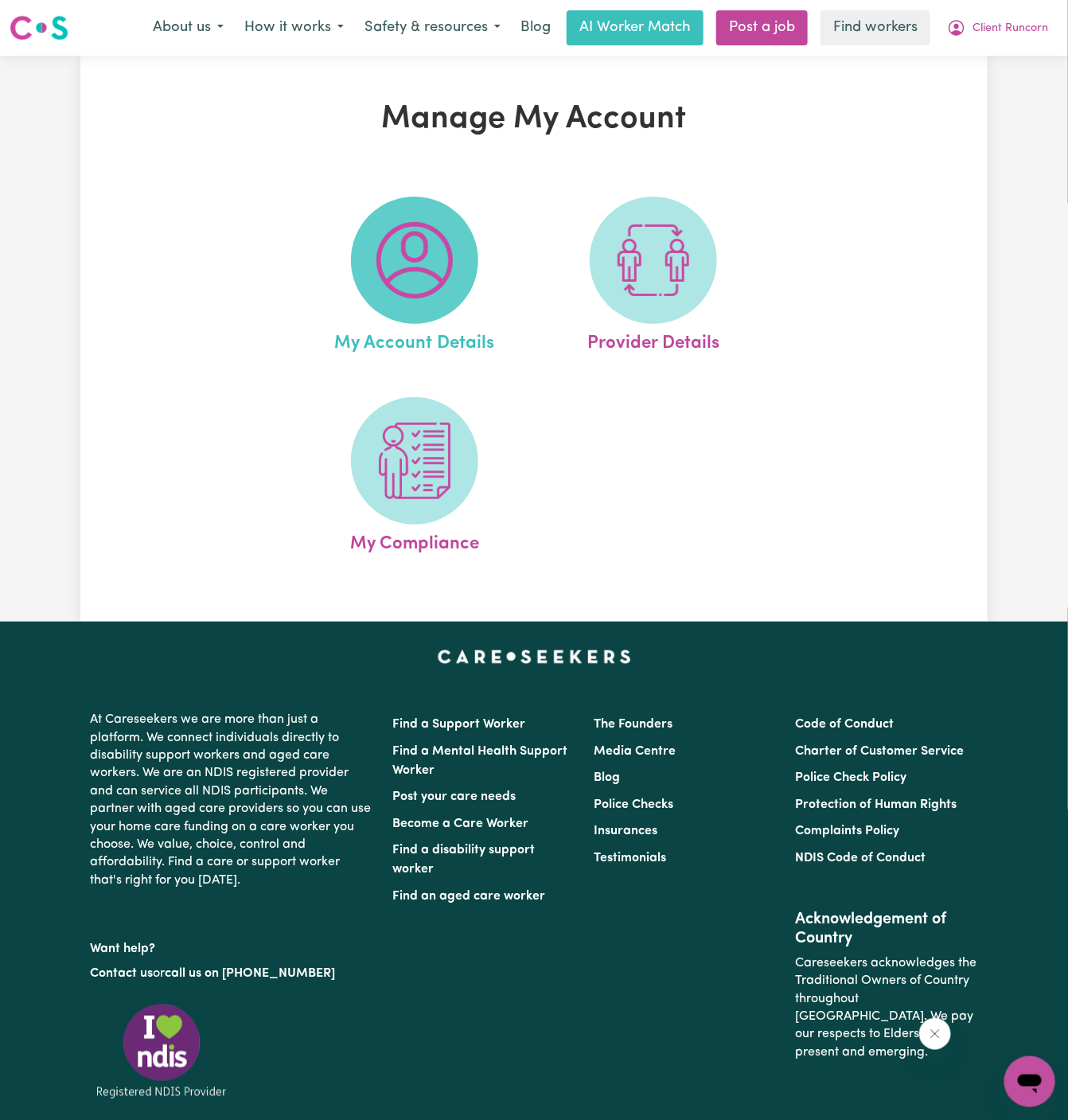
click at [437, 249] on img at bounding box center [415, 260] width 76 height 77
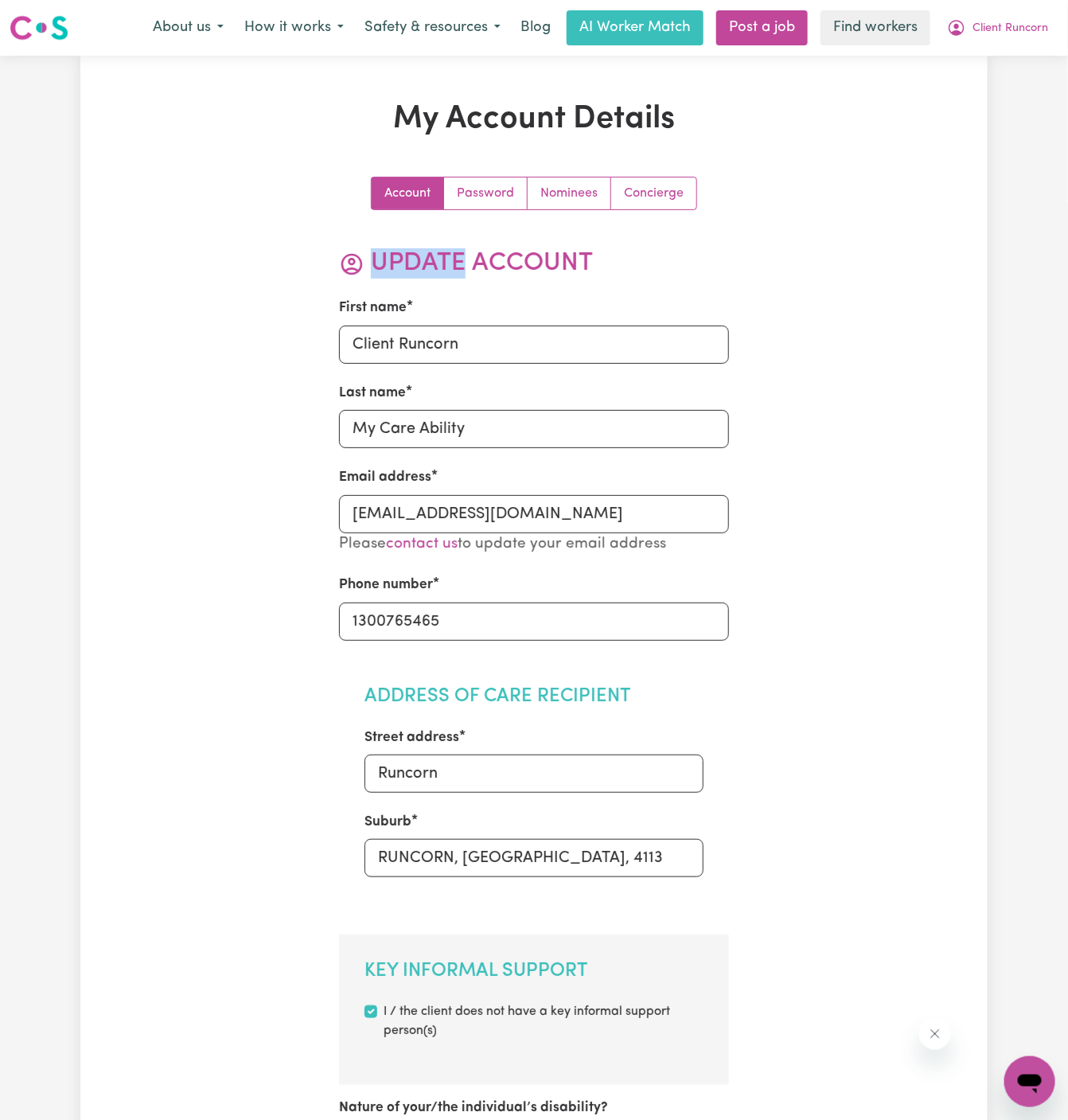
click at [437, 249] on h2 "Update Account" at bounding box center [534, 263] width 391 height 30
click at [665, 195] on link "Concierge" at bounding box center [653, 194] width 85 height 32
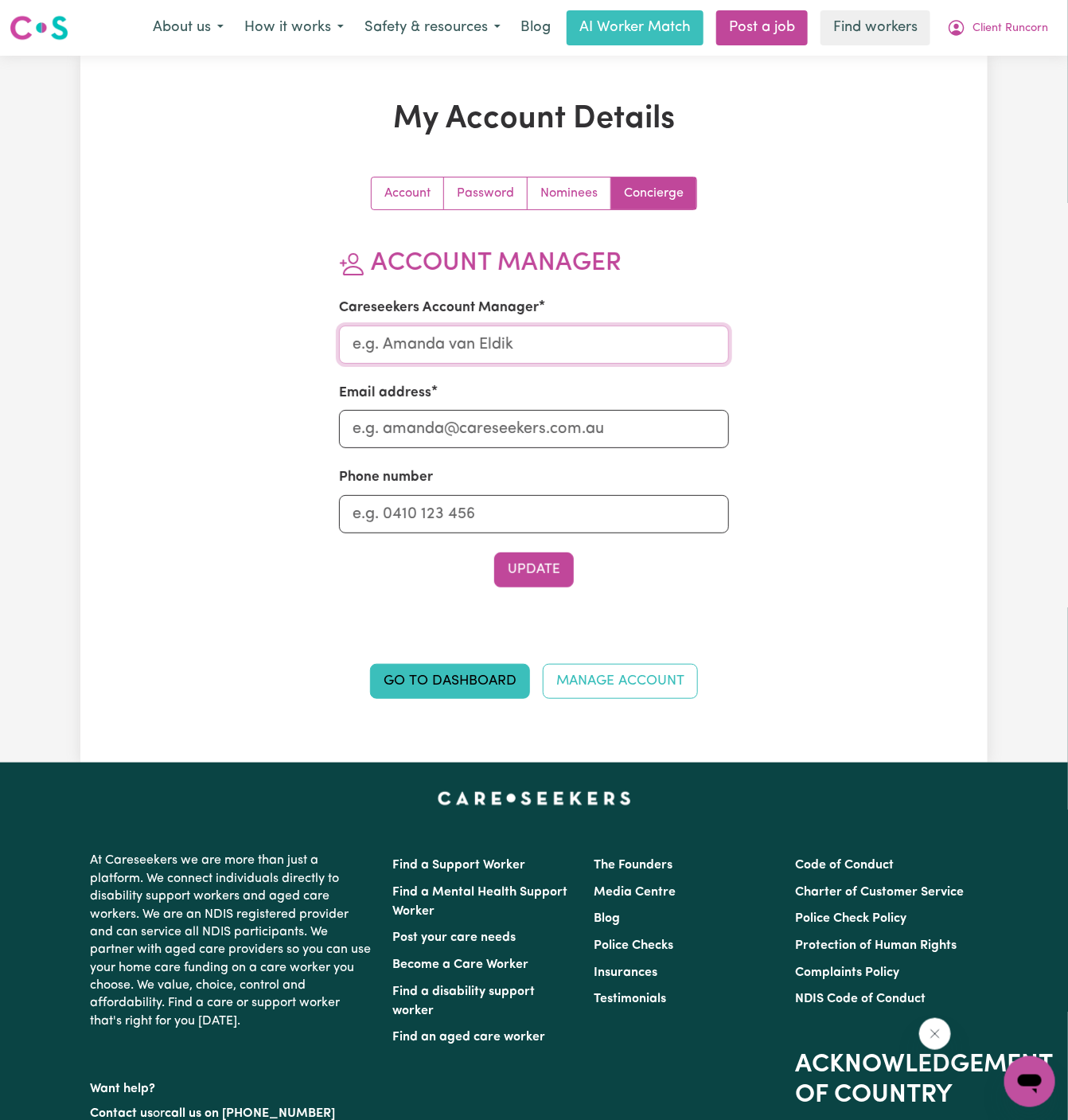
click at [543, 342] on input "Careseekers Account Manager" at bounding box center [534, 344] width 391 height 38
type input "Dyan"
click at [545, 410] on input "Email address" at bounding box center [534, 429] width 391 height 38
type input "dyan@careseekers.com.au"
click at [532, 501] on input "Phone number" at bounding box center [534, 513] width 391 height 38
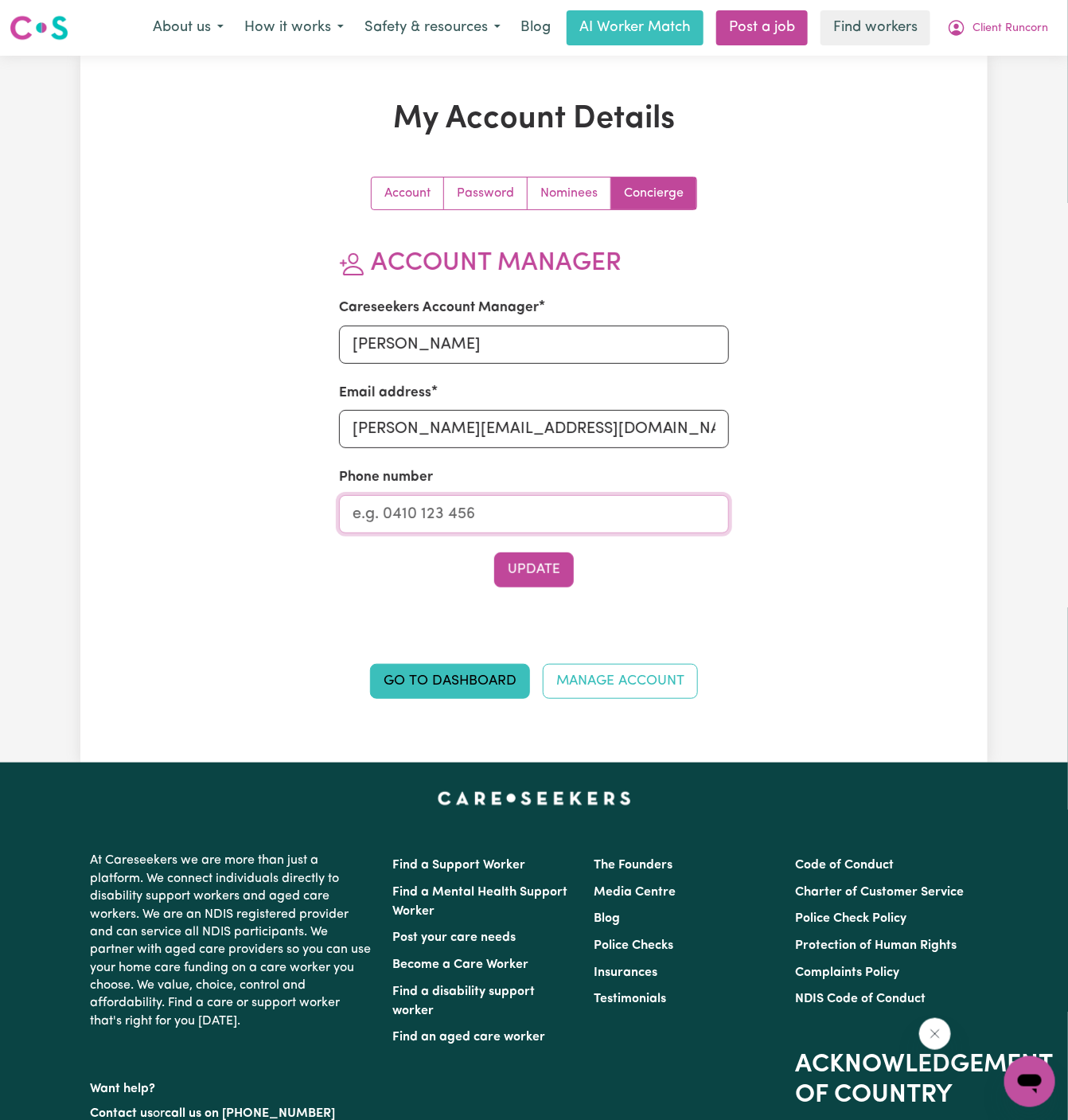
type input "1300765465"
click at [542, 570] on button "Update" at bounding box center [534, 570] width 79 height 35
click at [1025, 29] on span "Client Runcorn" at bounding box center [1010, 29] width 76 height 18
click at [1025, 56] on link "My Dashboard" at bounding box center [994, 62] width 125 height 30
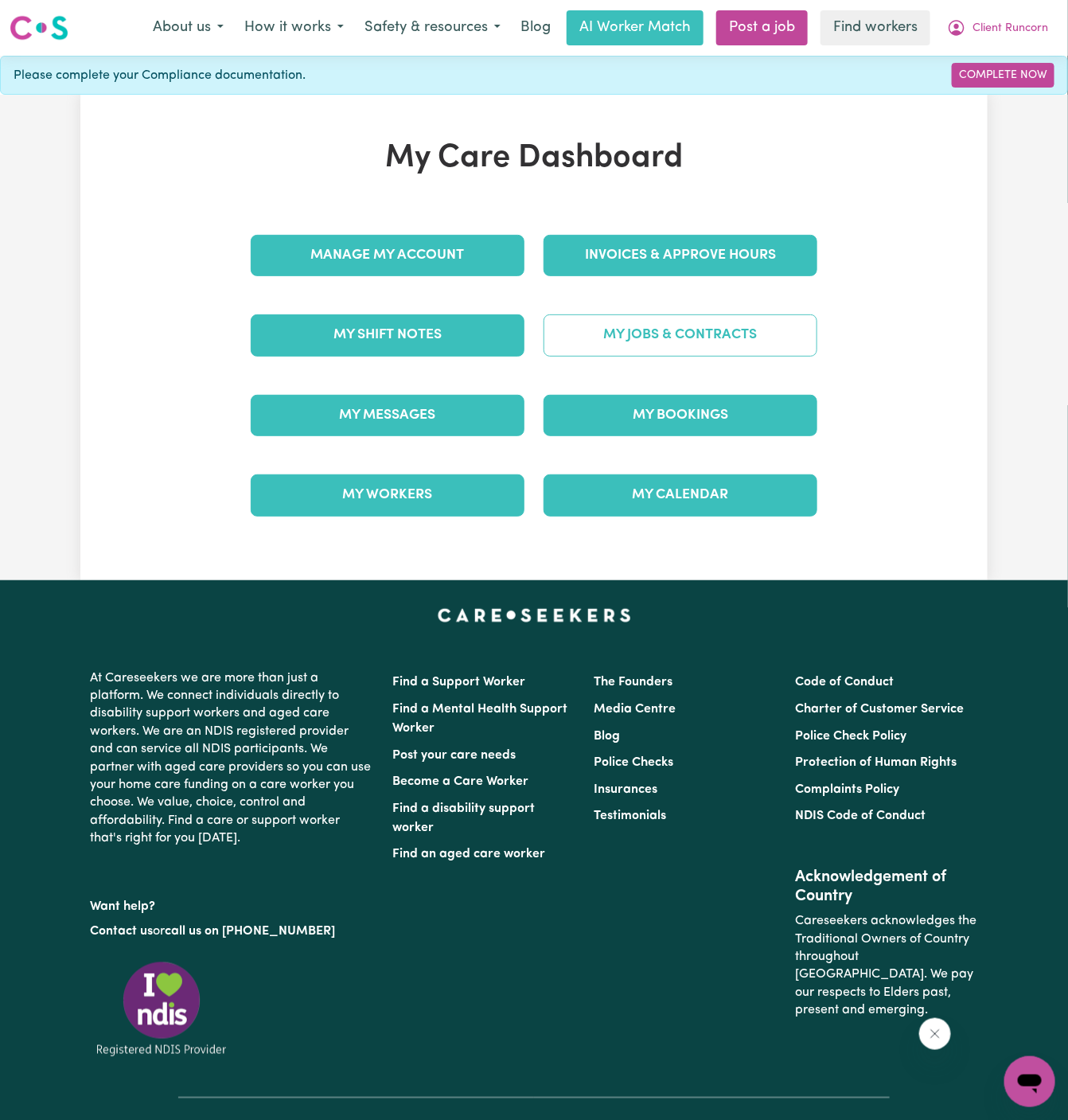
click at [714, 329] on link "My Jobs & Contracts" at bounding box center [680, 335] width 274 height 41
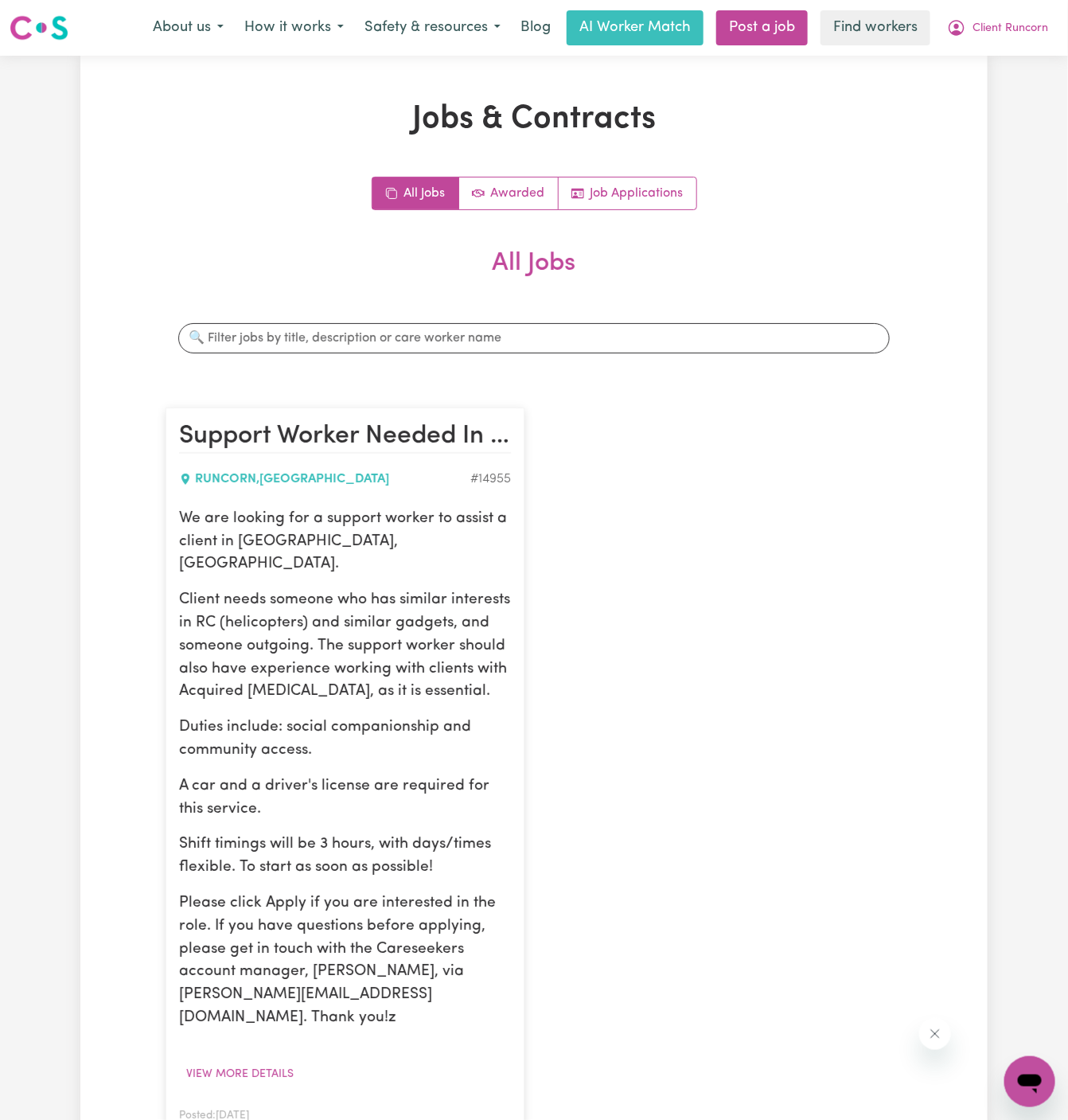
click at [428, 537] on p "We are looking for a support worker to assist a client in Runcorn, QLD." at bounding box center [345, 542] width 332 height 68
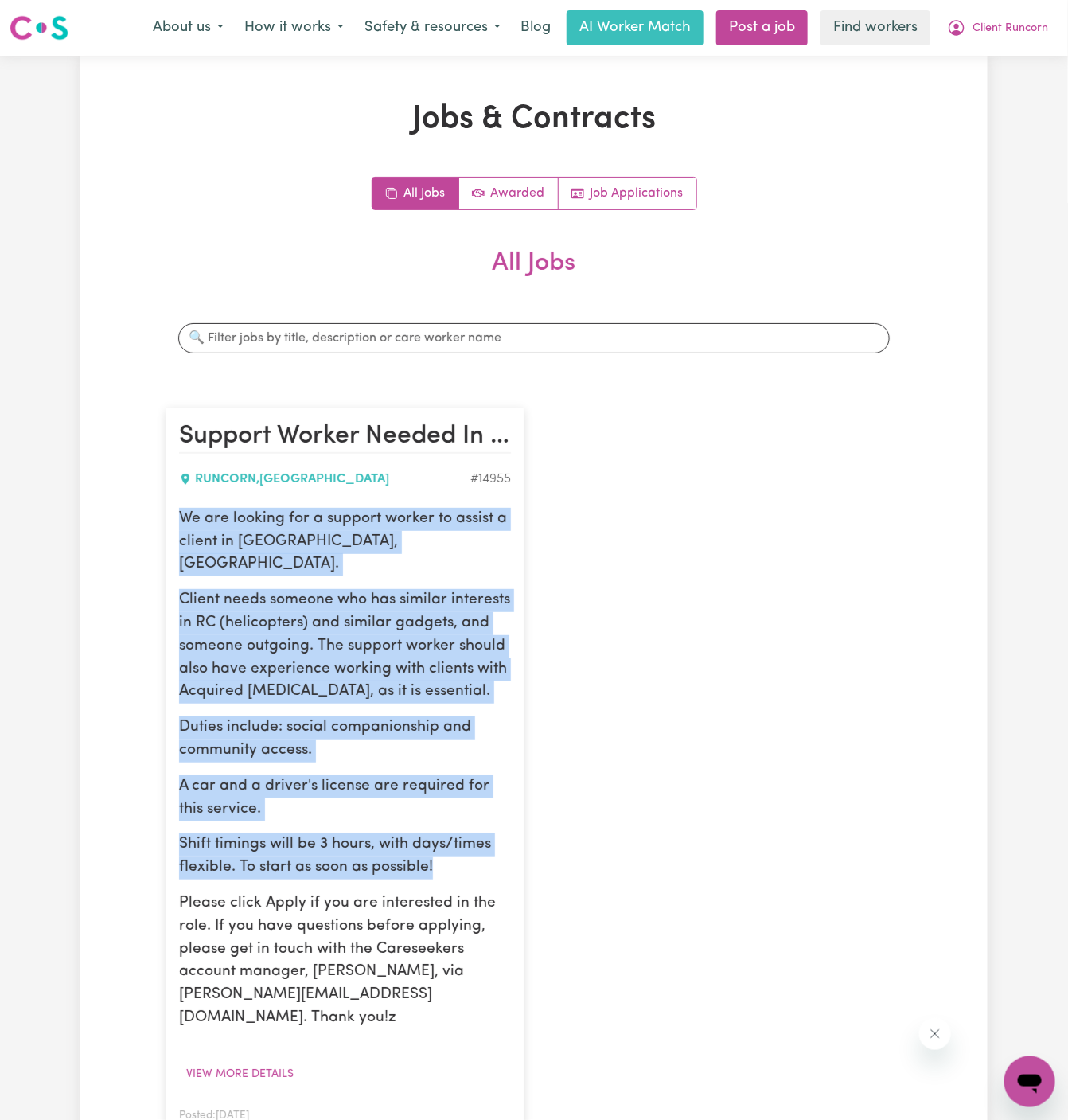
drag, startPoint x: 182, startPoint y: 518, endPoint x: 475, endPoint y: 835, distance: 431.7
click at [475, 835] on div "We are looking for a support worker to assist a client in Runcorn, QLD. Client …" at bounding box center [345, 769] width 332 height 523
copy div "We are looking for a support worker to assist a client in Runcorn, QLD. Client …"
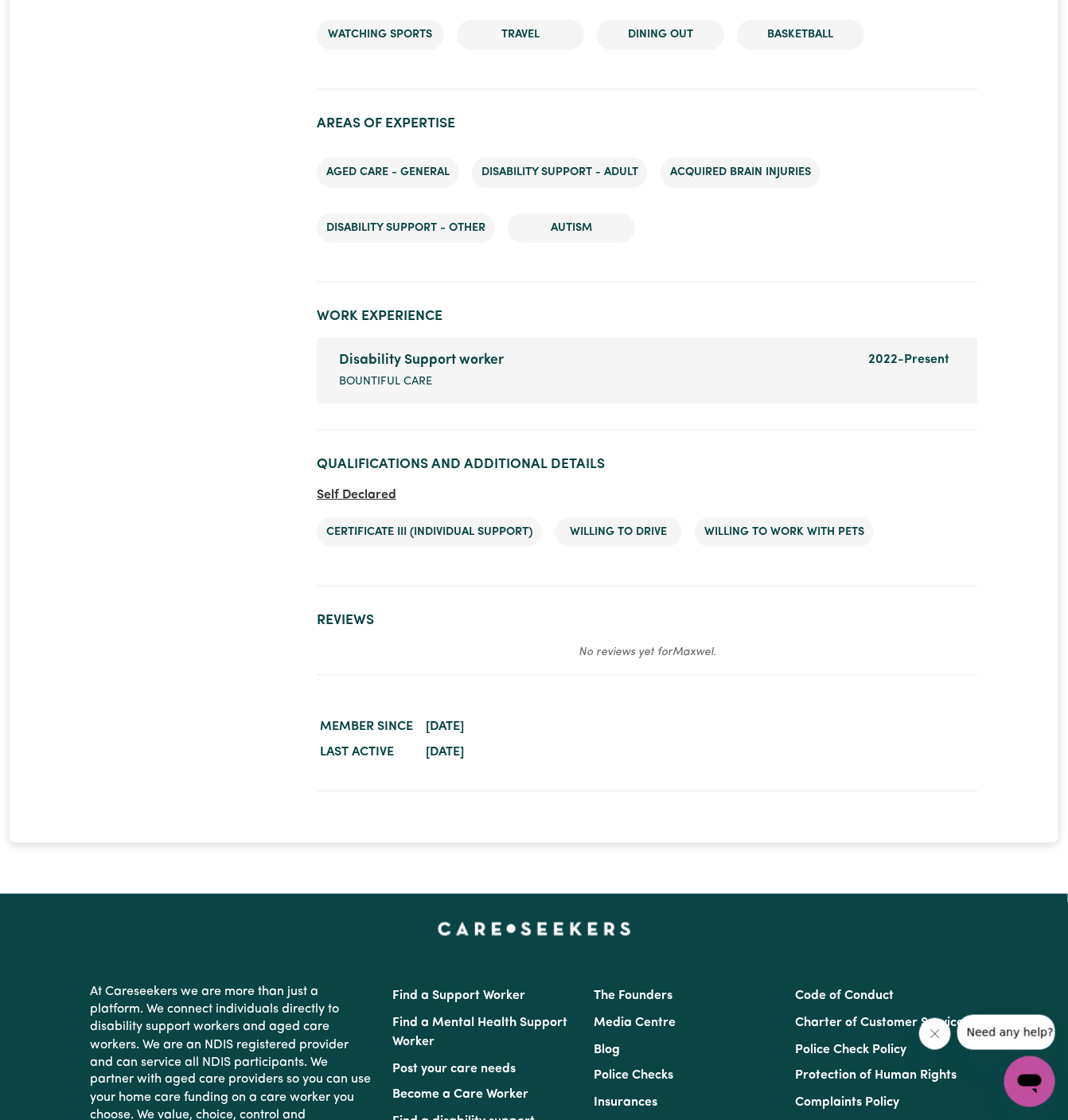
scroll to position [1981, 0]
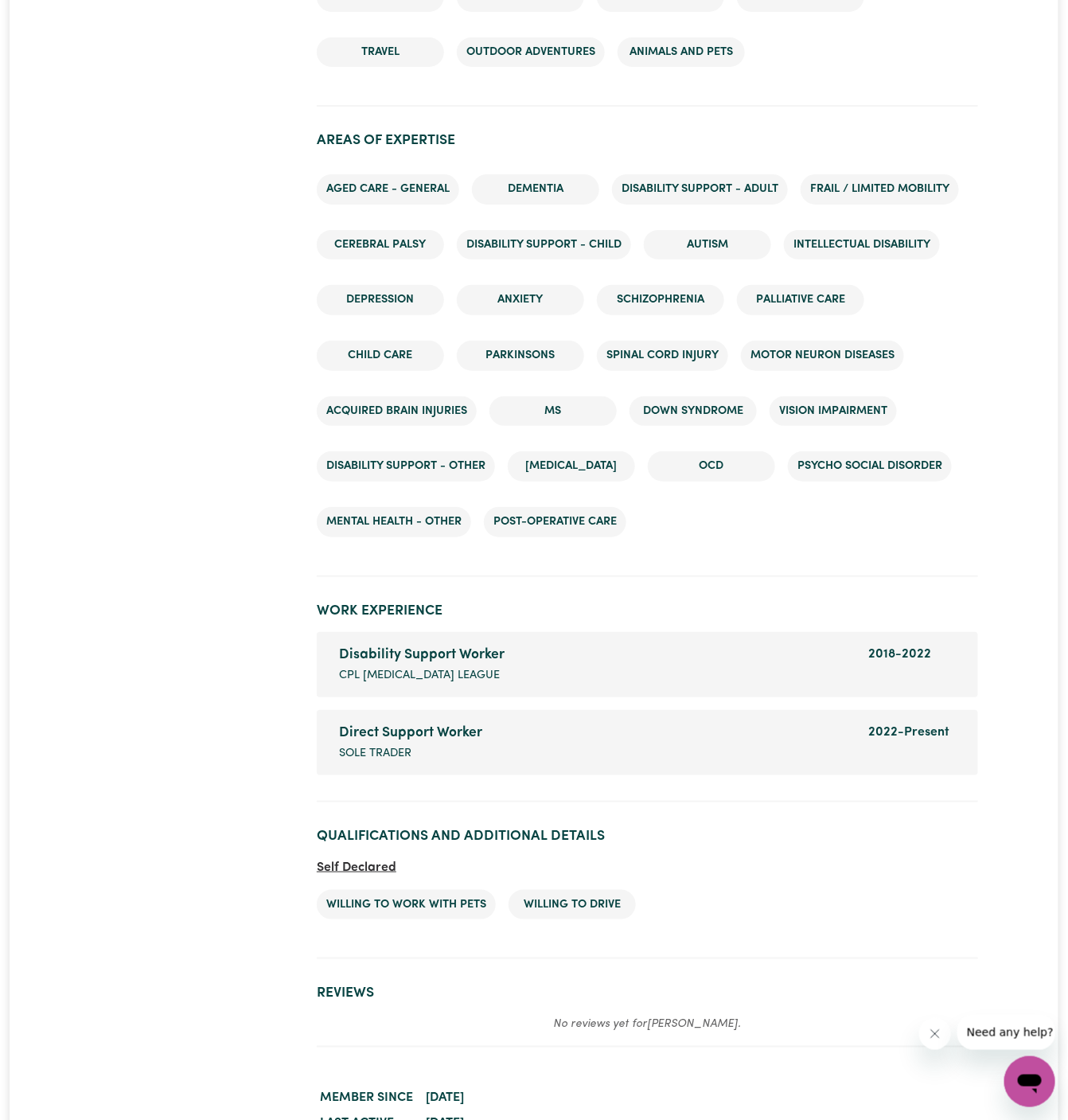
scroll to position [2178, 0]
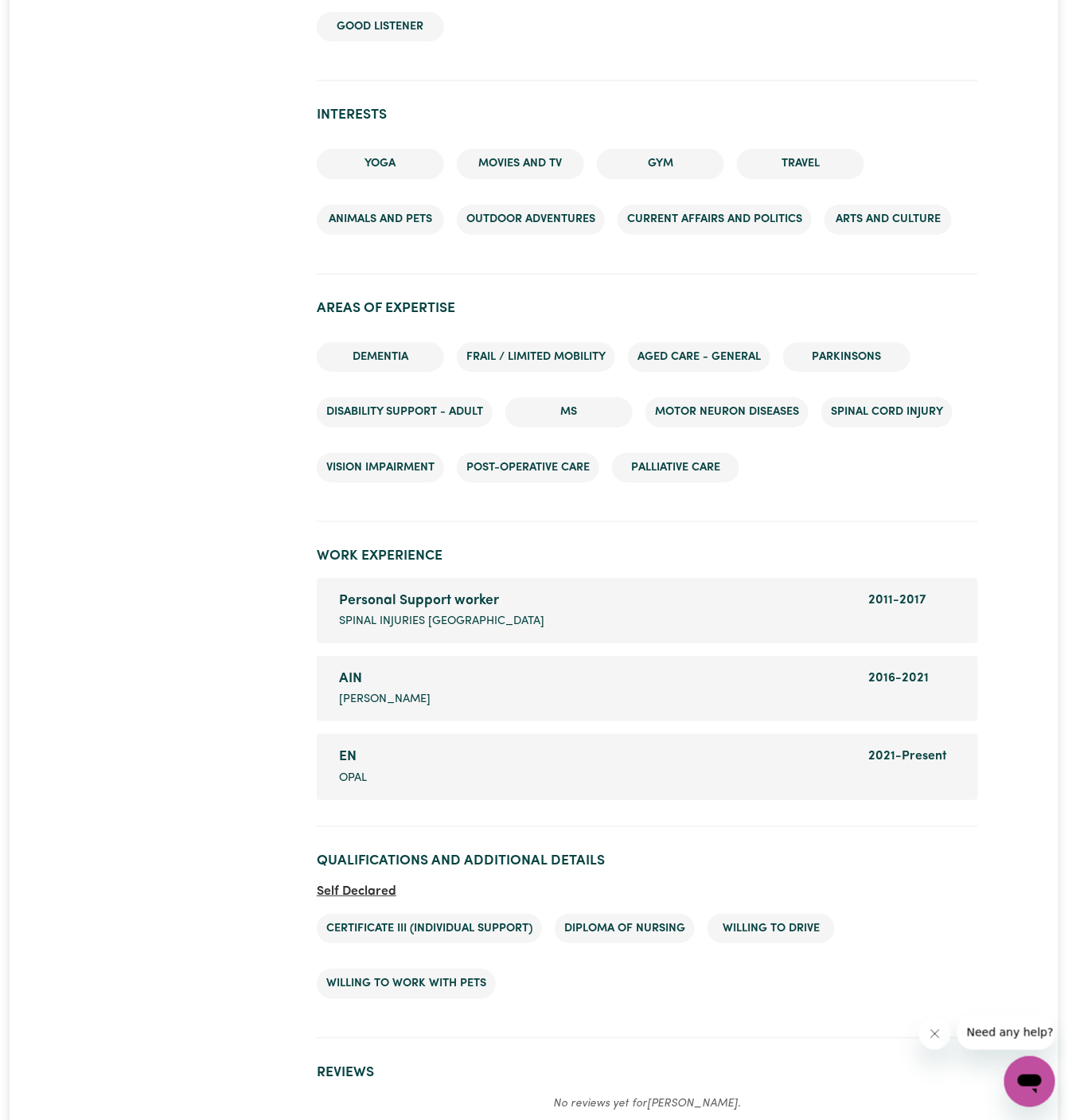
scroll to position [1897, 0]
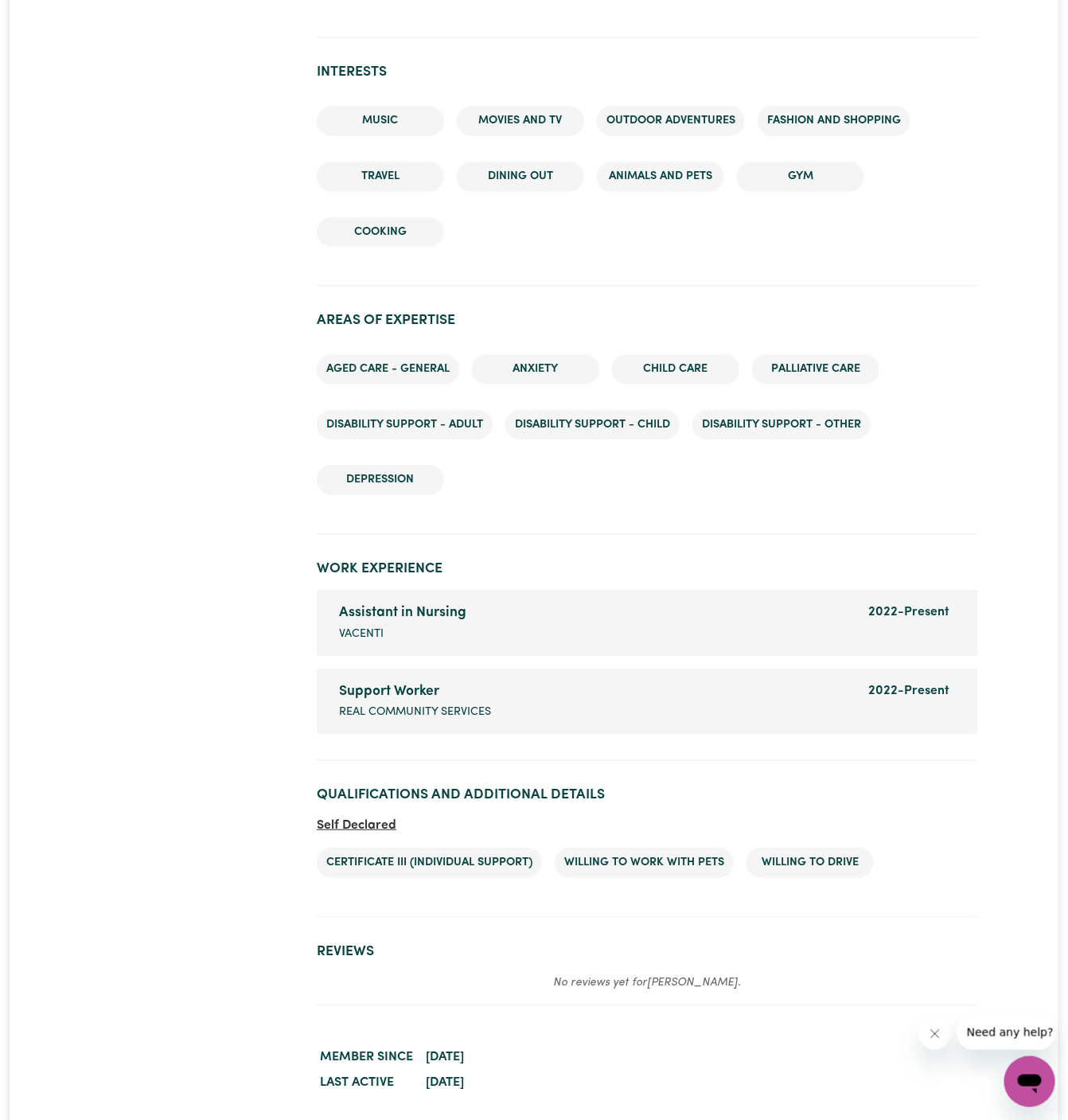
scroll to position [1904, 0]
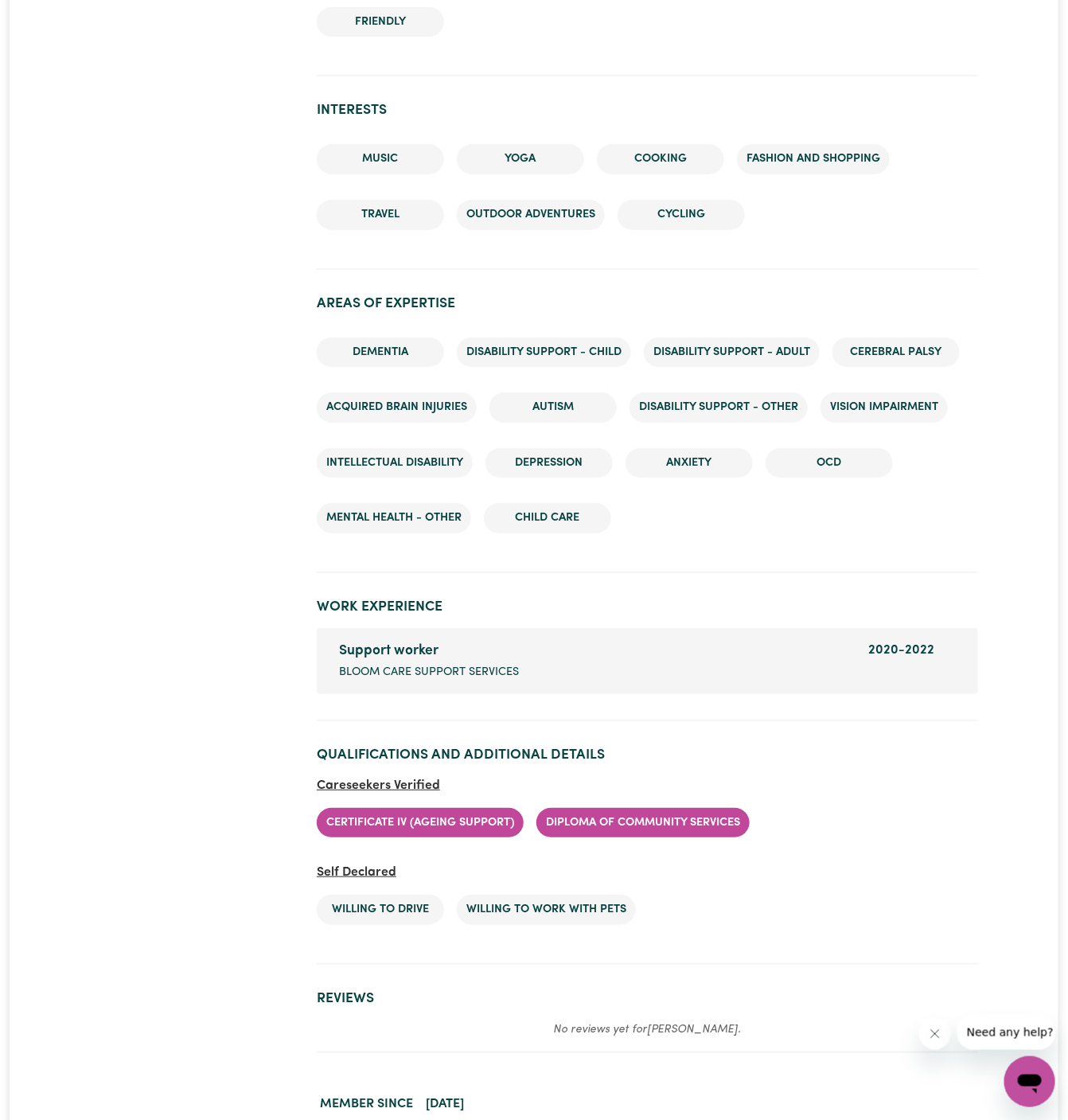
scroll to position [1902, 0]
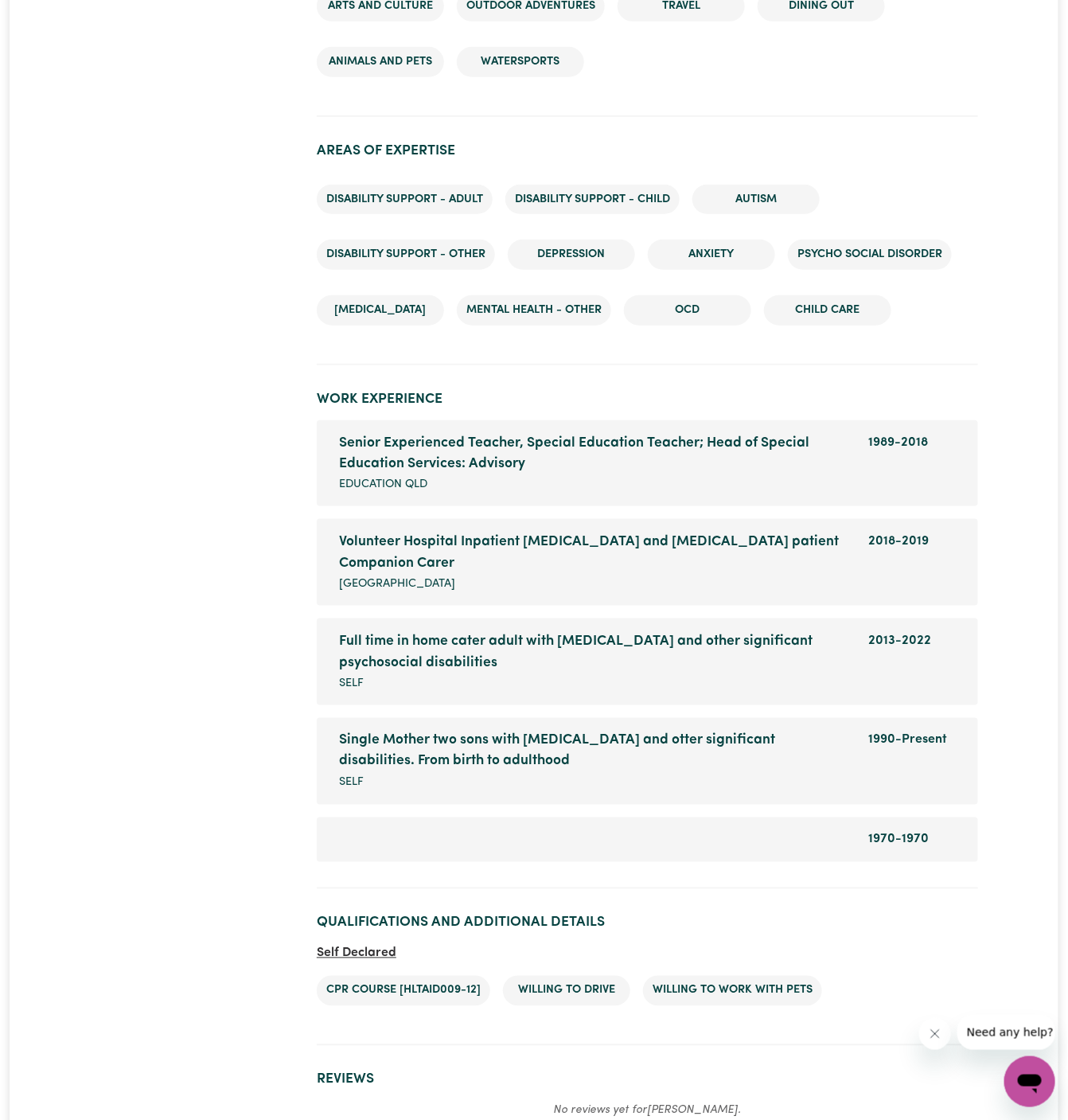
scroll to position [2624, 0]
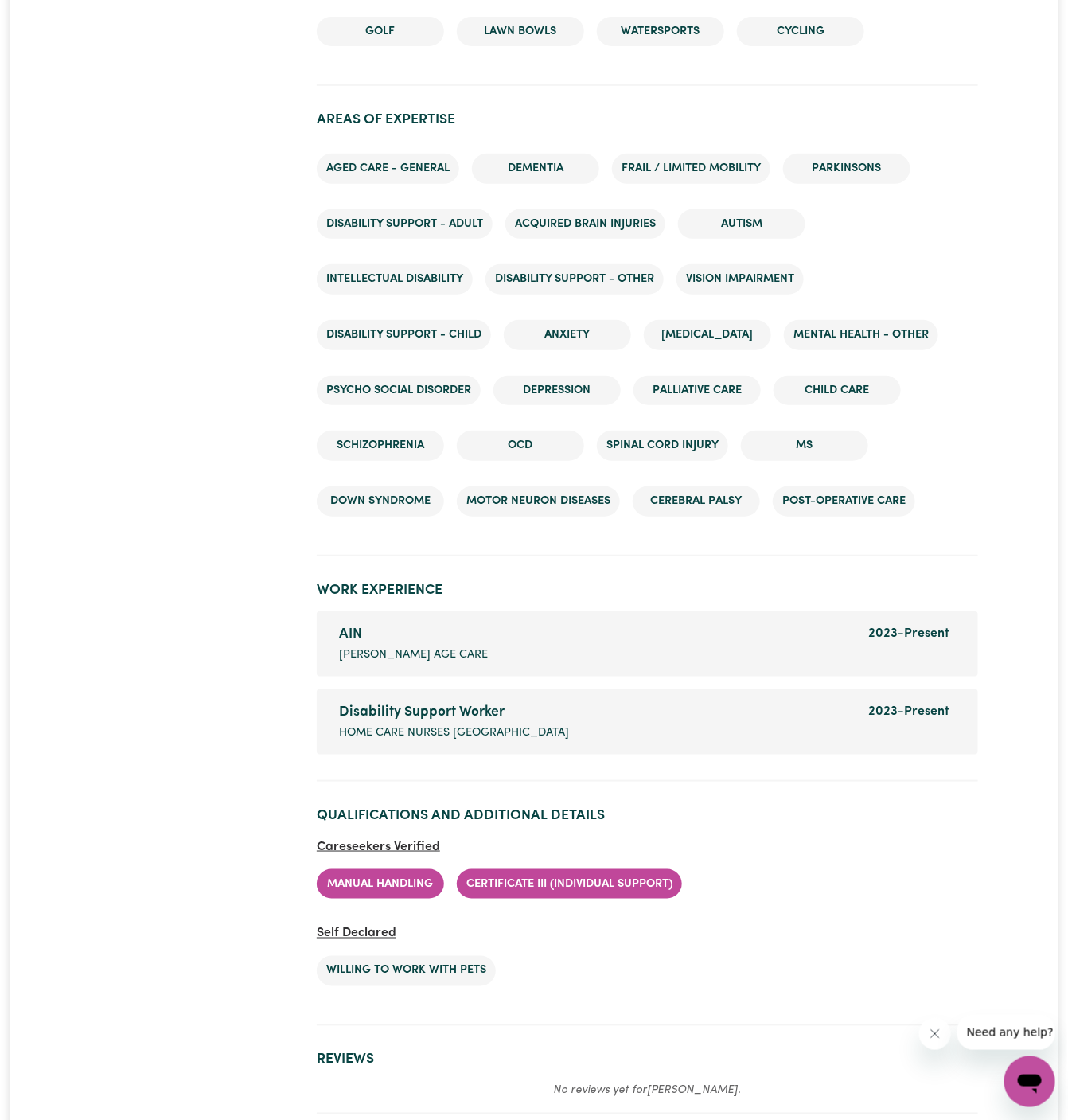
scroll to position [2301, 0]
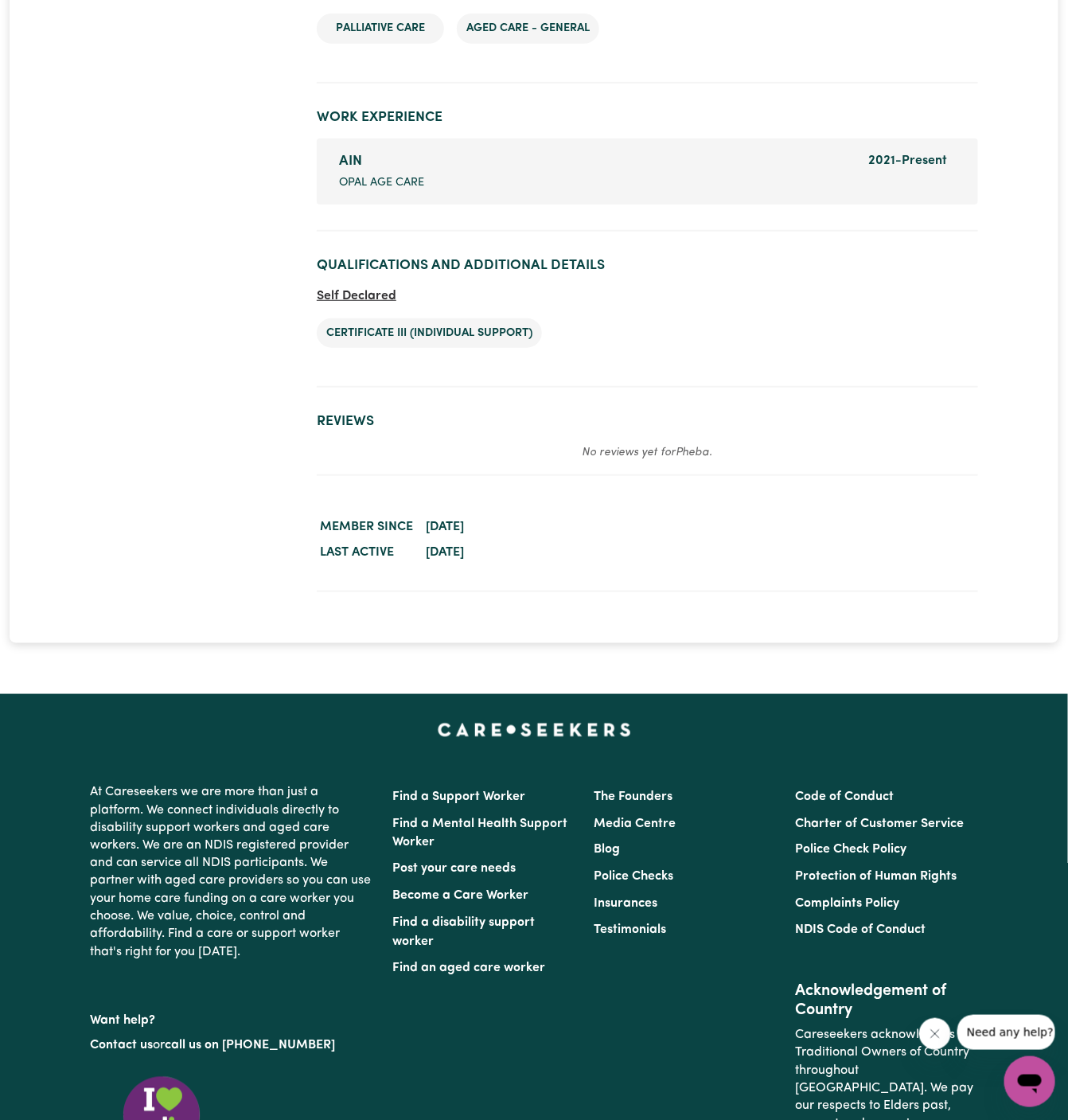
scroll to position [2430, 0]
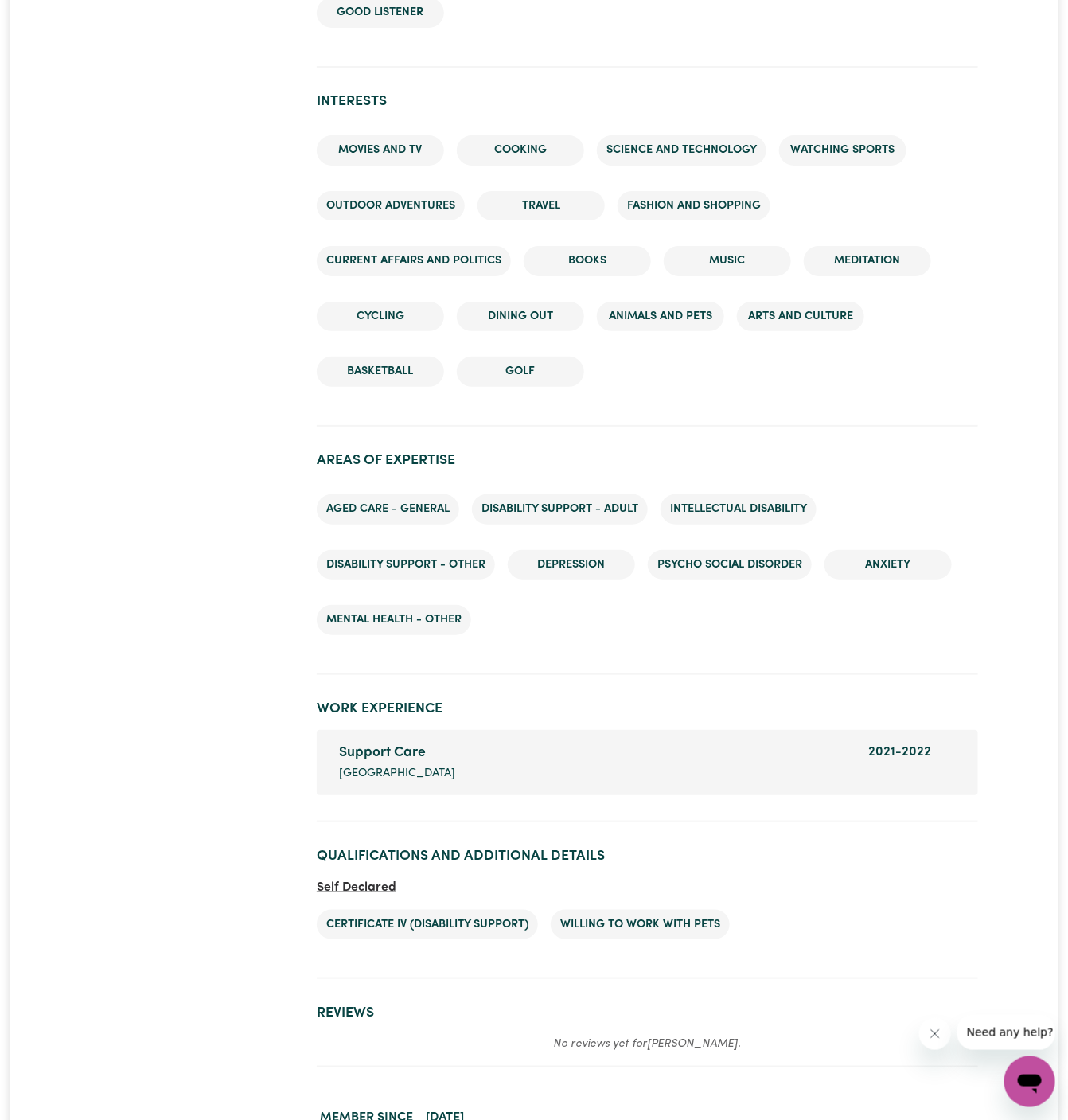
scroll to position [2219, 0]
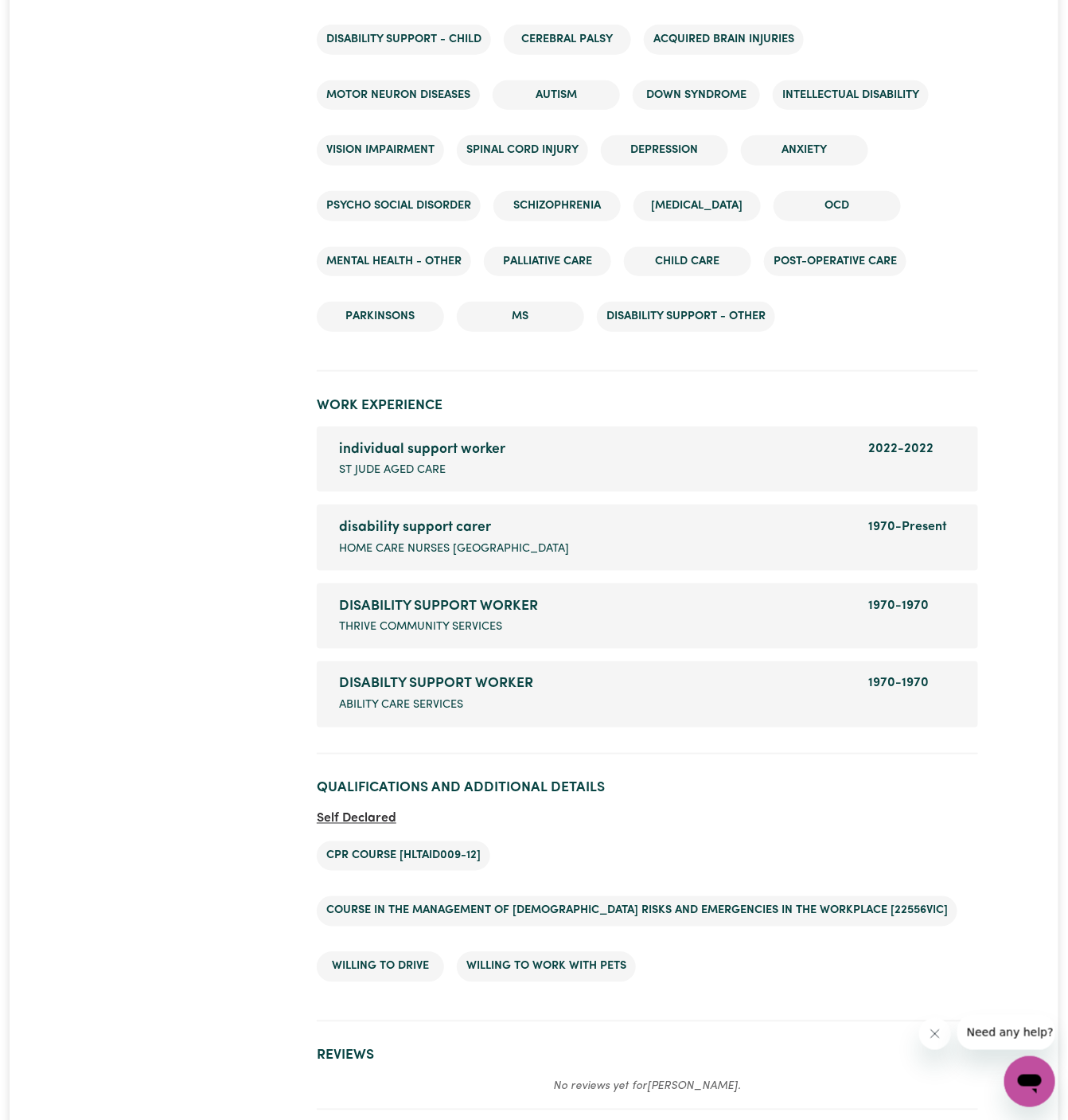
scroll to position [2619, 0]
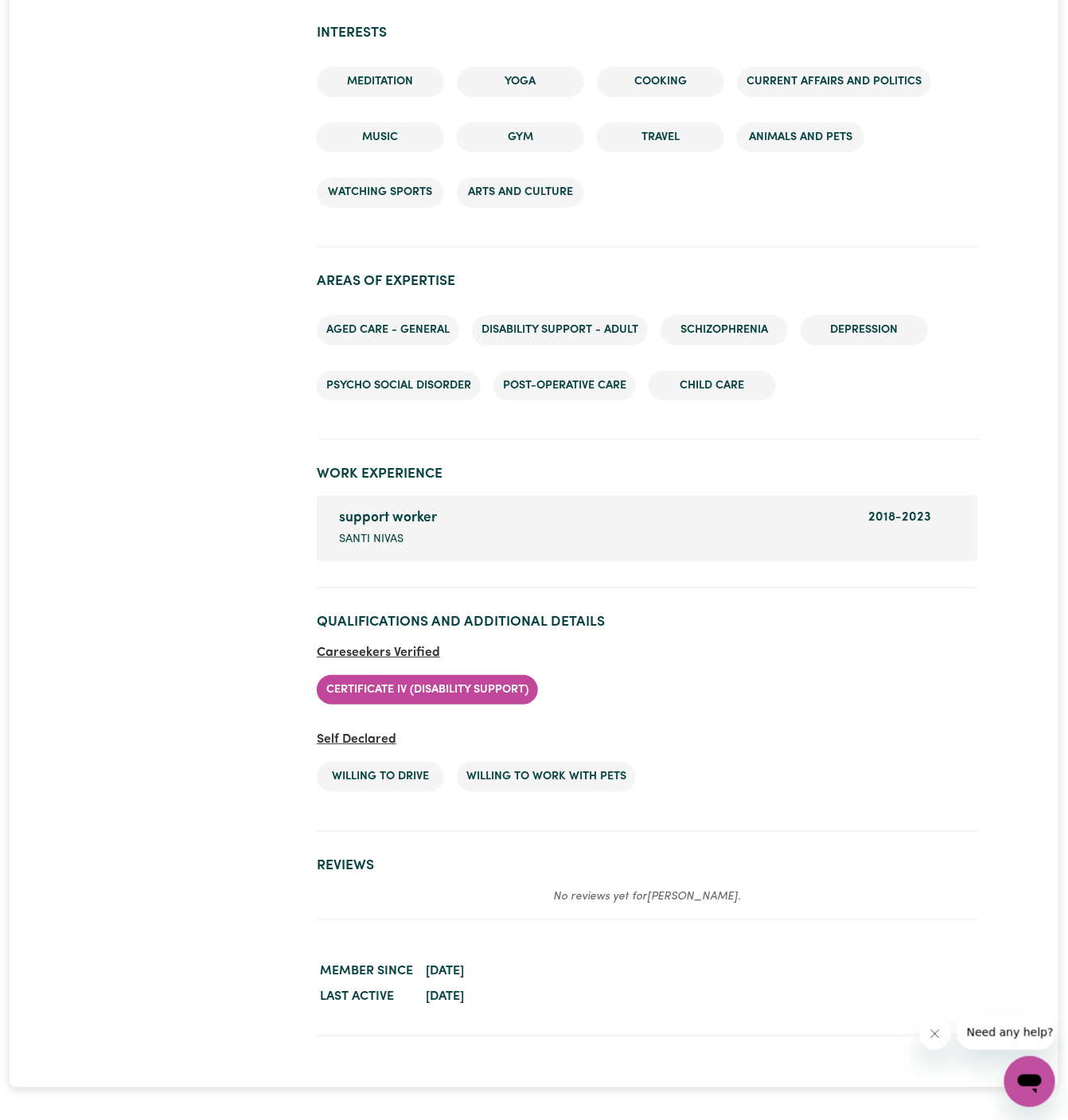
scroll to position [1875, 0]
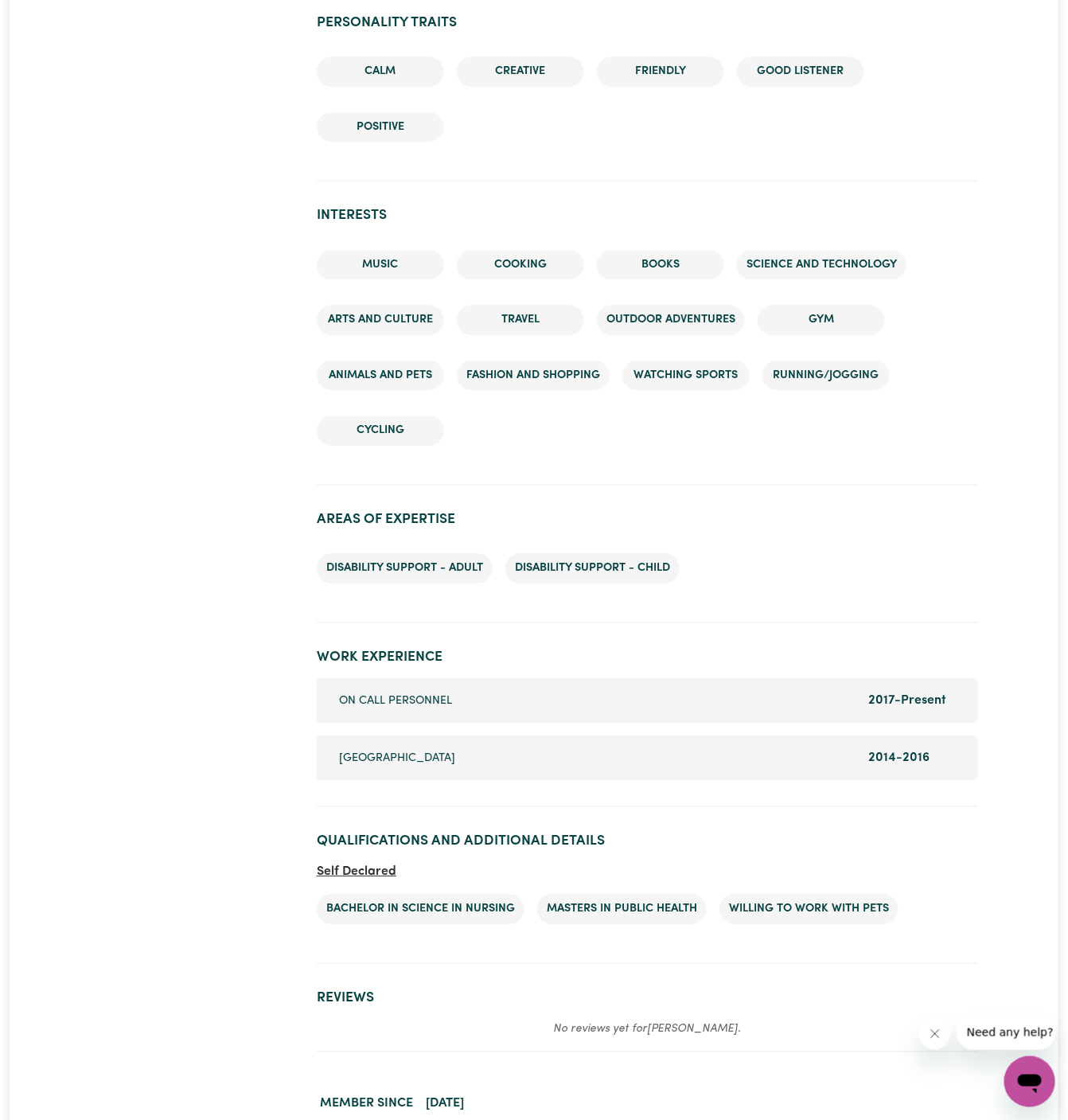
scroll to position [1441, 0]
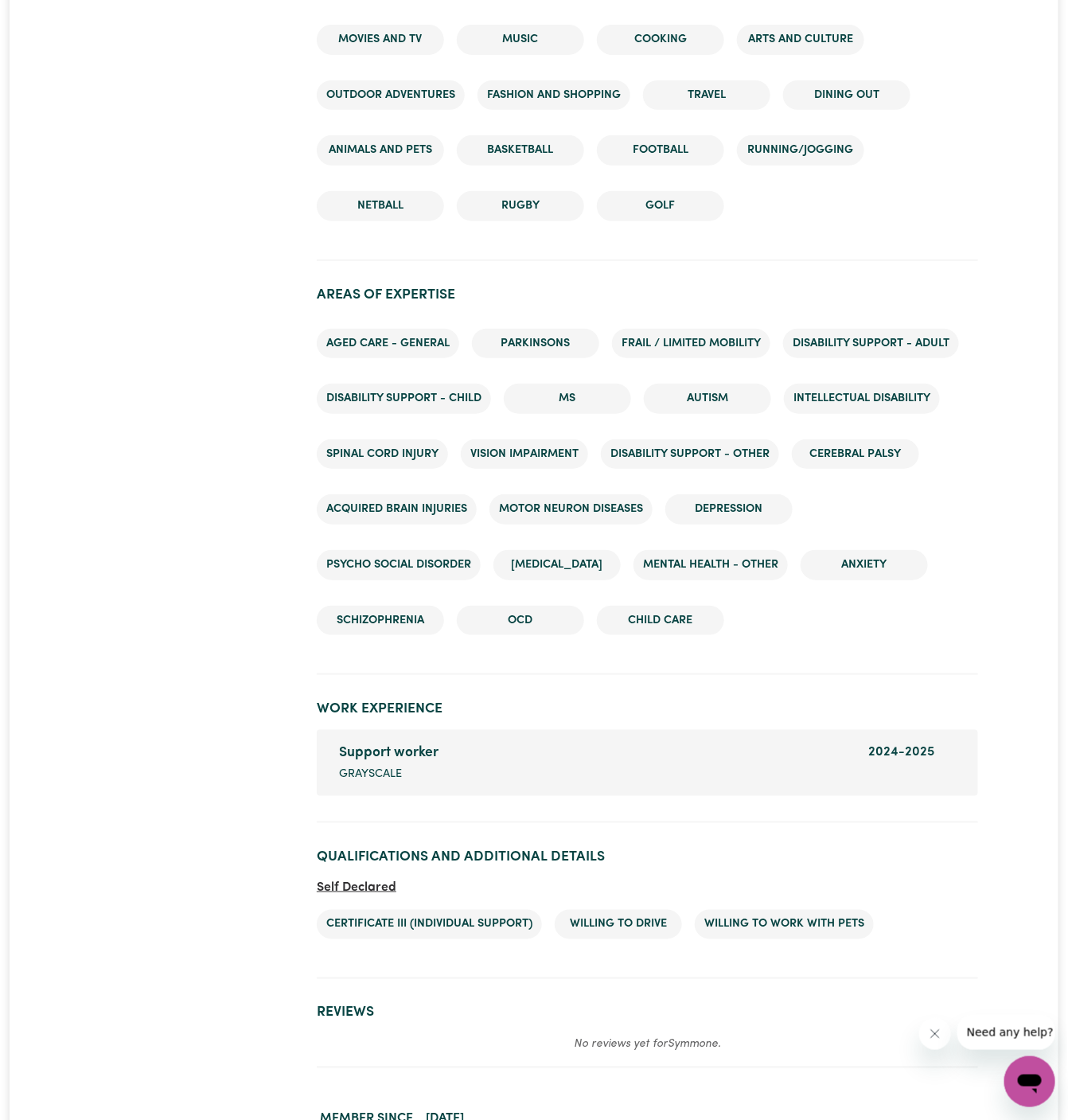
scroll to position [2312, 0]
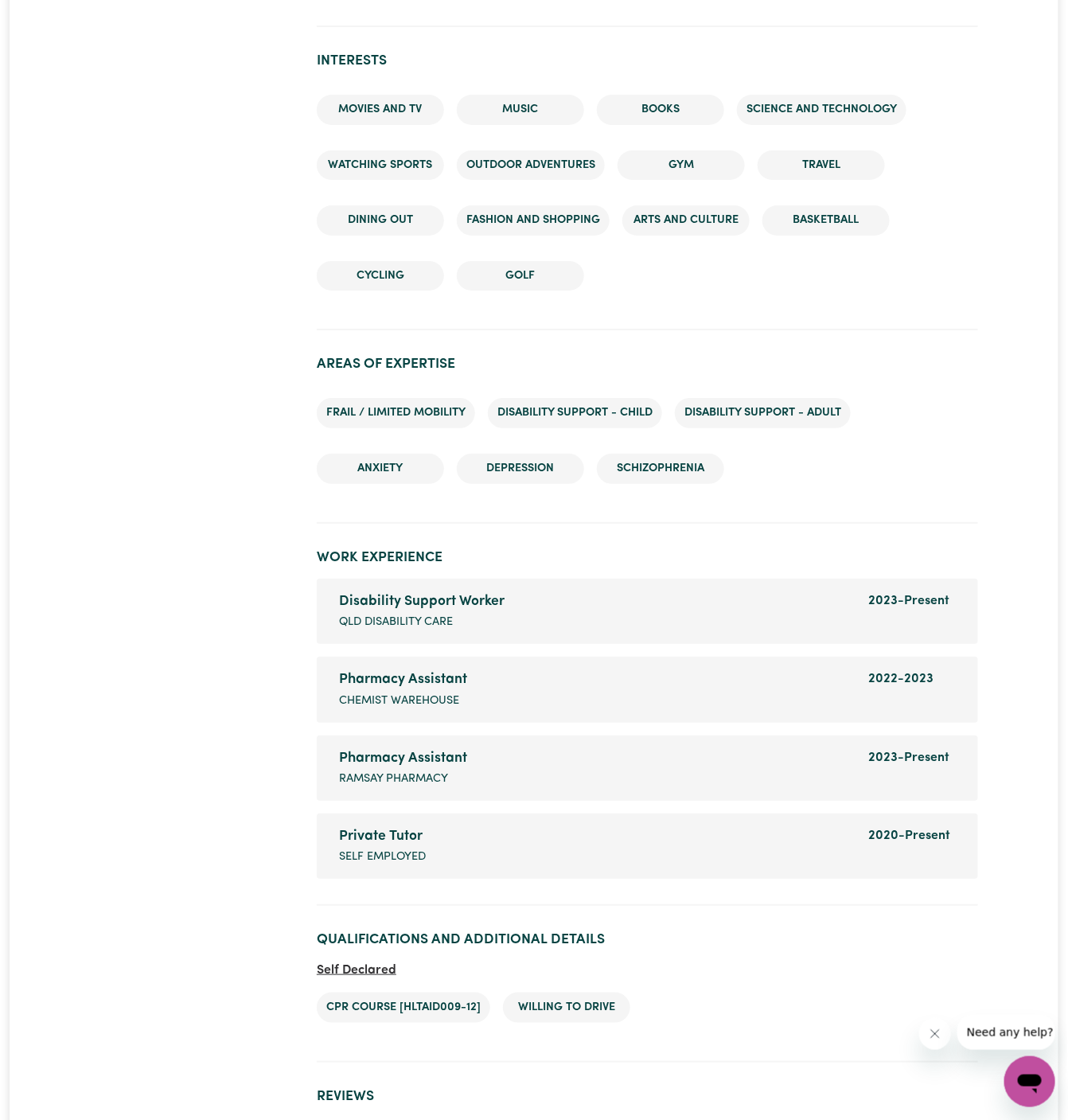
scroll to position [1997, 0]
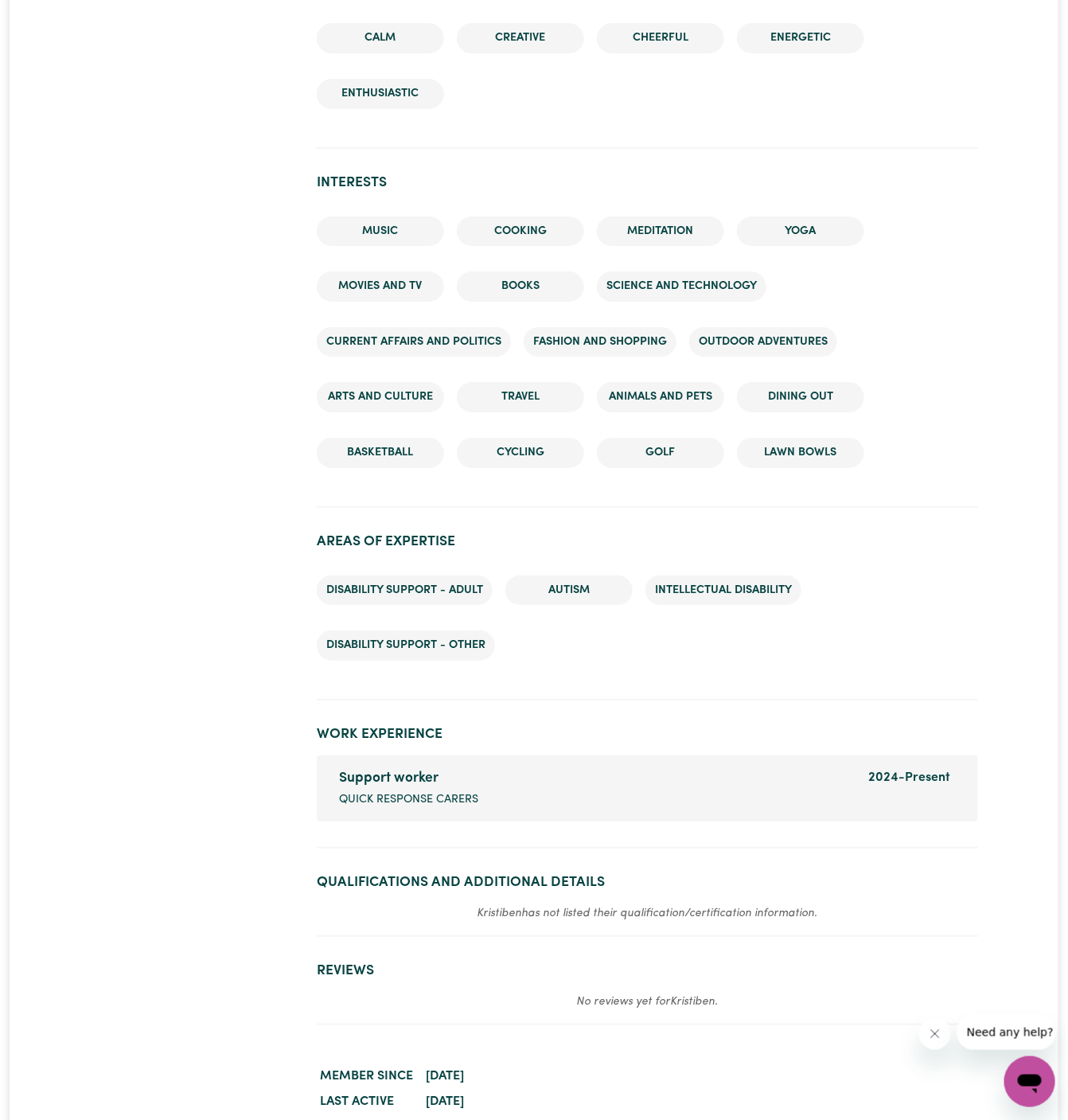
scroll to position [1944, 0]
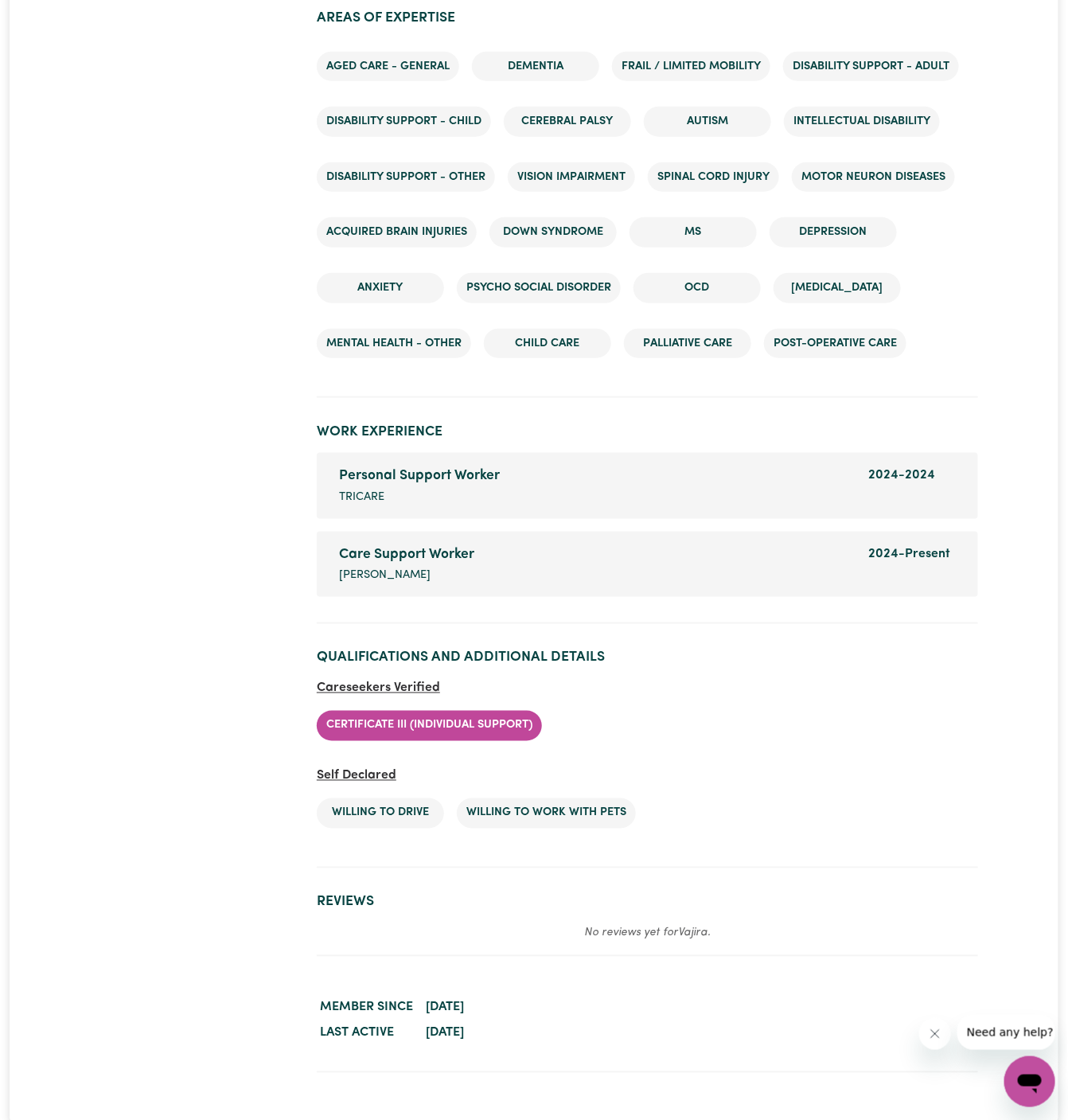
scroll to position [2575, 0]
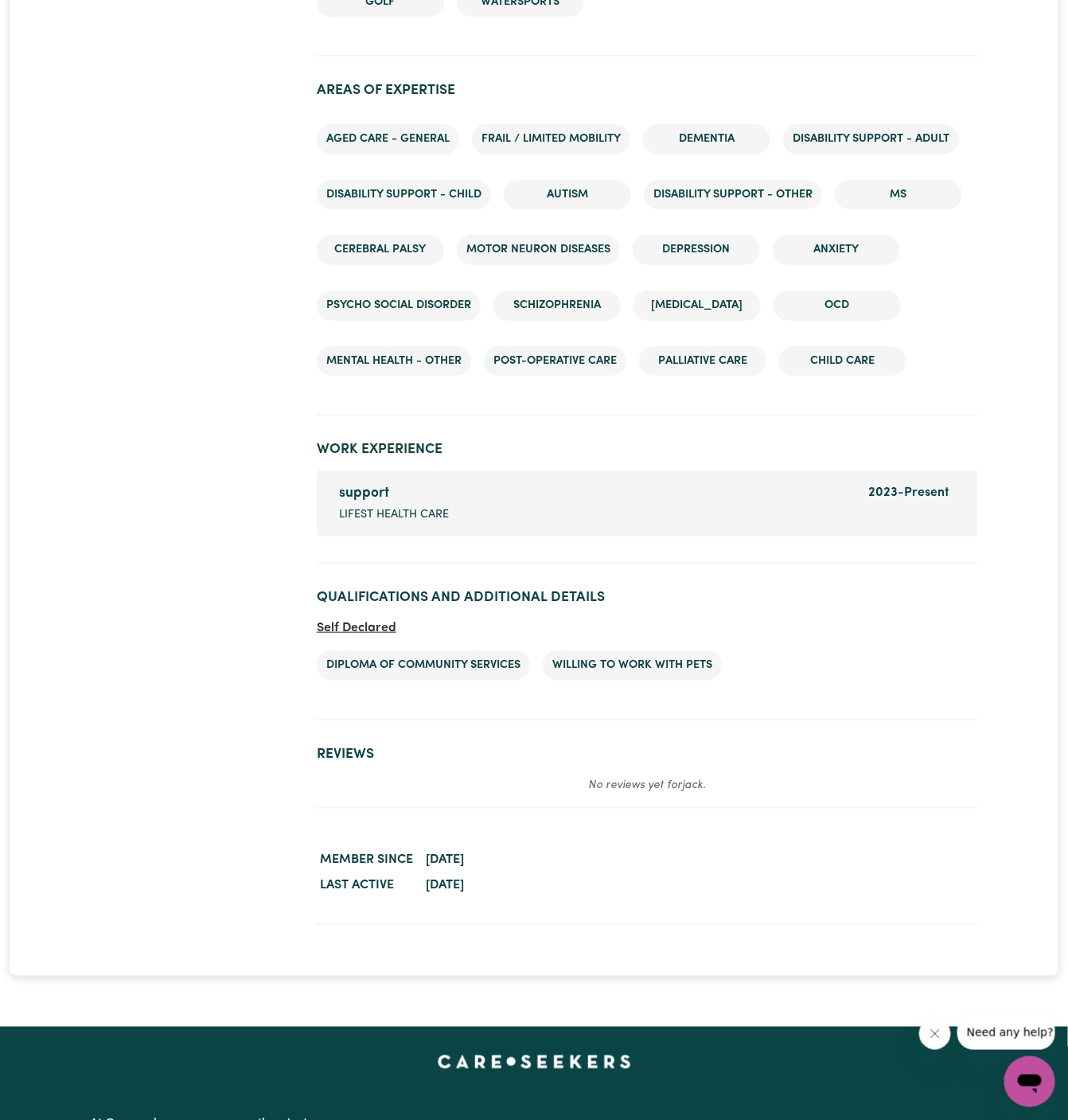
scroll to position [2328, 0]
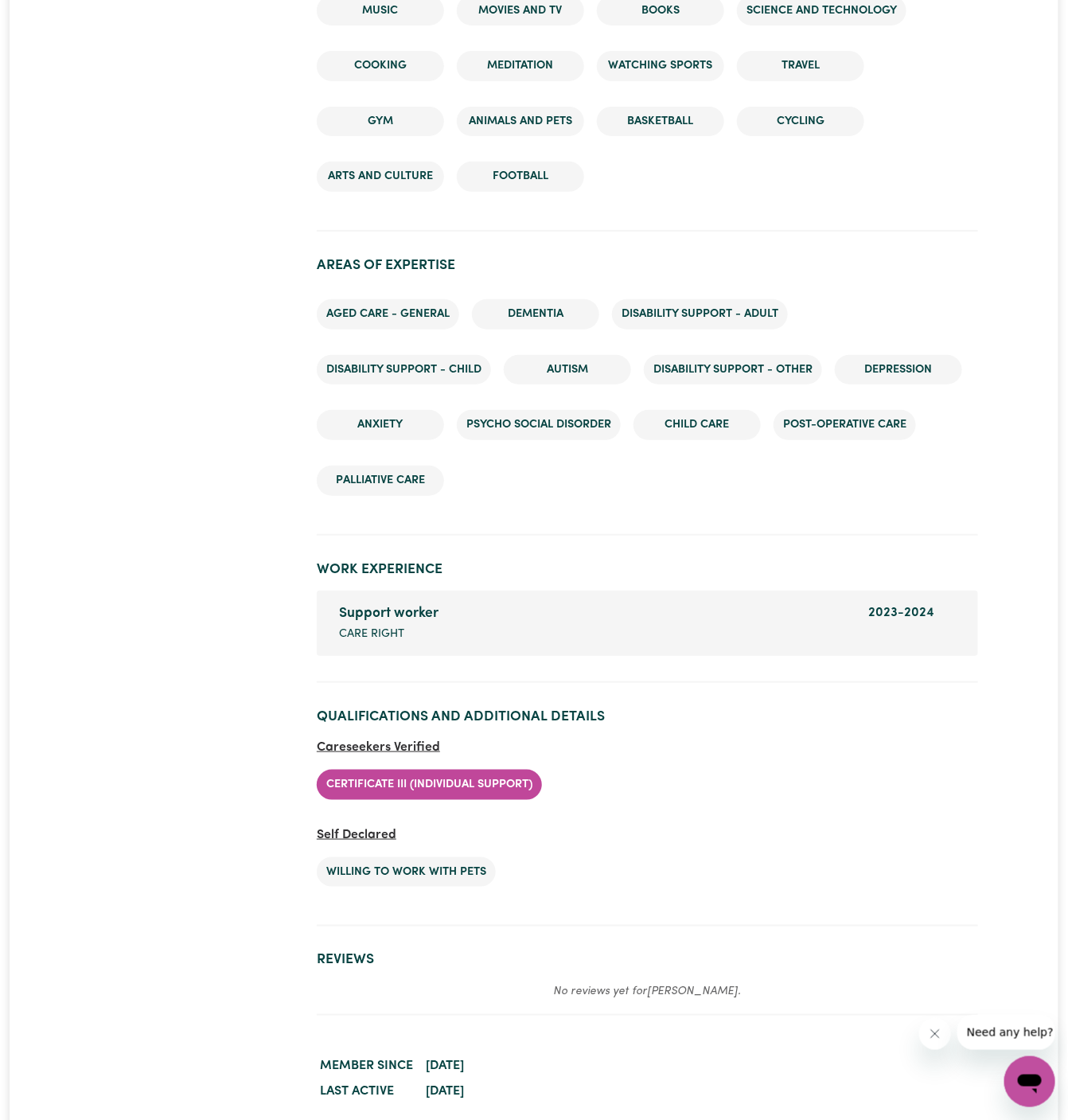
scroll to position [2268, 0]
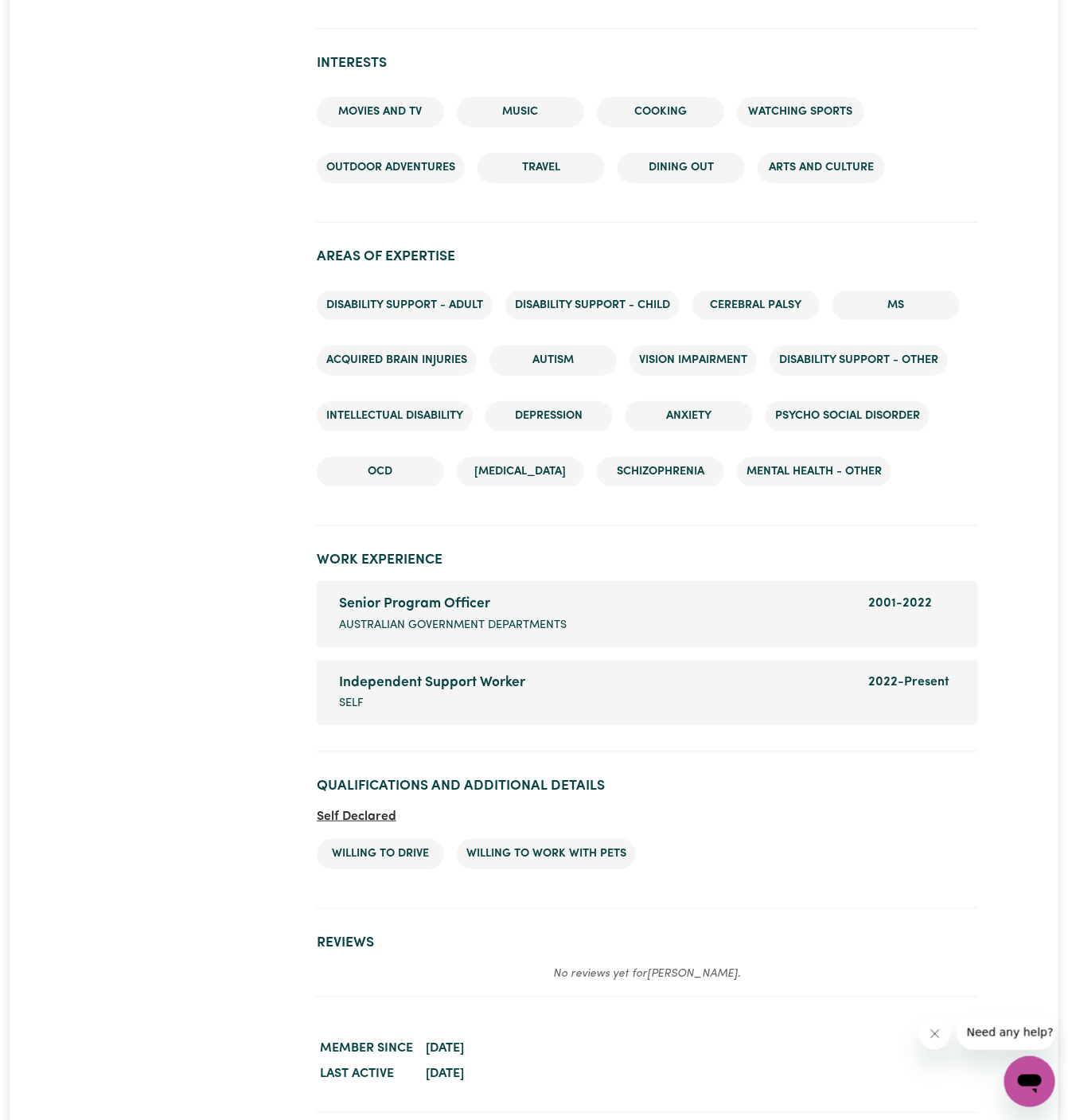
scroll to position [2060, 0]
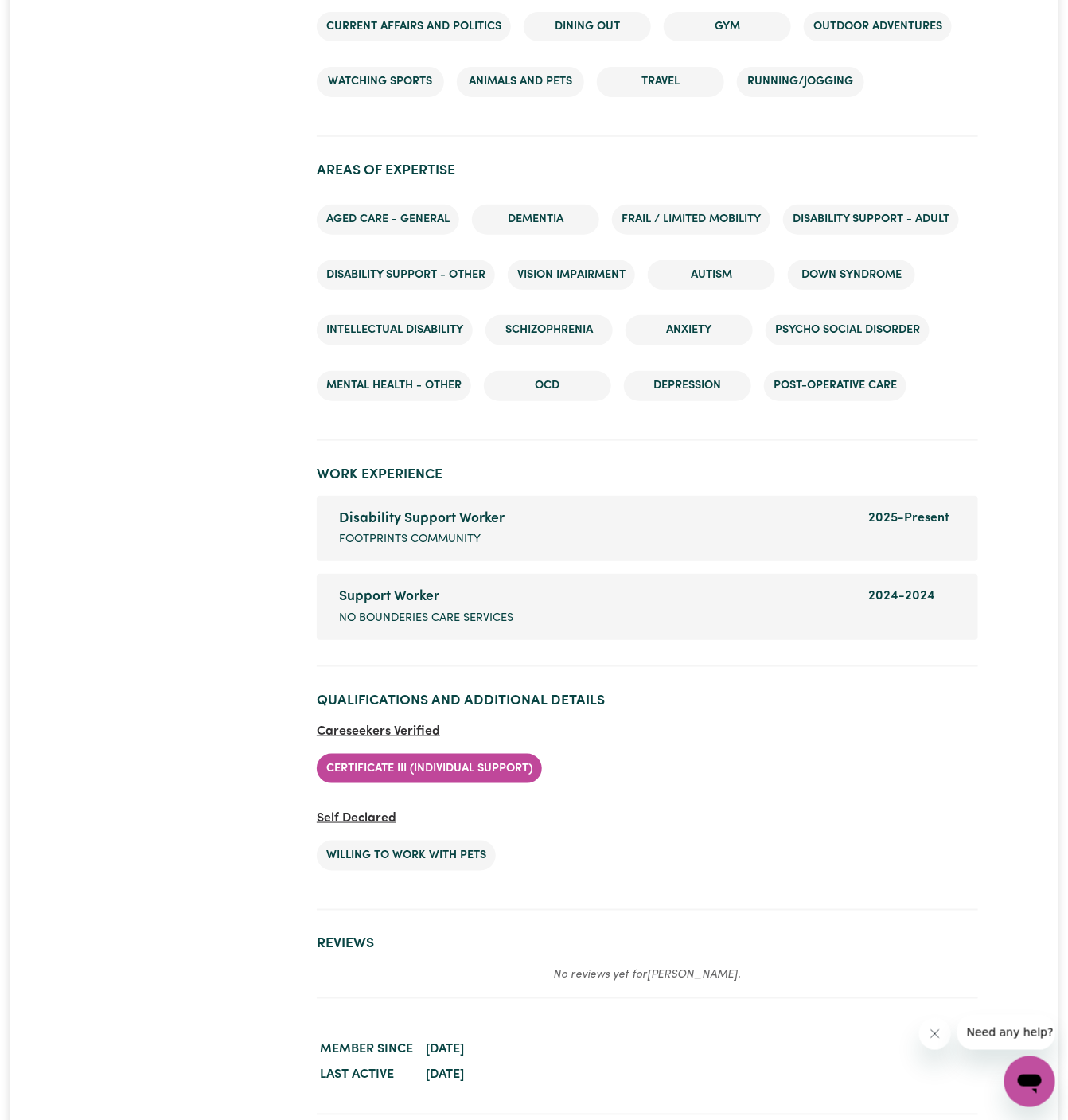
scroll to position [2365, 0]
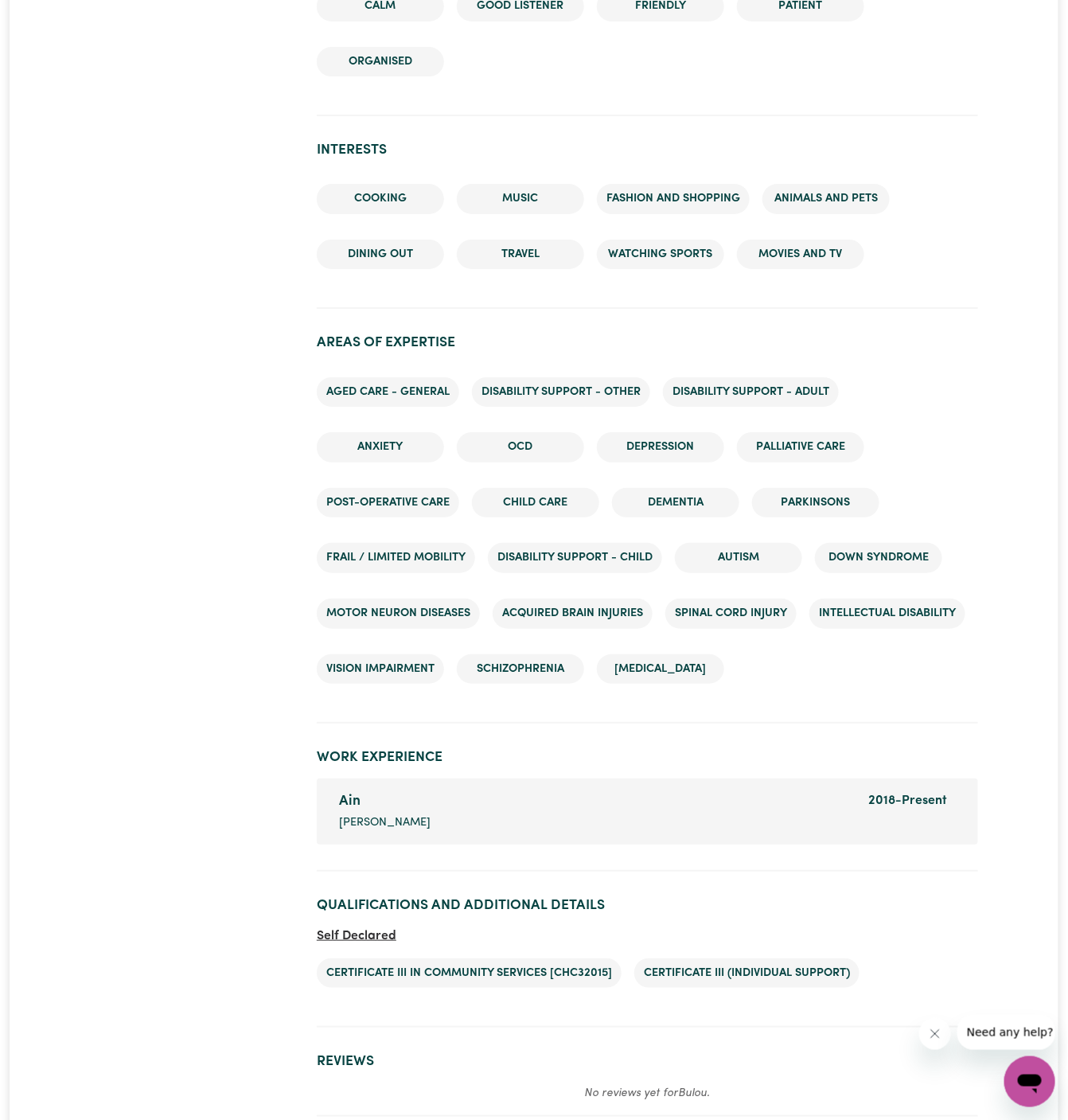
scroll to position [2387, 0]
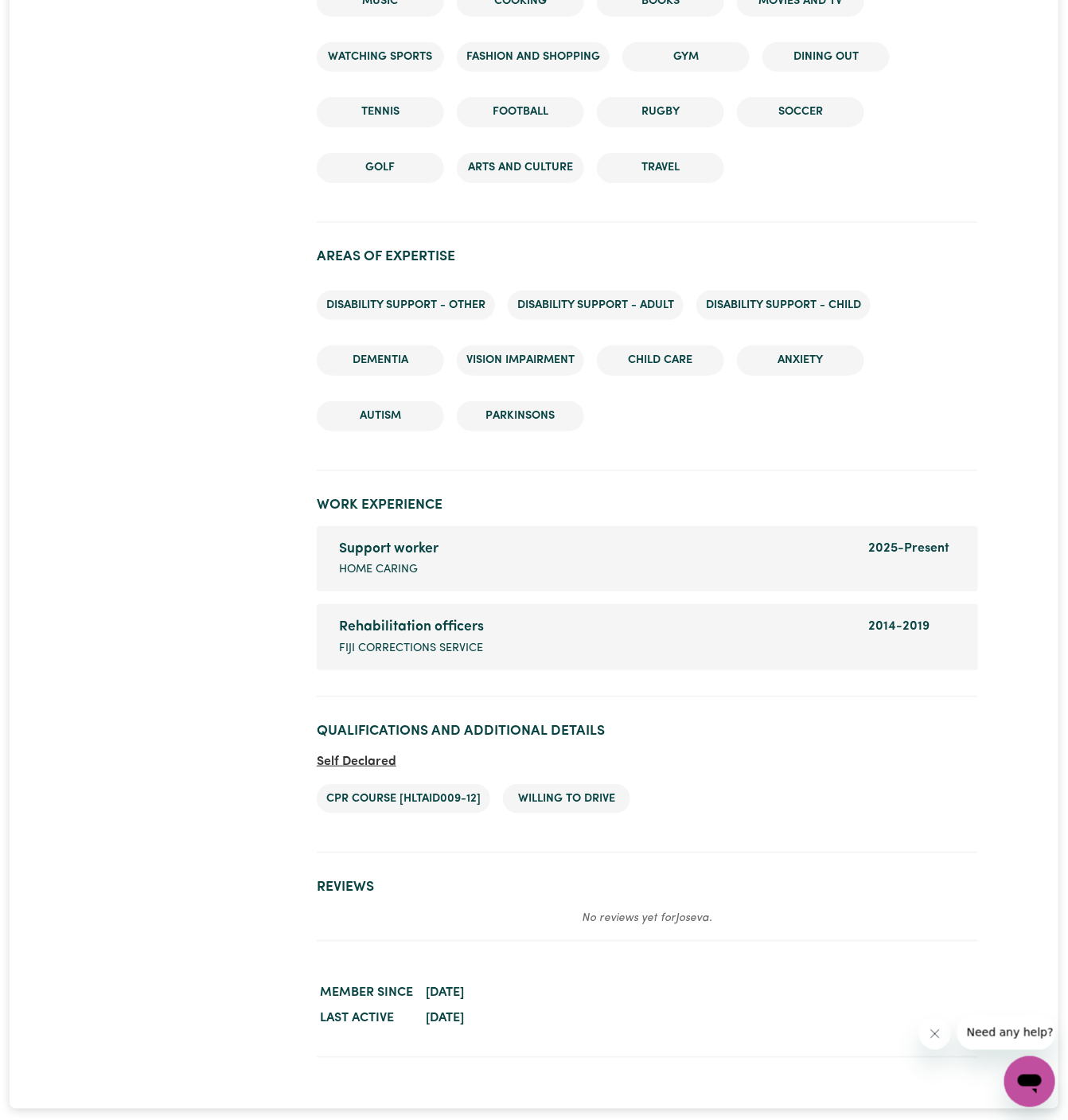
scroll to position [2175, 0]
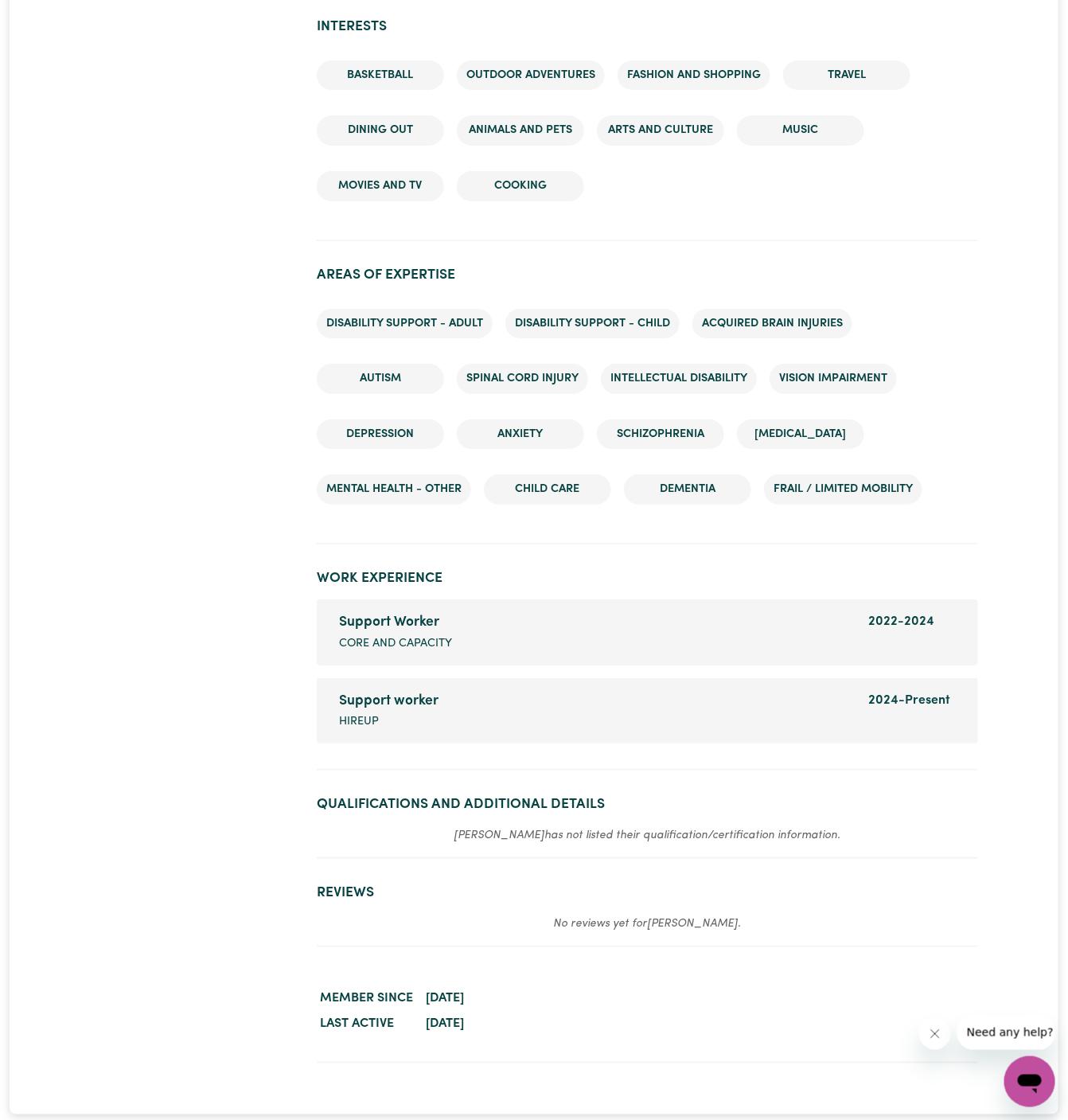
scroll to position [2061, 0]
